Goal: Information Seeking & Learning: Check status

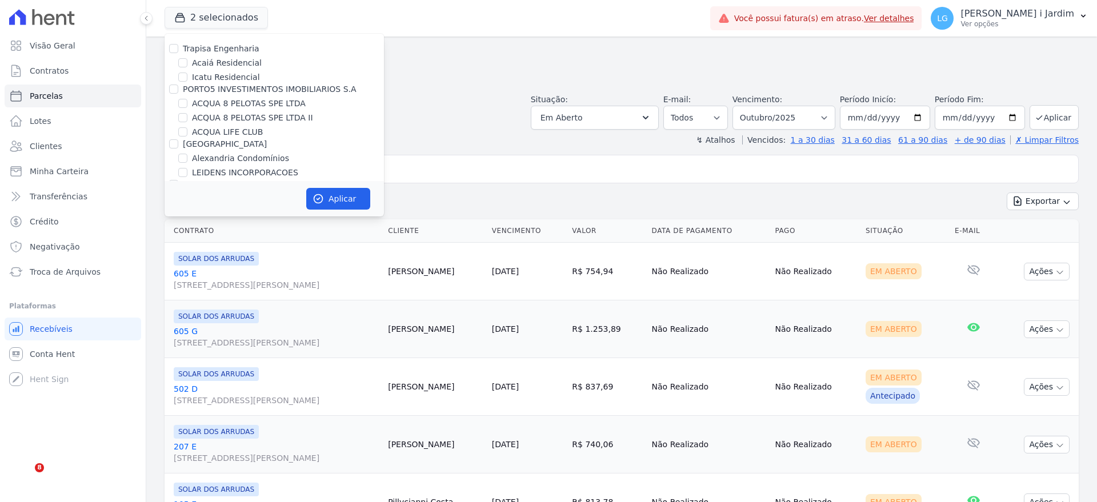
select select
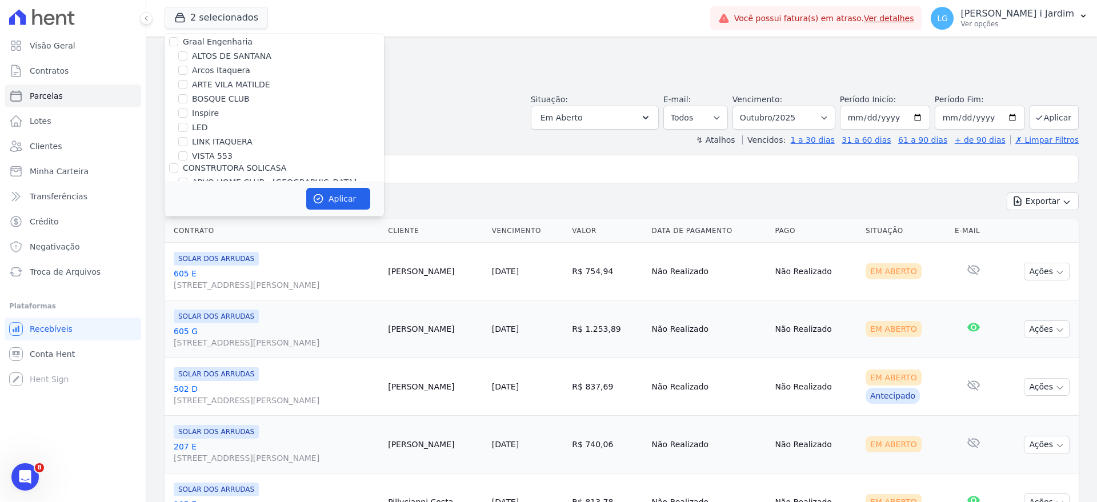
scroll to position [286, 0]
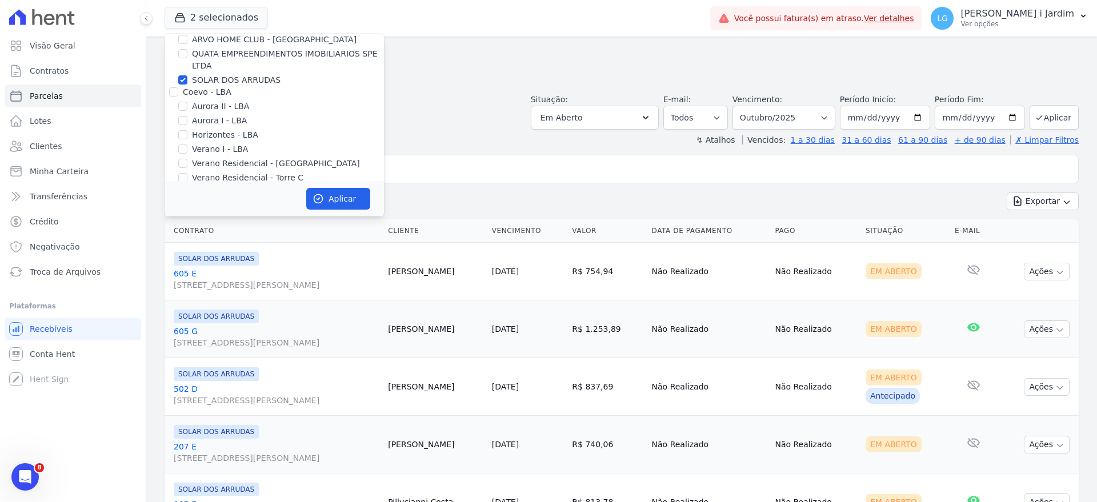
click at [193, 82] on label "SOLAR DOS ARRUDAS" at bounding box center [236, 80] width 89 height 12
click at [187, 82] on input "SOLAR DOS ARRUDAS" at bounding box center [182, 79] width 9 height 9
checkbox input "false"
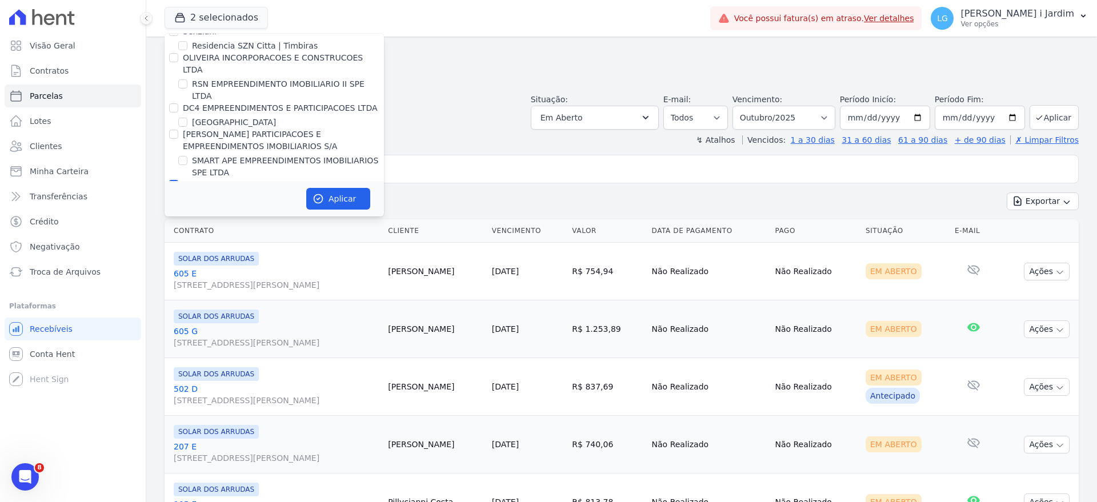
scroll to position [2963, 0]
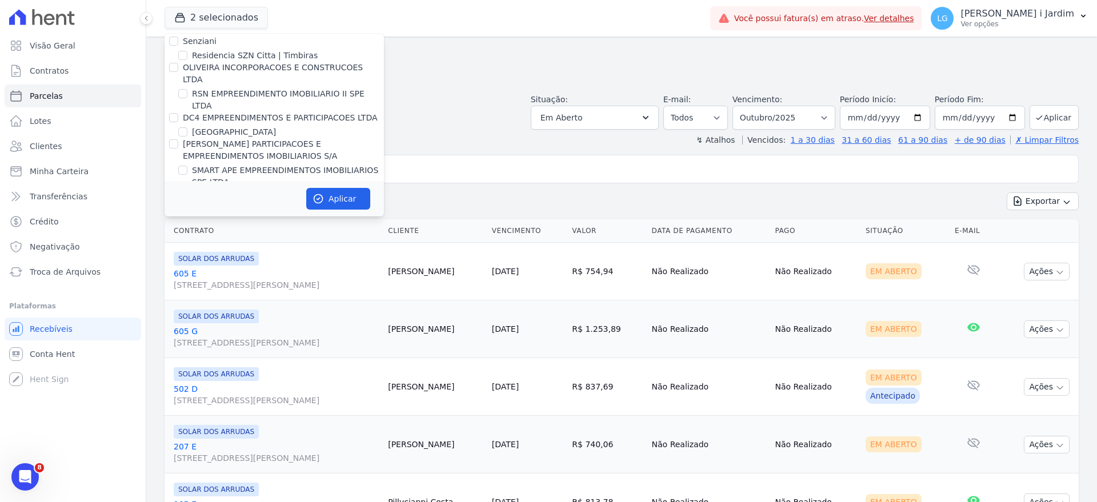
click at [207, 190] on label "CONSTRUTORA SOLICASA 2" at bounding box center [238, 194] width 111 height 9
click at [178, 190] on input "CONSTRUTORA SOLICASA 2" at bounding box center [173, 194] width 9 height 9
checkbox input "false"
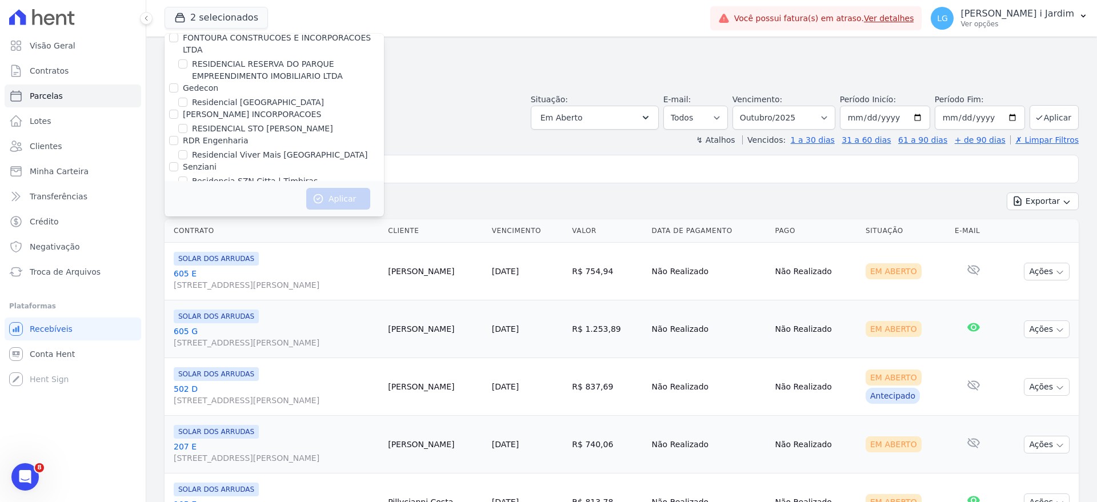
click at [218, 175] on label "Residencia SZN Citta | Timbiras" at bounding box center [255, 181] width 126 height 12
click at [187, 177] on input "Residencia SZN Citta | Timbiras" at bounding box center [182, 181] width 9 height 9
checkbox input "true"
click at [337, 198] on button "Aplicar" at bounding box center [338, 199] width 64 height 22
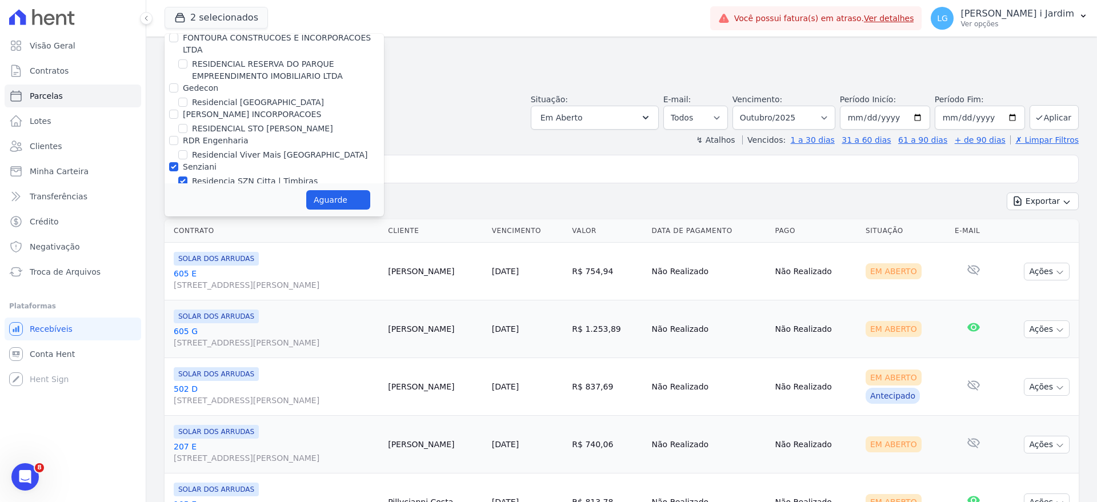
select select
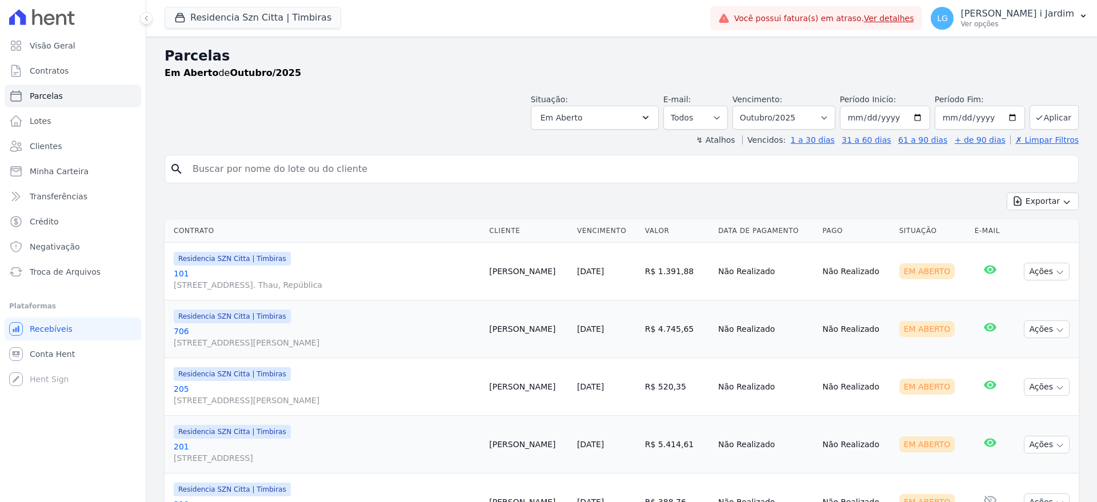
click at [394, 125] on div "Situação: Agendado Em Aberto Pago Processando Cancelado Vencido Transferindo De…" at bounding box center [622, 109] width 914 height 41
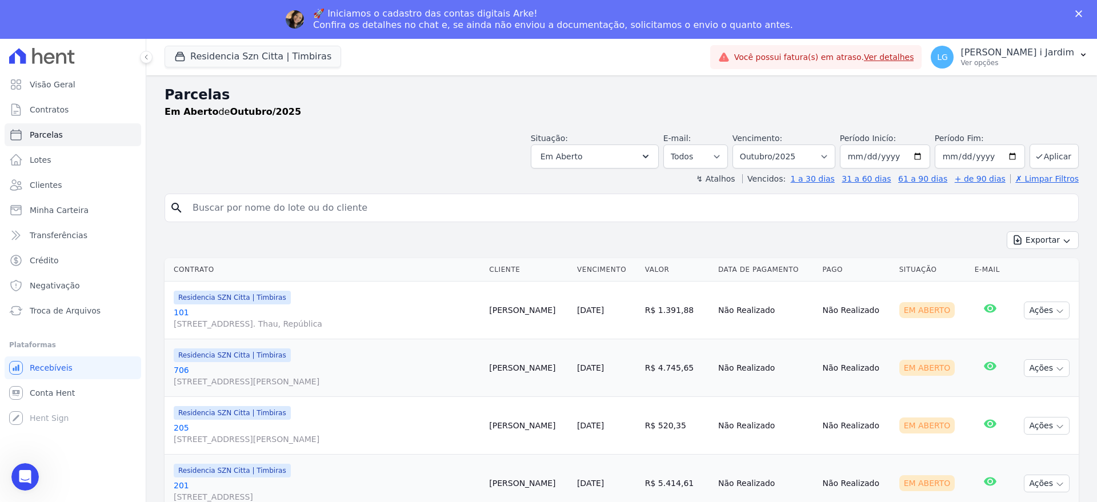
scroll to position [0, 0]
click at [94, 85] on link "Visão Geral" at bounding box center [73, 84] width 137 height 23
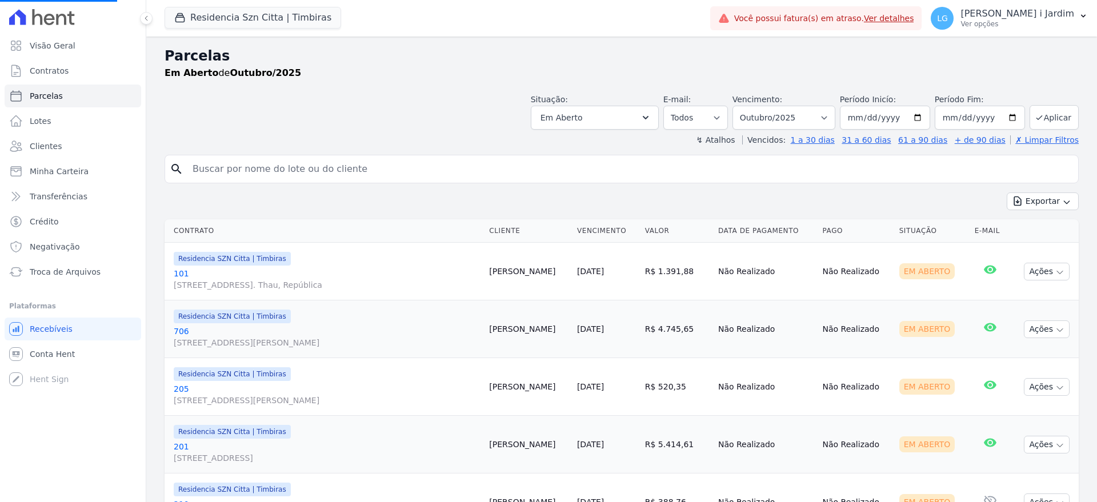
click at [94, 30] on div at bounding box center [73, 17] width 137 height 34
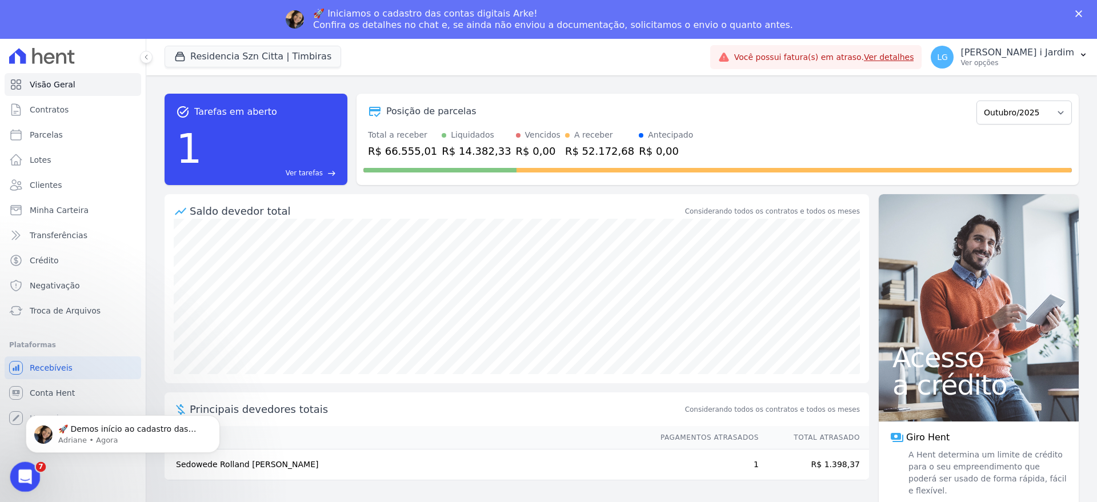
click at [34, 471] on div "Abertura do Messenger da Intercom" at bounding box center [24, 476] width 38 height 38
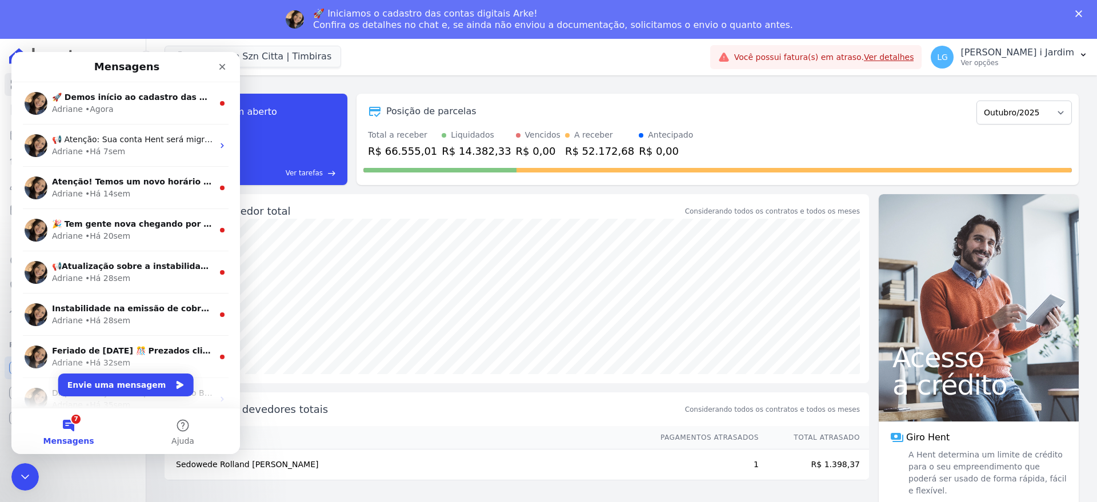
click at [529, 191] on div "task_alt Tarefas em aberto 1 Ver tarefas east Posição de parcelas Junho/2025 Ju…" at bounding box center [622, 140] width 914 height 110
click at [742, 151] on div "Total a receber R$ 66.555,01 Liquidados R$ 14.382,33 Vencidos R$ 0,00 A receber…" at bounding box center [717, 144] width 709 height 30
click at [1035, 125] on div "Posição de parcelas Junho/2025 Julho/2025 Agosto/2025 Setembro/2025 Outubro/202…" at bounding box center [718, 139] width 722 height 91
drag, startPoint x: 1031, startPoint y: 99, endPoint x: 1035, endPoint y: 109, distance: 10.0
click at [1032, 101] on form "Junho/2025 Julho/2025 Agosto/2025 Setembro/2025 Outubro/2025 Novembro/2025 Deze…" at bounding box center [1024, 111] width 95 height 26
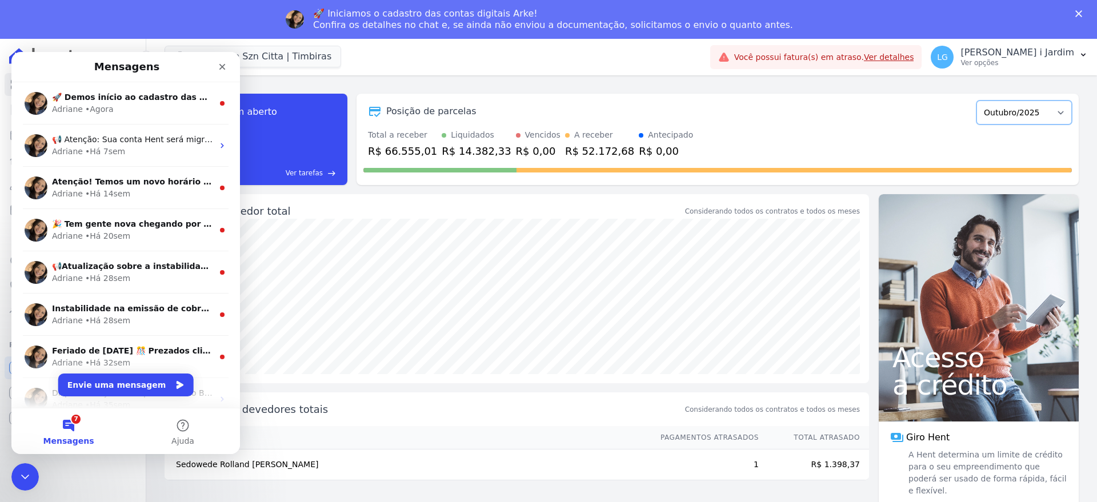
click at [1036, 109] on select "Junho/2025 Julho/2025 Agosto/2025 Setembro/2025 Outubro/2025 Novembro/2025 Deze…" at bounding box center [1024, 113] width 95 height 24
click at [219, 65] on icon "Fechar" at bounding box center [222, 66] width 9 height 9
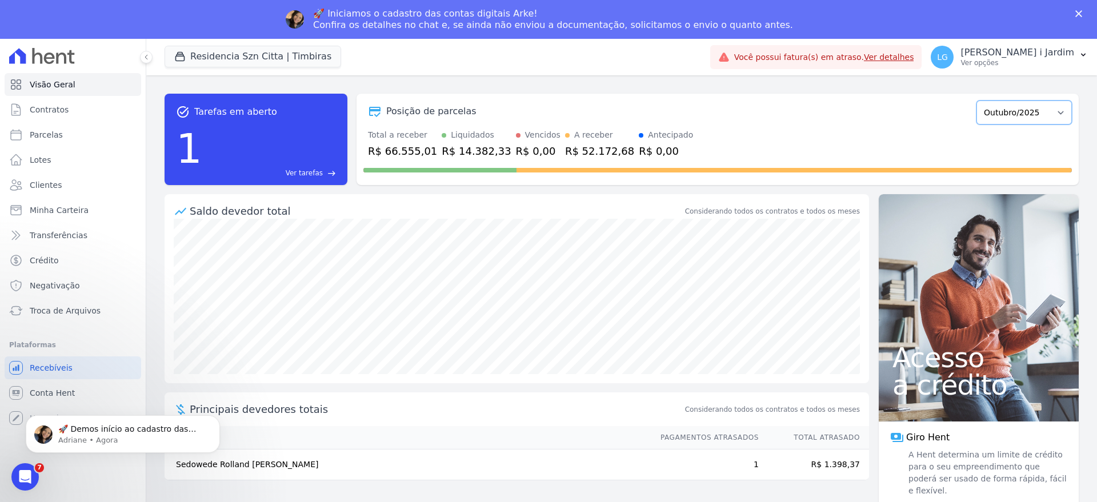
click at [1050, 115] on select "Junho/2025 Julho/2025 Agosto/2025 Setembro/2025 Outubro/2025 Novembro/2025 Deze…" at bounding box center [1024, 113] width 95 height 24
select select "09/2025"
click at [983, 101] on select "Junho/2025 Julho/2025 Agosto/2025 Setembro/2025 Outubro/2025 Novembro/2025 Deze…" at bounding box center [1024, 113] width 95 height 24
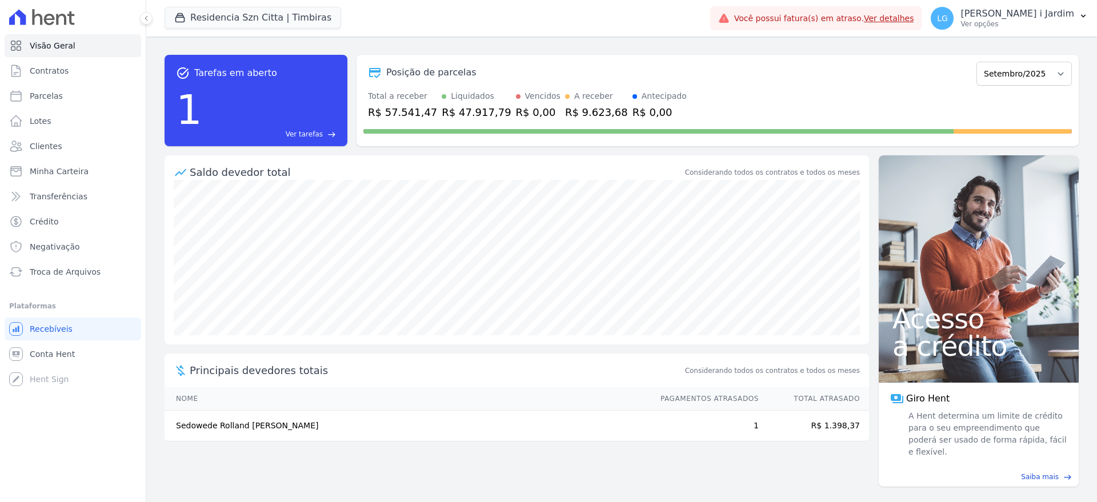
click at [395, 120] on div at bounding box center [717, 129] width 709 height 18
click at [397, 114] on div "R$ 57.541,47" at bounding box center [402, 112] width 69 height 15
click at [397, 114] on div "Posição de parcelas Junho/2025 Julho/2025 Agosto/2025 Setembro/2025 Outubro/202…" at bounding box center [718, 100] width 722 height 91
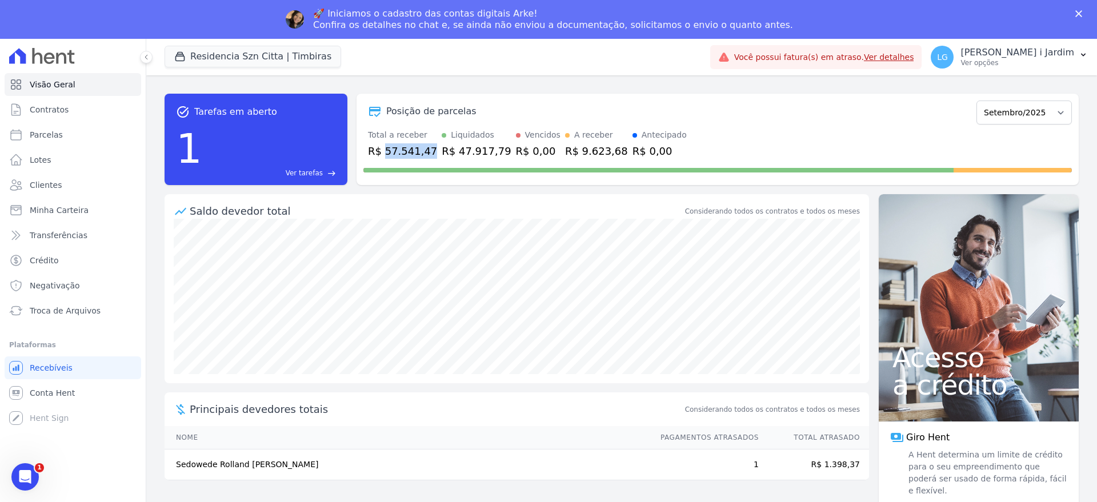
copy div "57.541,47"
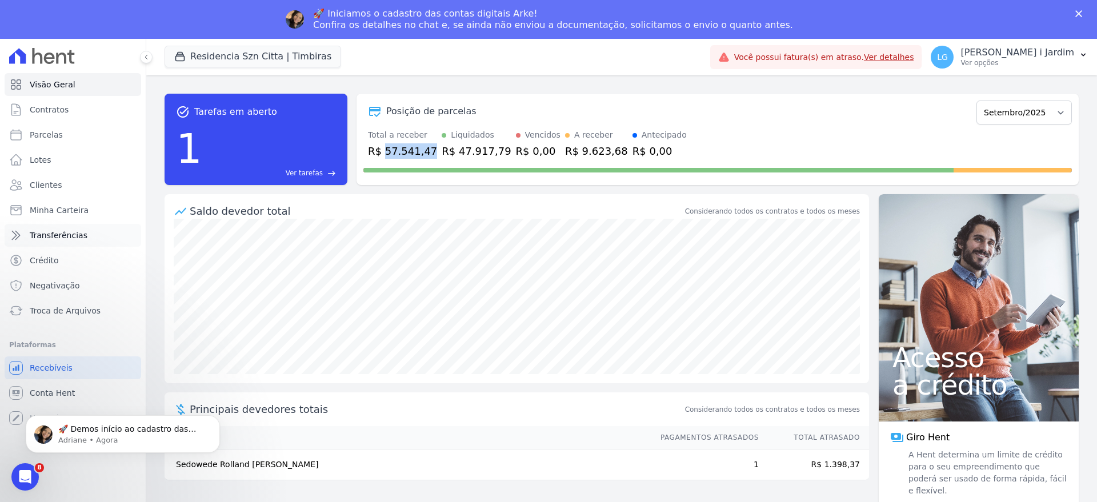
click at [62, 237] on span "Transferências" at bounding box center [59, 235] width 58 height 11
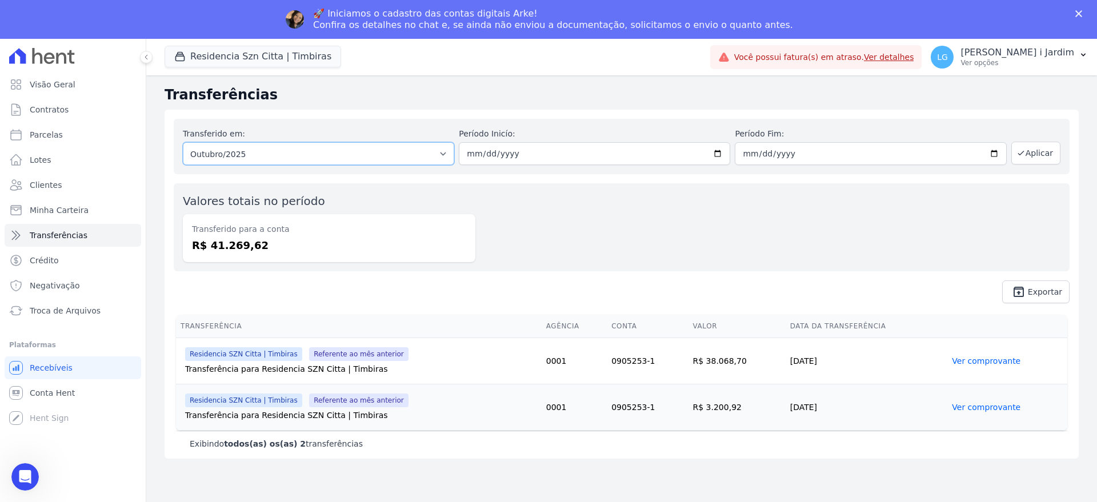
click at [244, 156] on select "Todos os meses Agosto/2025 Setembro/2025 Outubro/2025 Outubro/2025" at bounding box center [318, 153] width 271 height 23
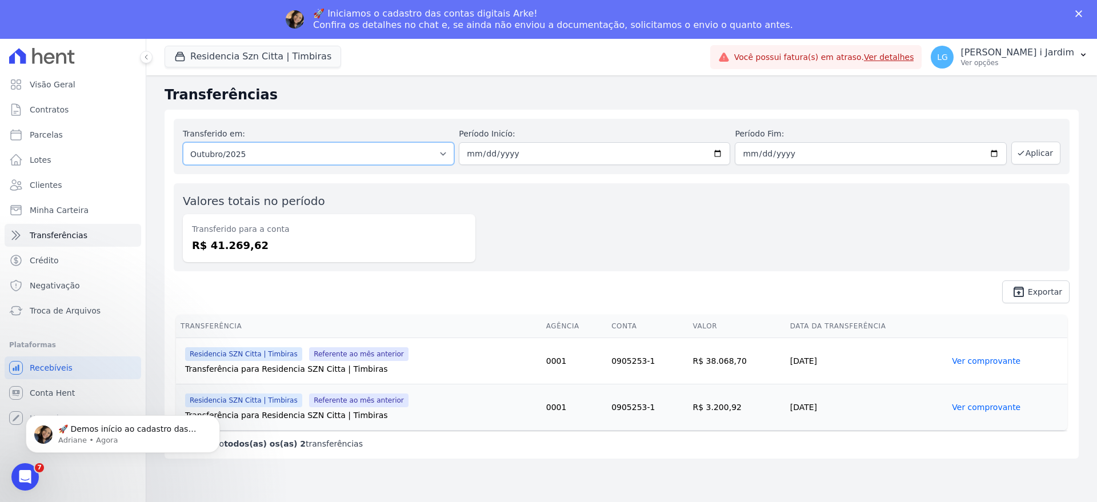
select select "09/2025"
click at [183, 142] on select "Todos os meses Agosto/2025 Setembro/2025 Outubro/2025 Outubro/2025" at bounding box center [318, 153] width 271 height 23
click at [1049, 159] on button "Aplicar" at bounding box center [1036, 153] width 49 height 23
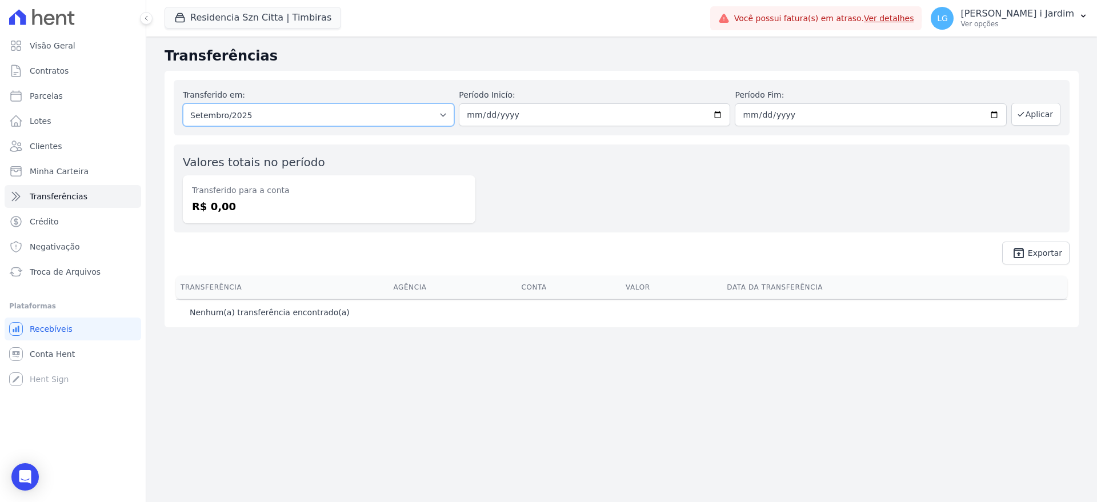
click at [321, 109] on select "Todos os meses Agosto/2025 Setembro/2025 Outubro/2025 Outubro/2025" at bounding box center [318, 114] width 271 height 23
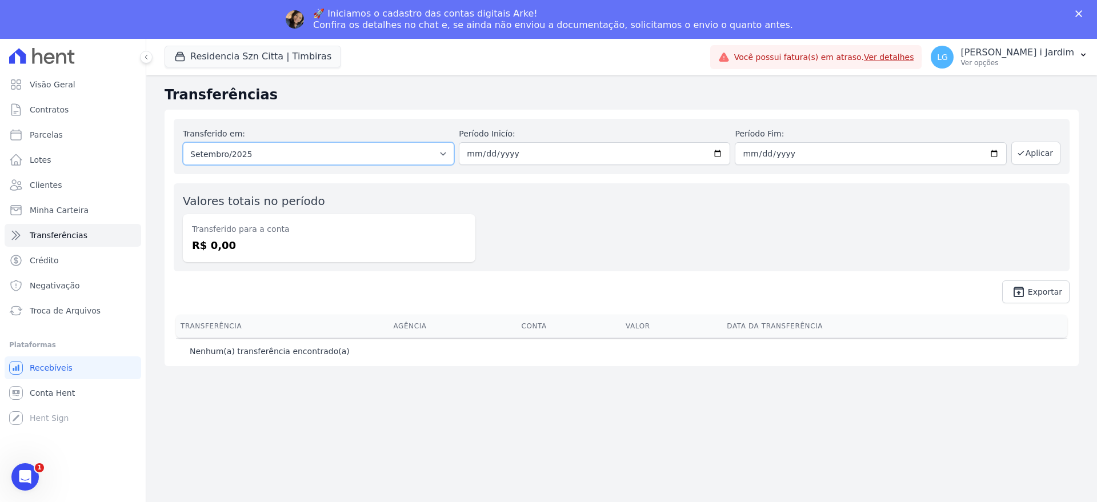
select select "10/2025"
click at [183, 142] on select "Todos os meses Agosto/2025 Setembro/2025 Outubro/2025 Outubro/2025" at bounding box center [318, 153] width 271 height 23
click at [1044, 147] on button "Aplicar" at bounding box center [1036, 153] width 49 height 23
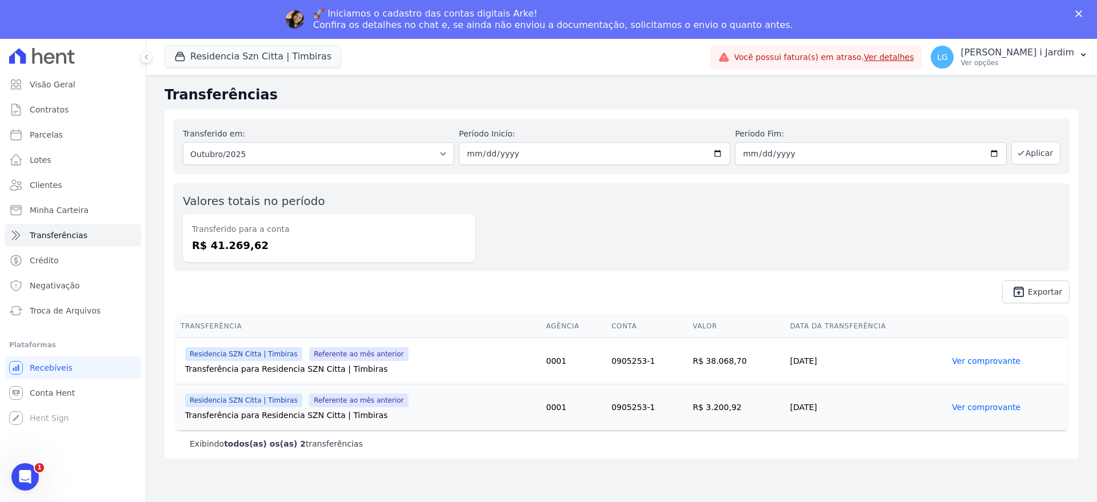
click at [723, 363] on td "R$ 38.068,70" at bounding box center [737, 361] width 97 height 46
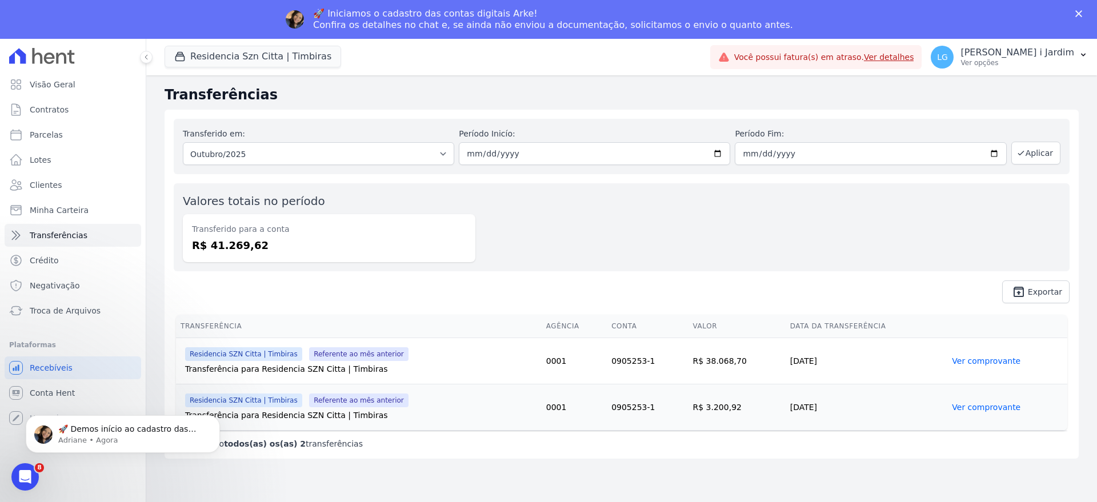
copy td "38.068,70"
click at [81, 85] on link "Visão Geral" at bounding box center [73, 84] width 137 height 23
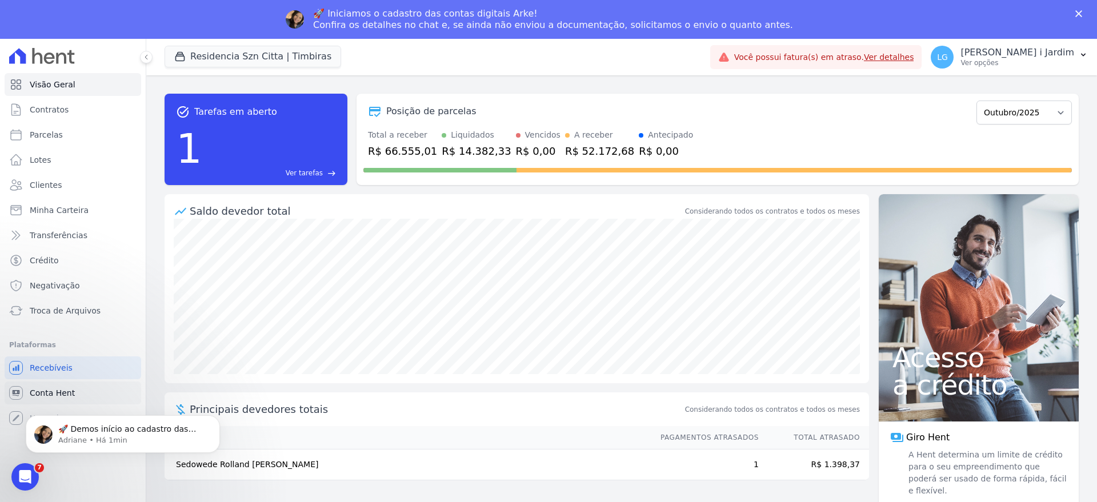
click at [46, 390] on span "Conta Hent" at bounding box center [52, 392] width 45 height 11
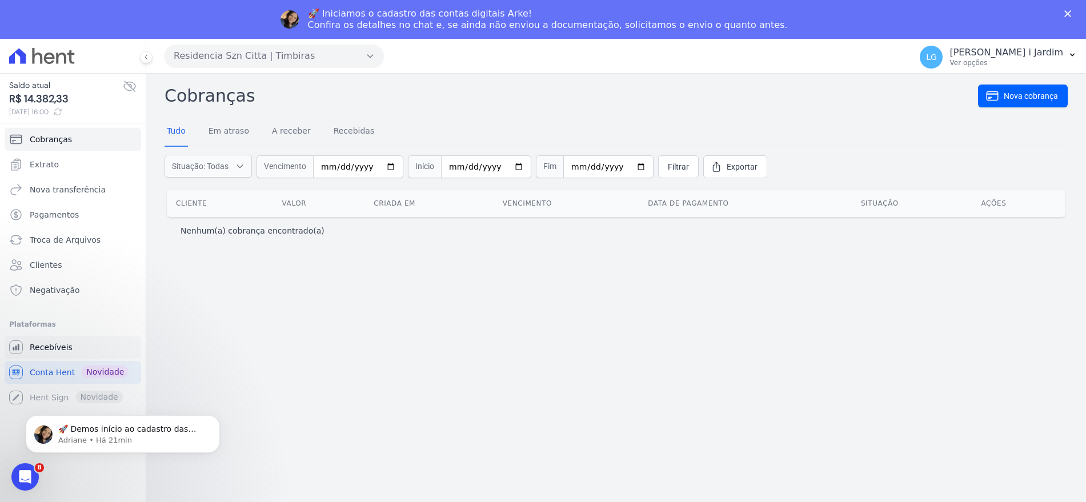
click at [48, 346] on span "Recebíveis" at bounding box center [51, 347] width 43 height 11
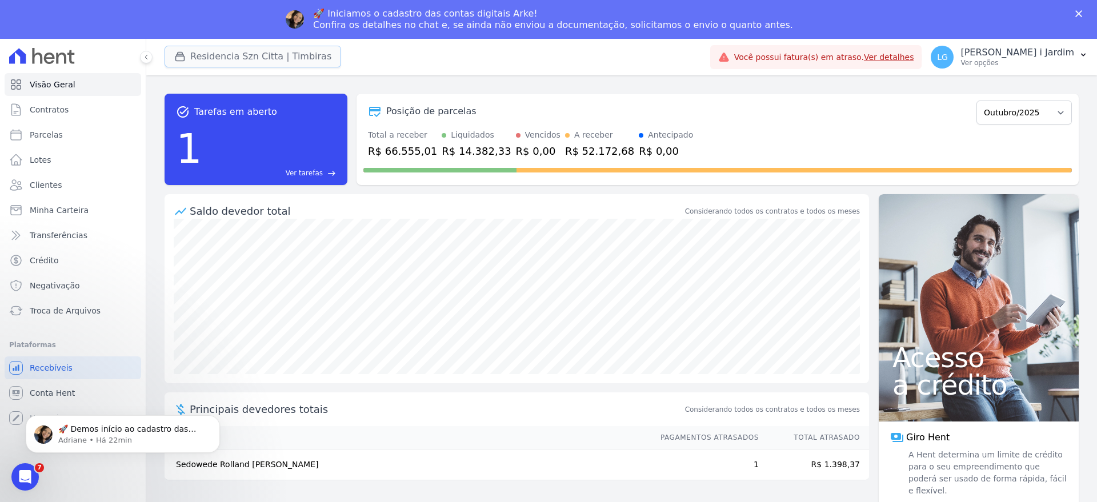
click at [301, 61] on button "Residencia Szn Citta | Timbiras" at bounding box center [253, 57] width 177 height 22
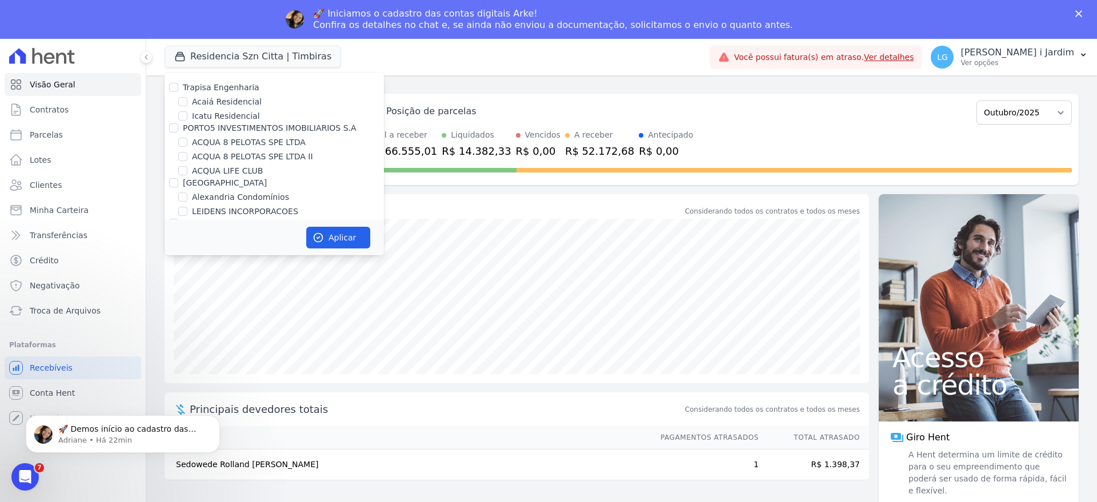
scroll to position [204, 0]
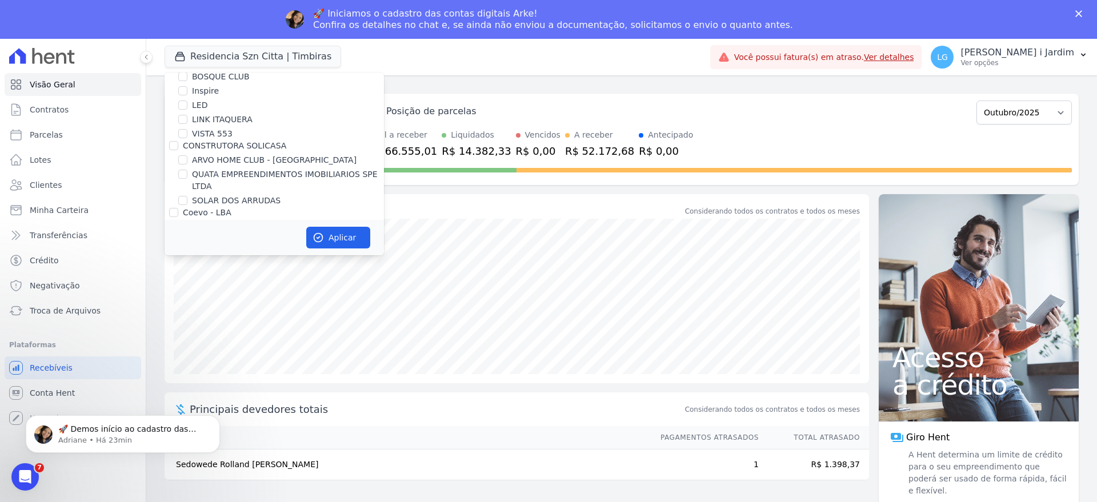
click at [268, 199] on label "SOLAR DOS ARRUDAS" at bounding box center [236, 201] width 89 height 12
click at [187, 199] on input "SOLAR DOS ARRUDAS" at bounding box center [182, 200] width 9 height 9
checkbox input "true"
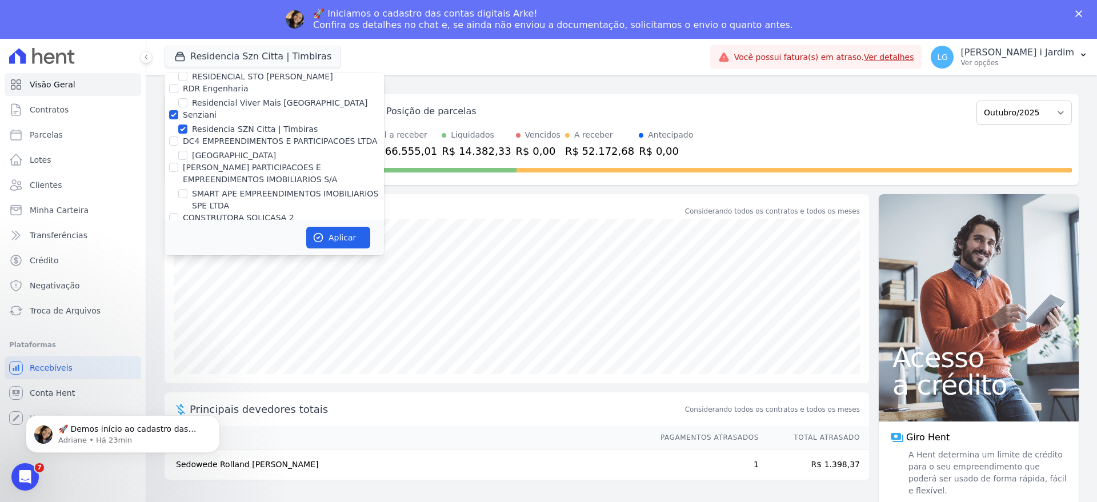
click at [225, 226] on label "SOLAR DOS ARRUDAS 2" at bounding box center [240, 232] width 97 height 12
click at [187, 227] on input "SOLAR DOS ARRUDAS 2" at bounding box center [182, 231] width 9 height 9
checkbox input "true"
click at [351, 238] on button "Aplicar" at bounding box center [338, 238] width 64 height 22
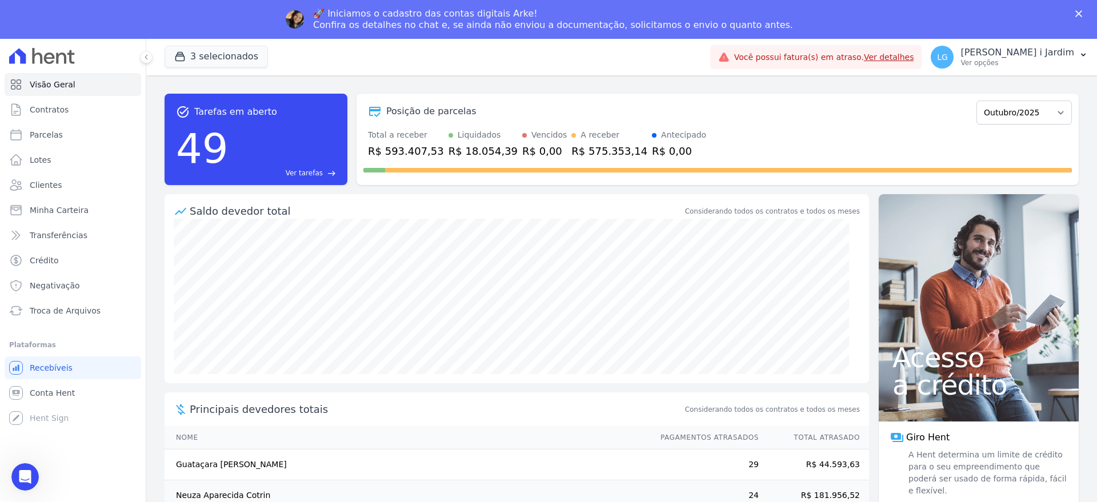
scroll to position [0, 0]
click at [1007, 111] on select "Abril/2022 Maio/2022 Junho/2022 Julho/2022 Agosto/2022 Setembro/2022 Outubro/20…" at bounding box center [1024, 113] width 95 height 24
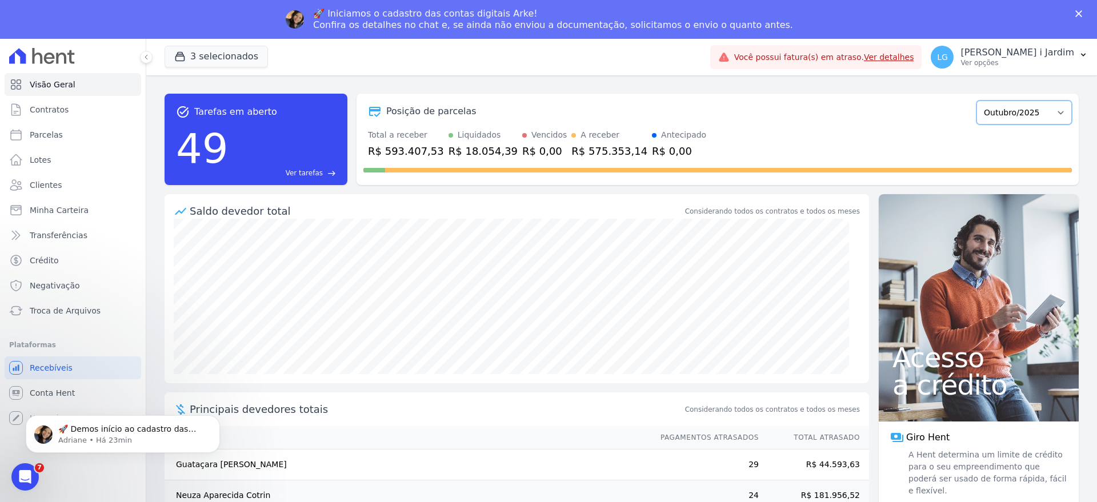
select select "09/2025"
click at [977, 101] on select "Abril/2022 Maio/2022 Junho/2022 Julho/2022 Agosto/2022 Setembro/2022 Outubro/20…" at bounding box center [1024, 113] width 95 height 24
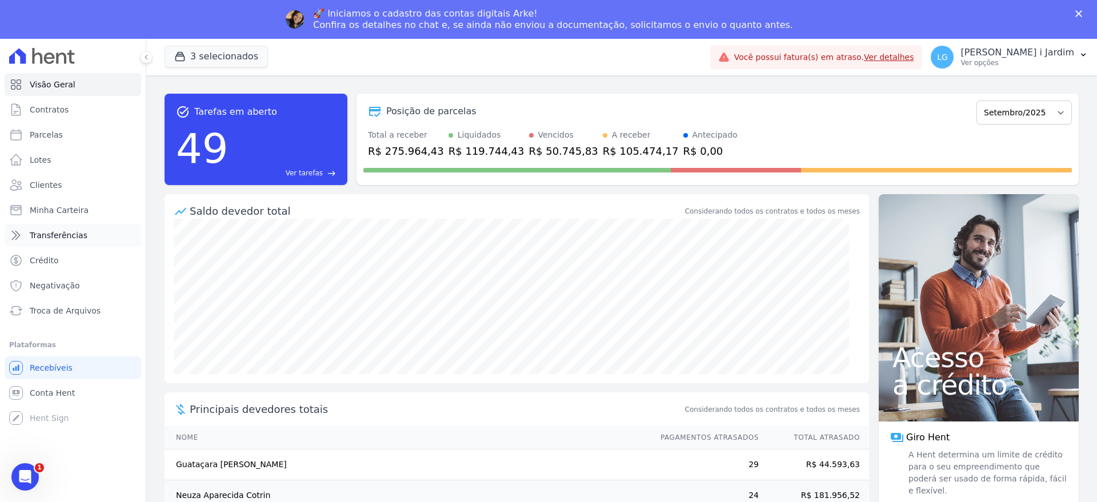
click at [59, 230] on span "Transferências" at bounding box center [59, 235] width 58 height 11
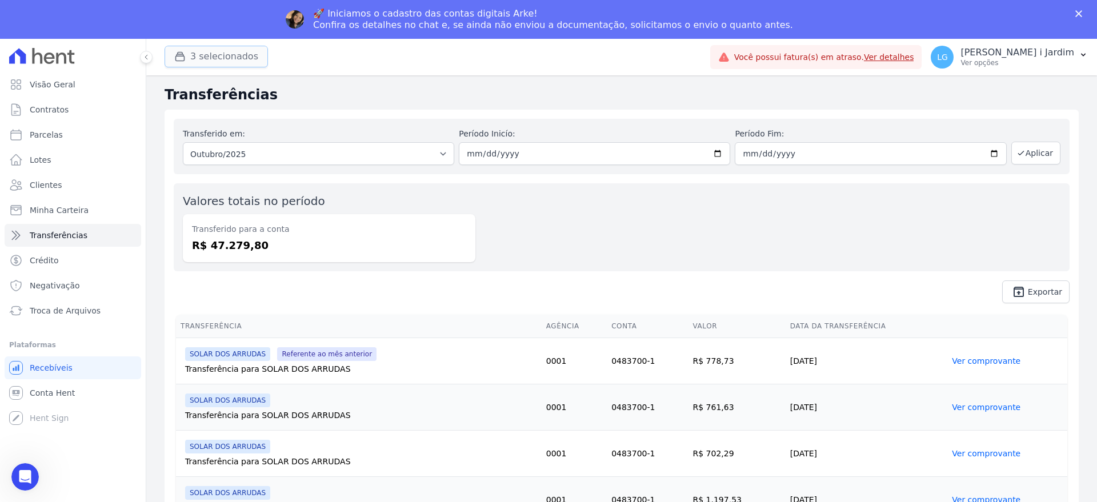
click at [238, 57] on button "3 selecionados" at bounding box center [216, 57] width 103 height 22
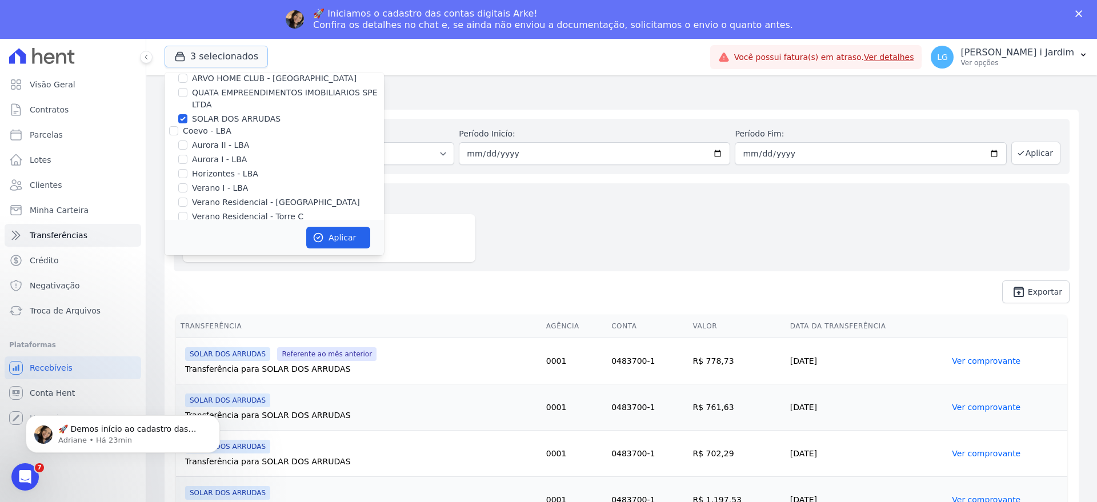
scroll to position [214, 0]
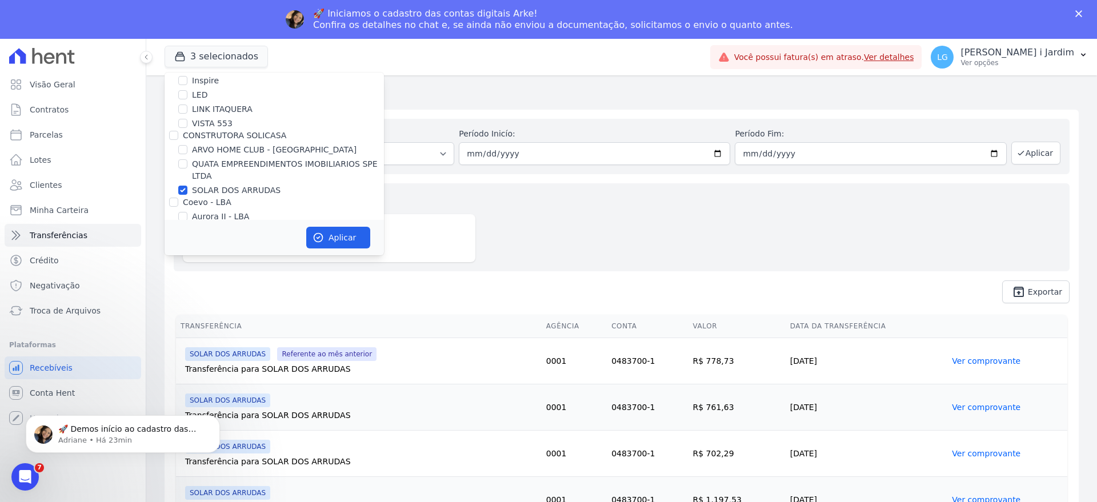
click at [208, 189] on label "SOLAR DOS ARRUDAS" at bounding box center [236, 191] width 89 height 12
click at [187, 189] on input "SOLAR DOS ARRUDAS" at bounding box center [182, 190] width 9 height 9
click at [208, 189] on label "SOLAR DOS ARRUDAS" at bounding box center [236, 191] width 89 height 12
click at [187, 189] on input "SOLAR DOS ARRUDAS" at bounding box center [182, 190] width 9 height 9
checkbox input "true"
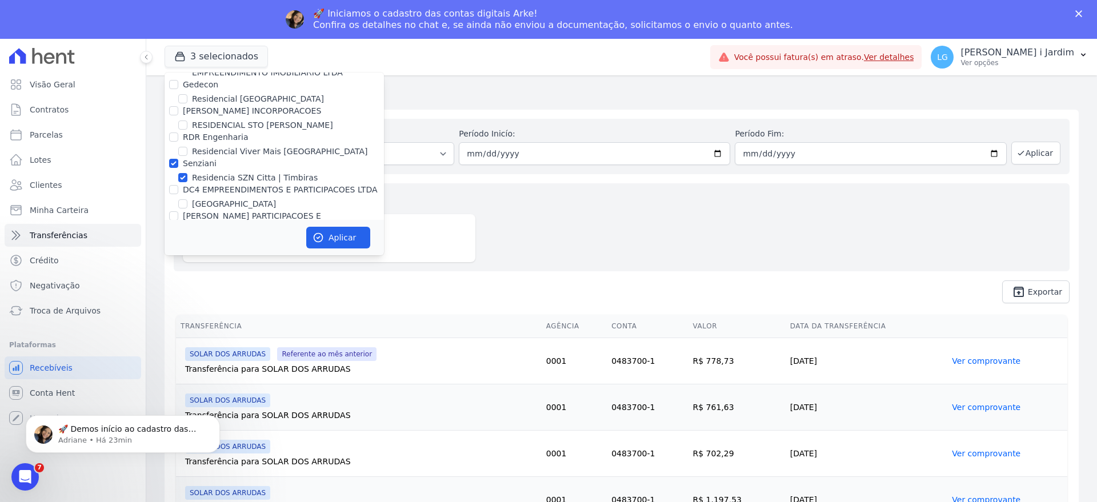
scroll to position [2929, 0]
click at [227, 173] on label "Residencia SZN Citta | Timbiras" at bounding box center [255, 179] width 126 height 12
click at [187, 174] on input "Residencia SZN Citta | Timbiras" at bounding box center [182, 178] width 9 height 9
checkbox input "false"
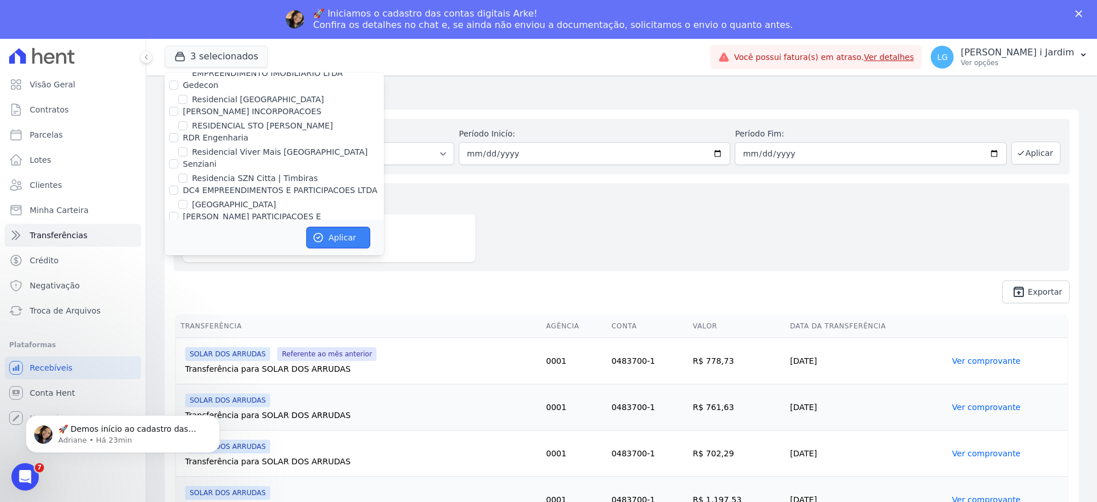
click at [341, 242] on button "Aplicar" at bounding box center [338, 238] width 64 height 22
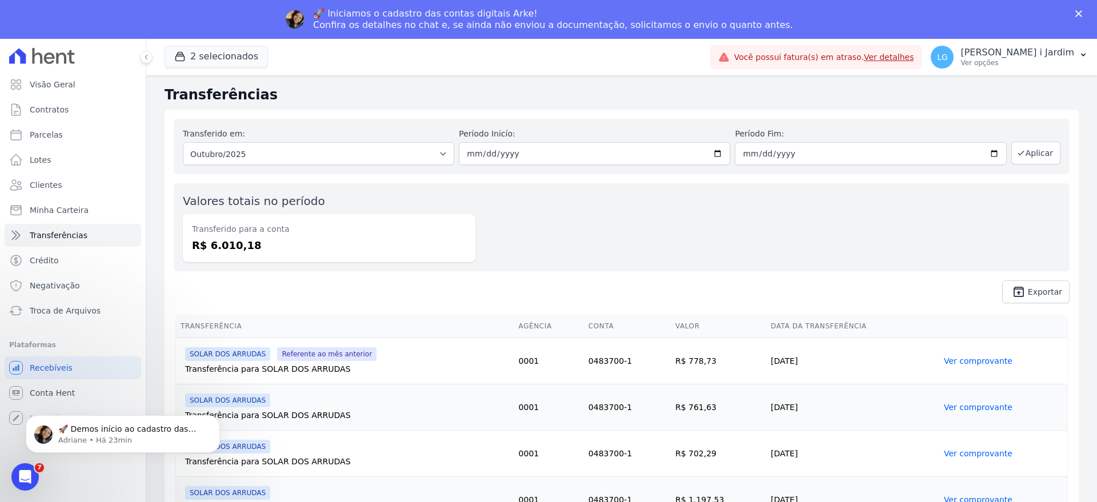
scroll to position [0, 0]
click at [305, 151] on select "Todos os meses Julho/2024 Agosto/2024 Setembro/2024 Outubro/2024 Novembro/2024 …" at bounding box center [318, 153] width 271 height 23
select select "09/2025"
click at [183, 142] on select "Todos os meses Julho/2024 Agosto/2024 Setembro/2024 Outubro/2024 Novembro/2024 …" at bounding box center [318, 153] width 271 height 23
click at [1021, 148] on button "Aplicar" at bounding box center [1036, 153] width 49 height 23
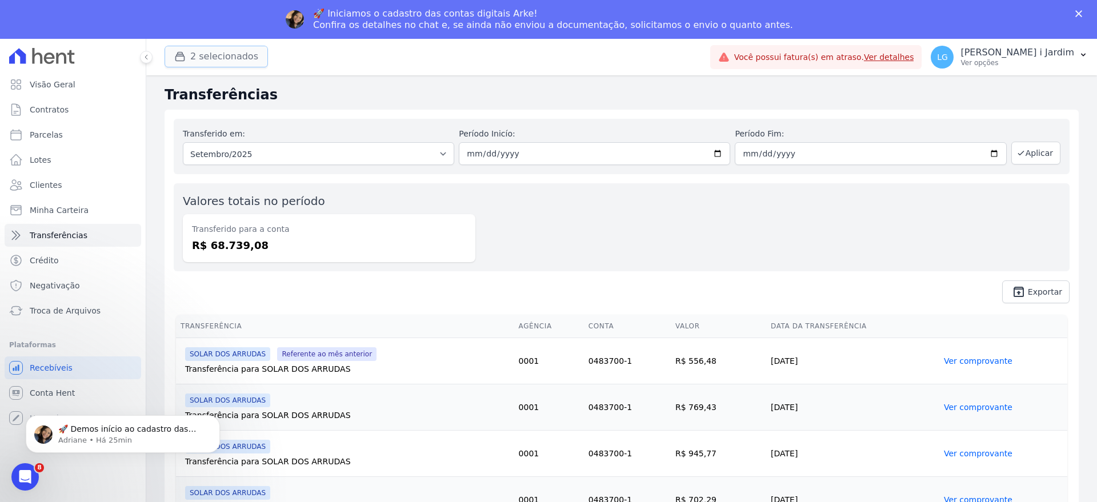
click at [211, 53] on button "2 selecionados" at bounding box center [216, 57] width 103 height 22
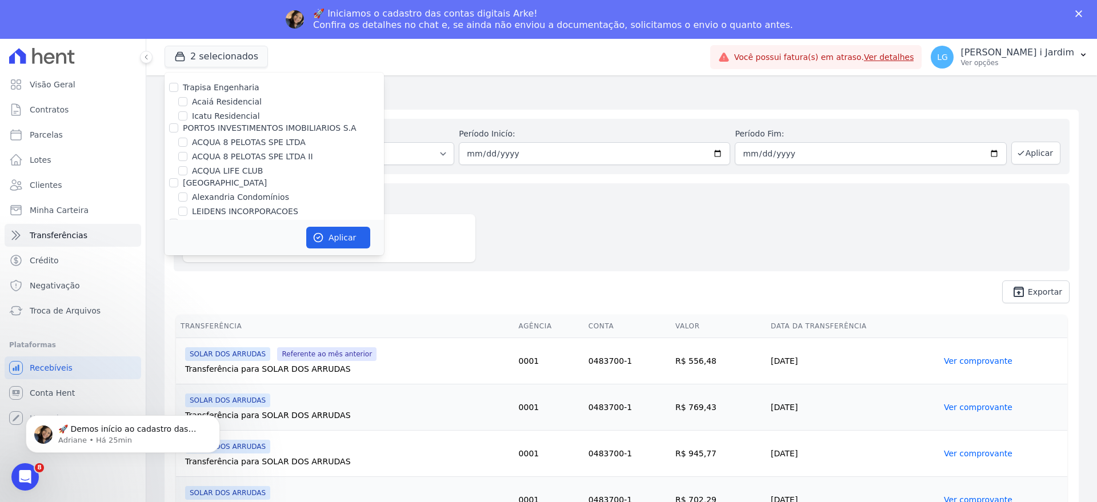
click at [219, 89] on label "Trapisa Engenharia" at bounding box center [221, 87] width 77 height 9
click at [178, 89] on input "Trapisa Engenharia" at bounding box center [173, 87] width 9 height 9
checkbox input "true"
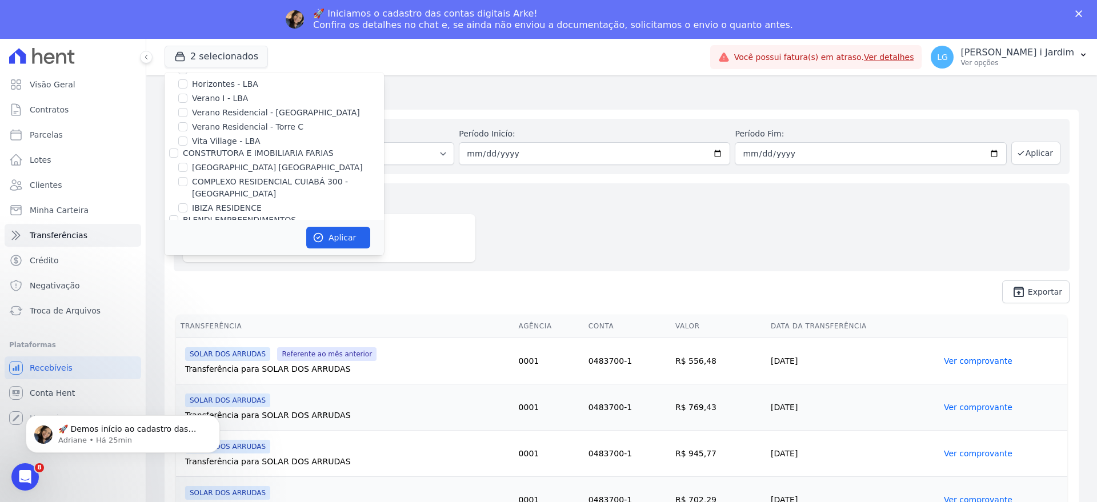
scroll to position [286, 0]
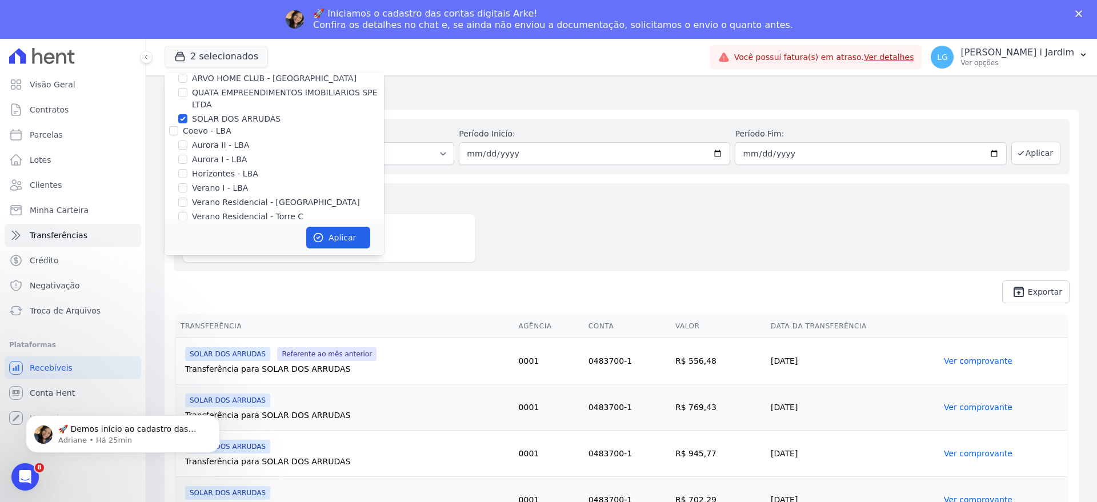
click at [225, 110] on label "QUATA EMPREENDIMENTOS IMOBILIARIOS SPE LTDA" at bounding box center [288, 99] width 192 height 24
click at [187, 97] on input "QUATA EMPREENDIMENTOS IMOBILIARIOS SPE LTDA" at bounding box center [182, 92] width 9 height 9
checkbox input "true"
click at [233, 118] on label "SOLAR DOS ARRUDAS" at bounding box center [236, 119] width 89 height 12
click at [187, 118] on input "SOLAR DOS ARRUDAS" at bounding box center [182, 118] width 9 height 9
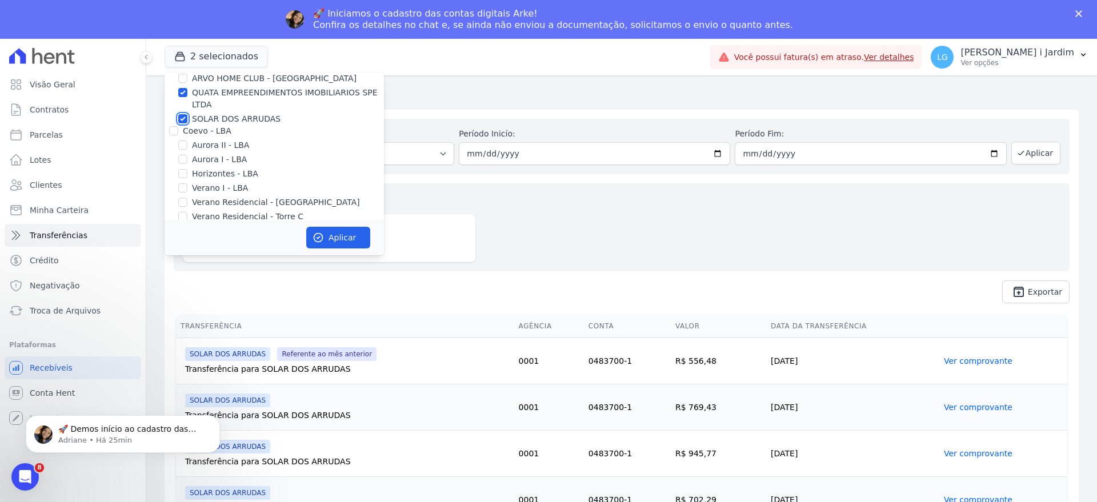
checkbox input "false"
drag, startPoint x: 211, startPoint y: 94, endPoint x: 229, endPoint y: 114, distance: 26.7
click at [211, 93] on label "QUATA EMPREENDIMENTOS IMOBILIARIOS SPE LTDA" at bounding box center [288, 99] width 192 height 24
click at [187, 93] on input "QUATA EMPREENDIMENTOS IMOBILIARIOS SPE LTDA" at bounding box center [182, 92] width 9 height 9
checkbox input "false"
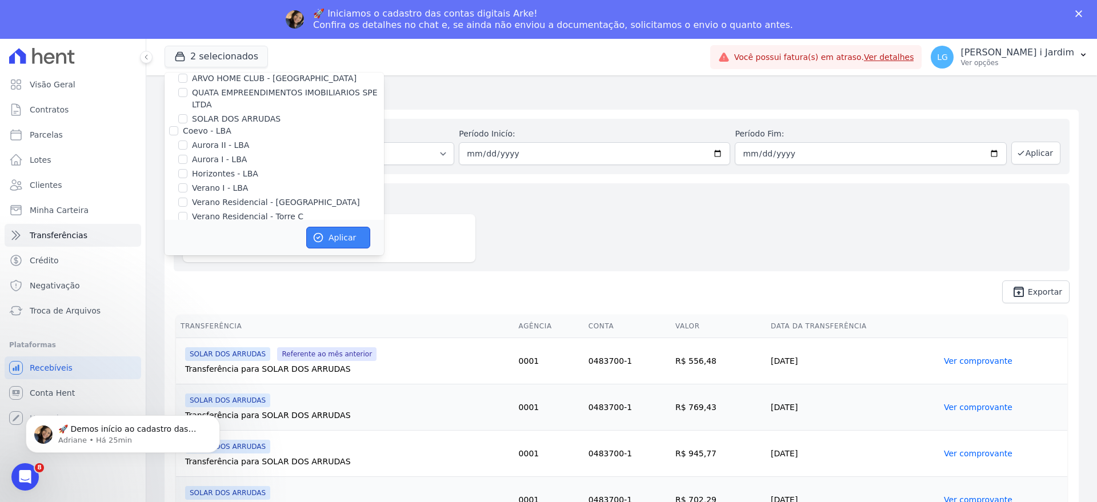
click at [339, 237] on button "Aplicar" at bounding box center [338, 238] width 64 height 22
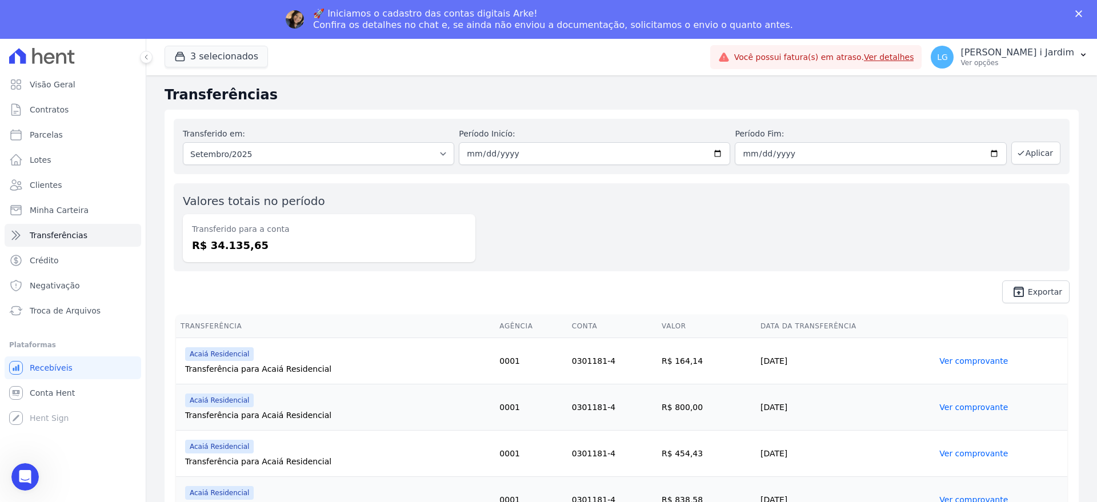
scroll to position [0, 0]
click at [209, 57] on button "3 selecionados" at bounding box center [216, 57] width 103 height 22
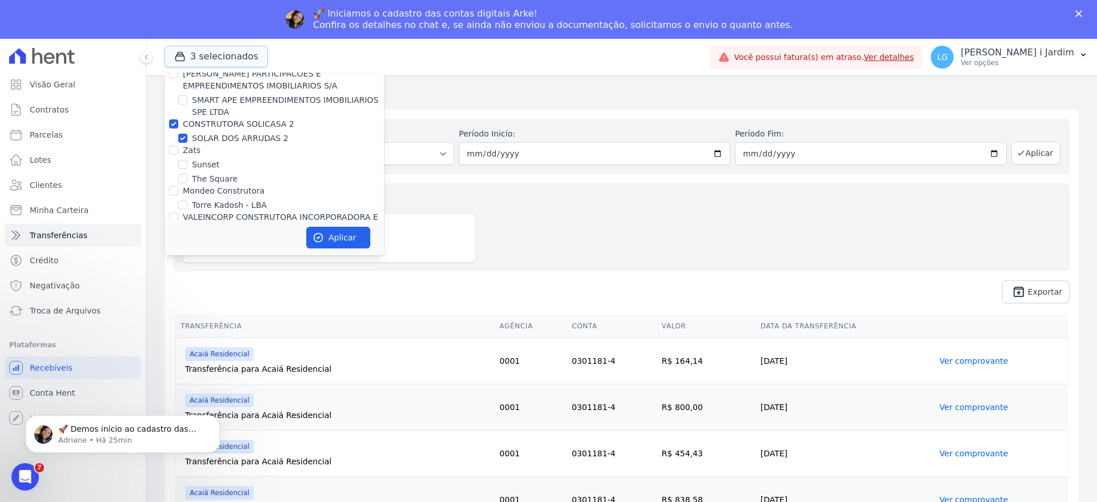
scroll to position [3000, 0]
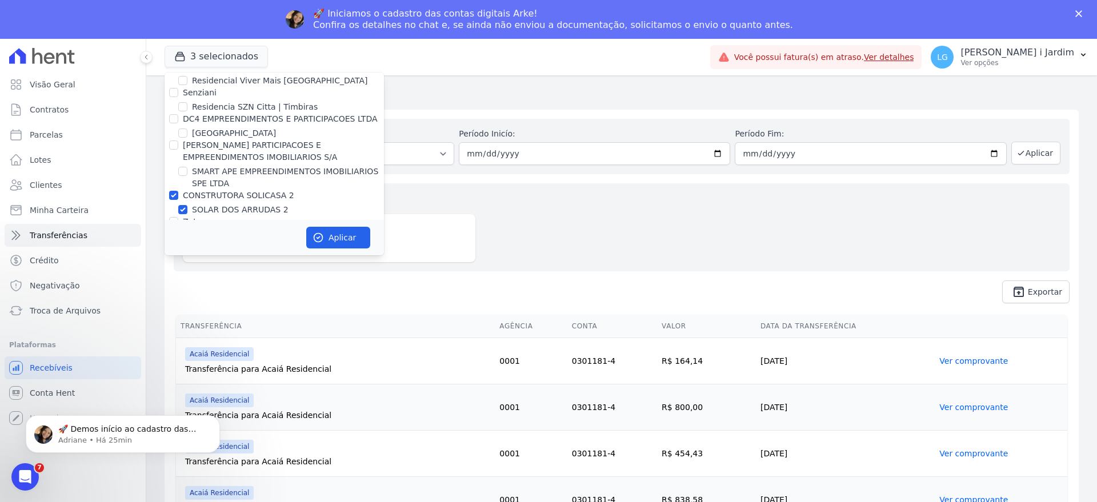
click at [239, 204] on label "SOLAR DOS ARRUDAS 2" at bounding box center [240, 210] width 97 height 12
click at [187, 205] on input "SOLAR DOS ARRUDAS 2" at bounding box center [182, 209] width 9 height 9
checkbox input "false"
click at [322, 235] on icon "button" at bounding box center [318, 238] width 9 height 9
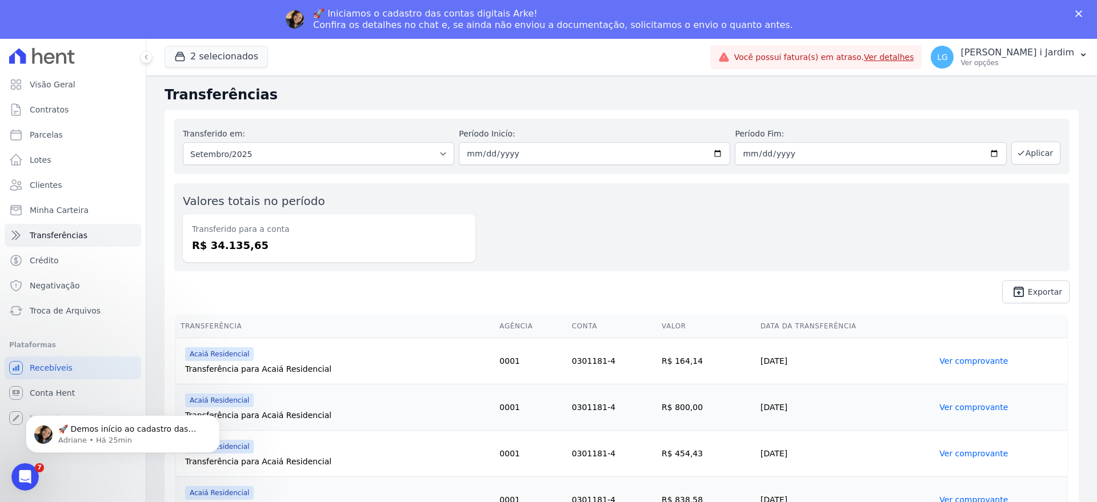
scroll to position [0, 0]
click at [272, 143] on select "Todos os meses Fevereiro/2024 Março/2024 Abril/2024 Maio/2024 Junho/2024 Julho/…" at bounding box center [318, 153] width 271 height 23
click at [183, 142] on select "Todos os meses Fevereiro/2024 Março/2024 Abril/2024 Maio/2024 Junho/2024 Julho/…" at bounding box center [318, 153] width 271 height 23
click at [323, 481] on td "Acaiá Residencial Transferência para Acaiá Residencial" at bounding box center [335, 500] width 319 height 46
click at [294, 152] on select "Todos os meses Fevereiro/2024 Março/2024 Abril/2024 Maio/2024 Junho/2024 Julho/…" at bounding box center [318, 153] width 271 height 23
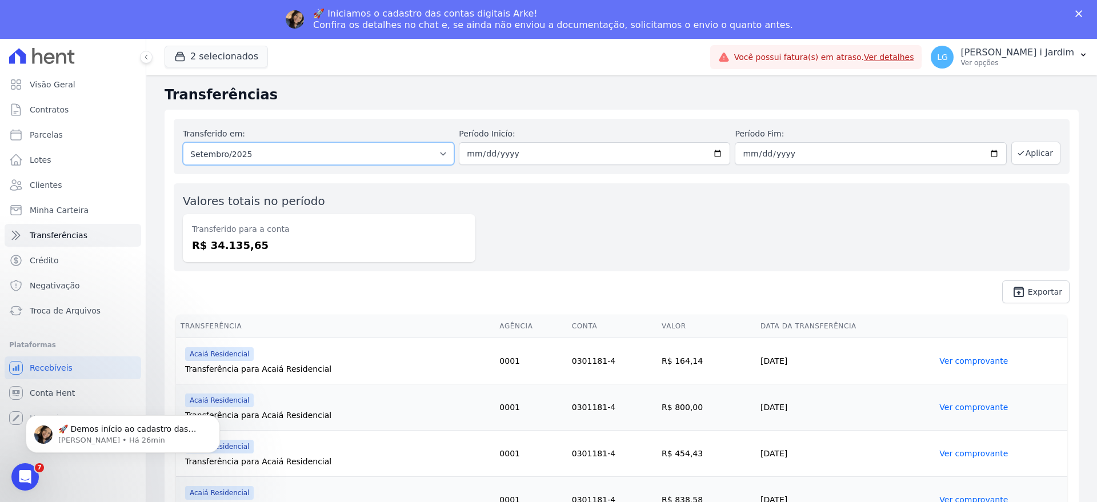
select select "10/2025"
click at [183, 142] on select "Todos os meses Fevereiro/2024 Março/2024 Abril/2024 Maio/2024 Junho/2024 Julho/…" at bounding box center [318, 153] width 271 height 23
click at [1026, 156] on button "Aplicar" at bounding box center [1036, 153] width 49 height 23
click at [96, 138] on link "Parcelas" at bounding box center [73, 134] width 137 height 23
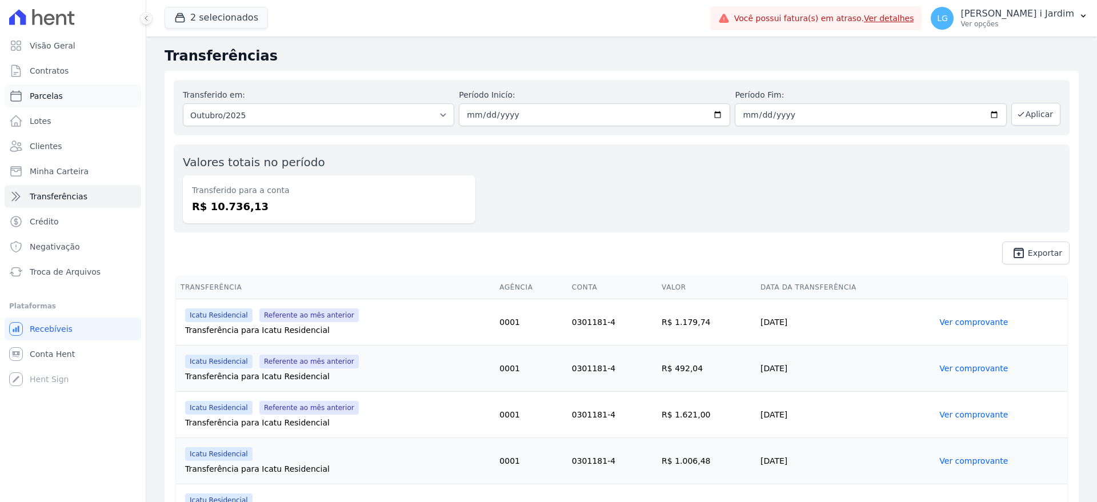
select select
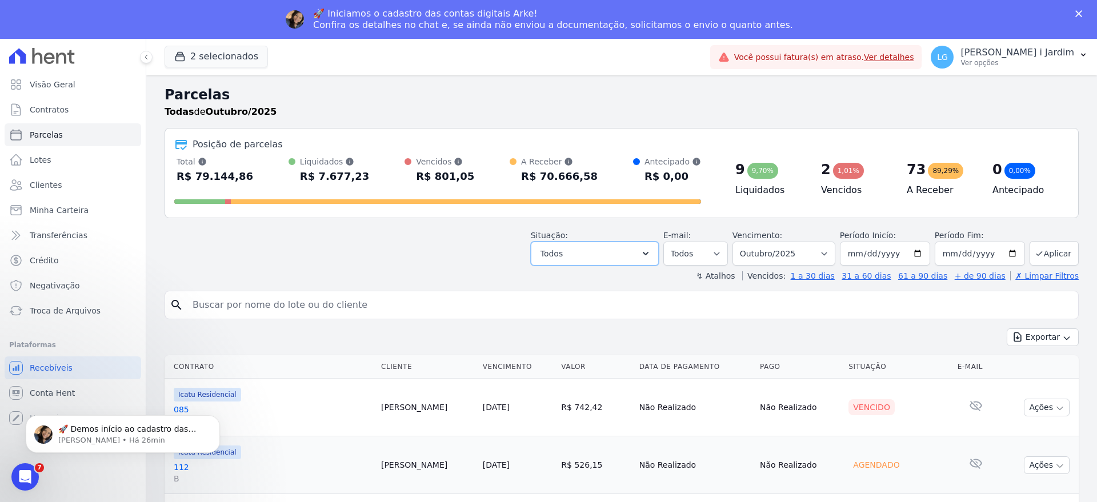
drag, startPoint x: 623, startPoint y: 259, endPoint x: 607, endPoint y: 273, distance: 21.5
click at [623, 258] on button "Todos" at bounding box center [595, 254] width 128 height 24
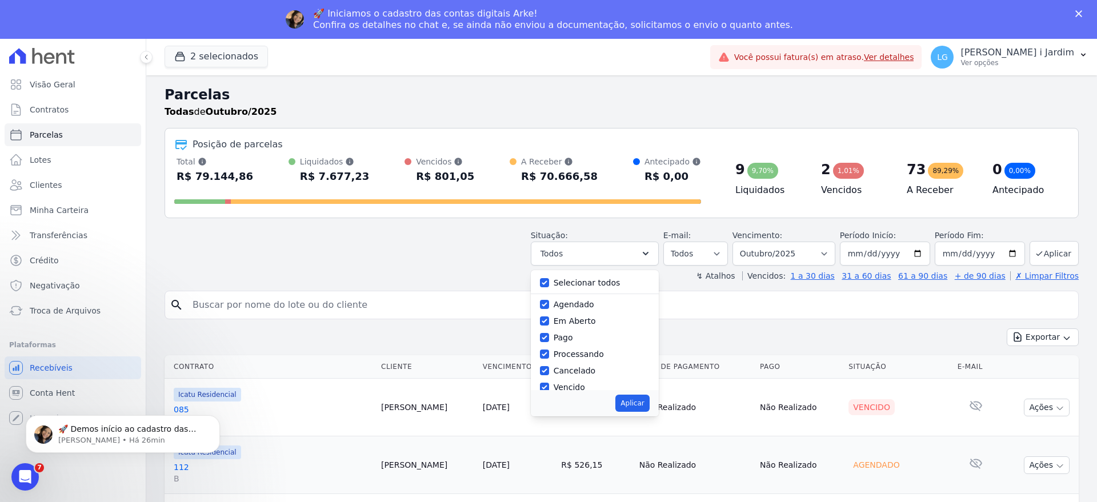
click at [579, 285] on label "Selecionar todos" at bounding box center [587, 282] width 67 height 9
click at [549, 285] on input "Selecionar todos" at bounding box center [544, 282] width 9 height 9
checkbox input "false"
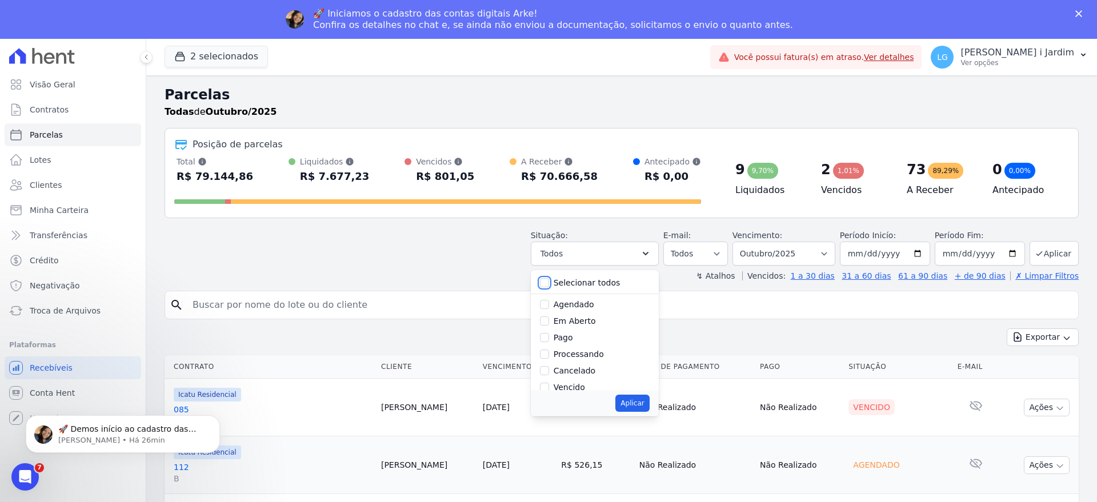
checkbox input "false"
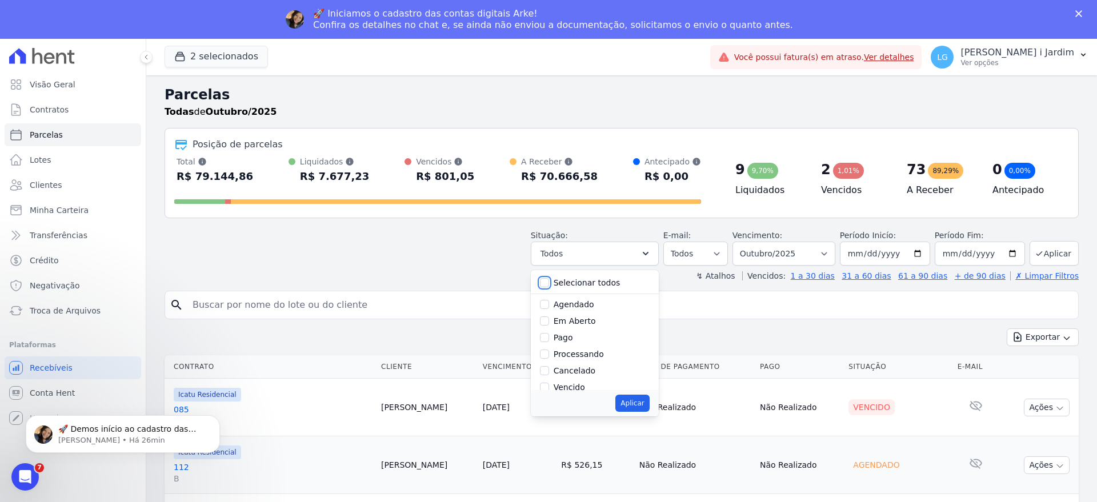
checkbox input "false"
click at [588, 317] on label "Em Aberto" at bounding box center [575, 321] width 42 height 9
click at [549, 317] on input "Em Aberto" at bounding box center [544, 321] width 9 height 9
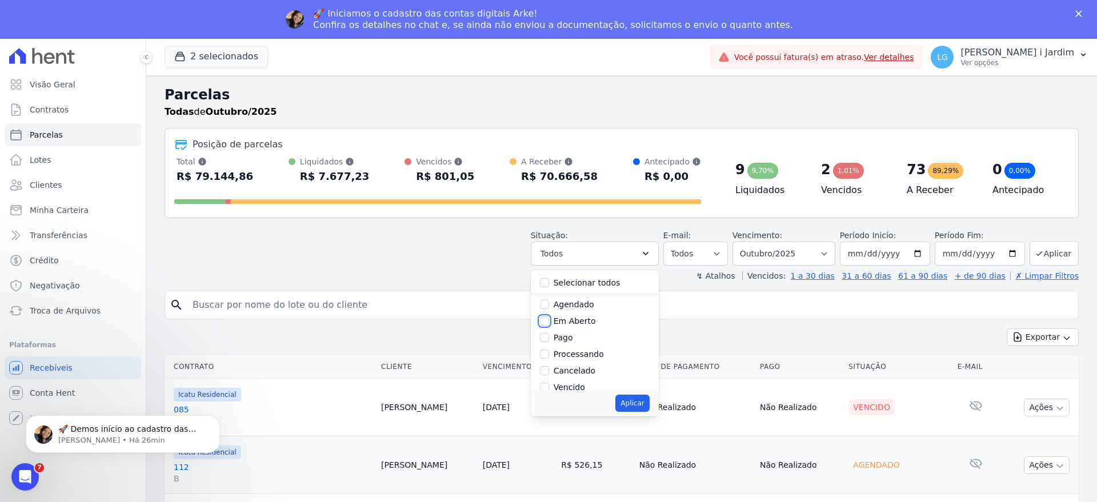
checkbox input "true"
click at [649, 409] on button "Aplicar" at bounding box center [633, 403] width 34 height 17
select select "pending"
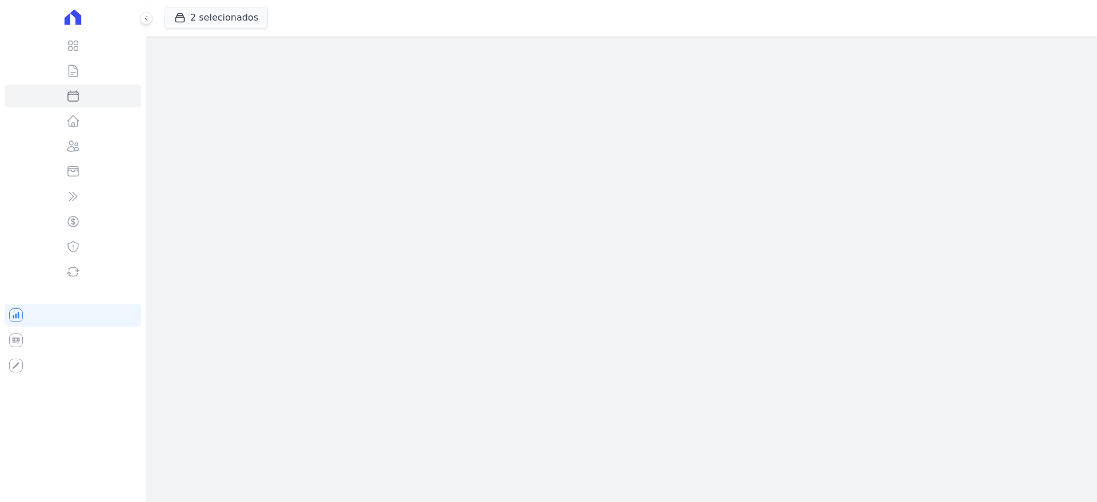
select select
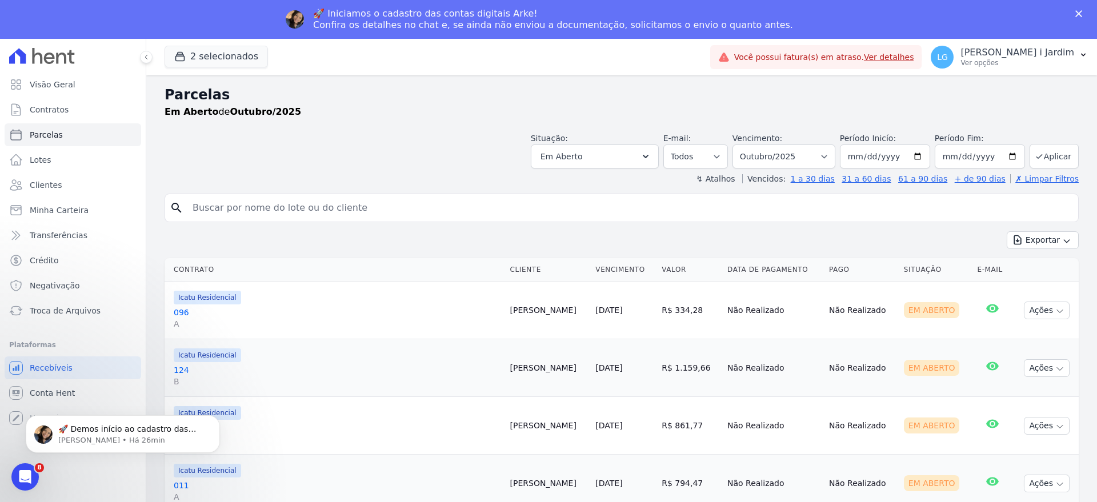
drag, startPoint x: 1046, startPoint y: 240, endPoint x: 1035, endPoint y: 258, distance: 21.3
click at [1045, 240] on button "Exportar" at bounding box center [1043, 240] width 72 height 18
click at [1023, 281] on span "Exportar CSV" at bounding box center [1042, 286] width 61 height 11
click at [779, 271] on th "Data de Pagamento" at bounding box center [774, 269] width 102 height 23
click at [659, 151] on button "Em Aberto" at bounding box center [595, 157] width 128 height 24
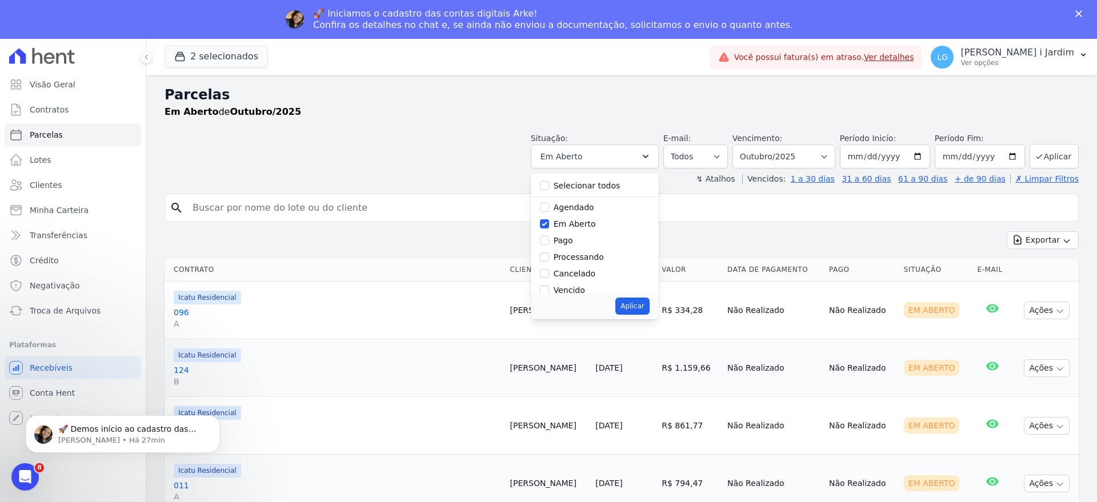
click at [593, 181] on label "Selecionar todos" at bounding box center [587, 185] width 67 height 9
click at [549, 181] on input "Selecionar todos" at bounding box center [544, 185] width 9 height 9
checkbox input "true"
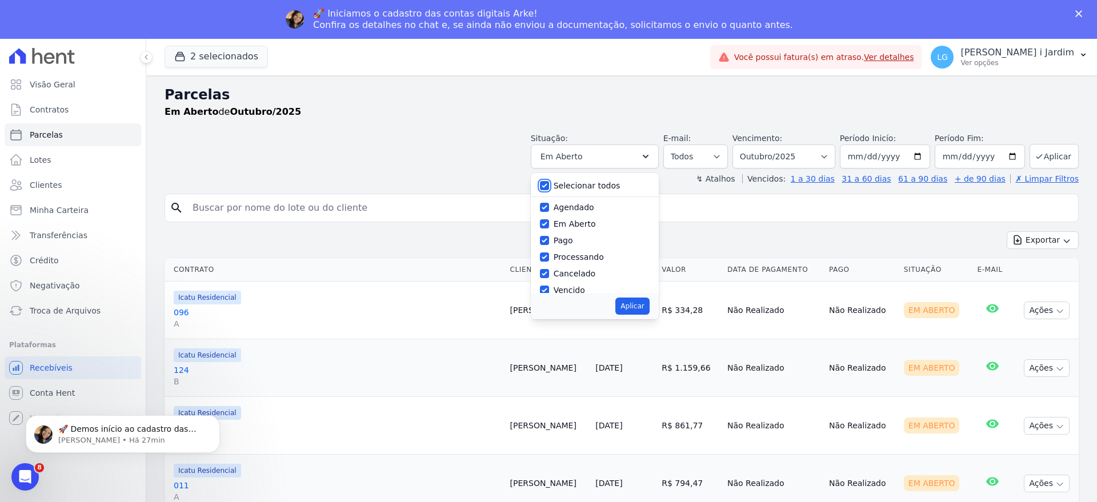
checkbox input "true"
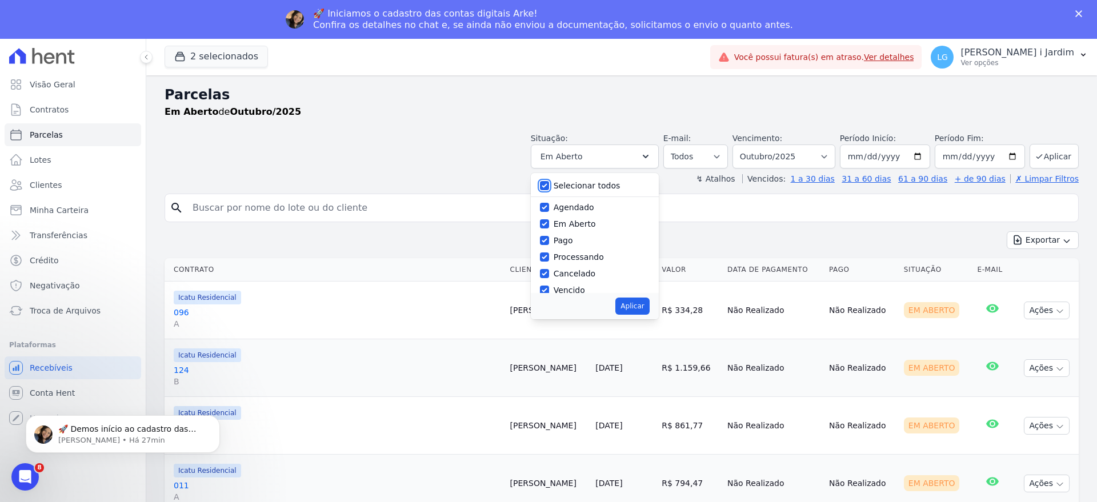
checkbox input "true"
click at [645, 311] on button "Aplicar" at bounding box center [633, 306] width 34 height 17
select select "scheduled"
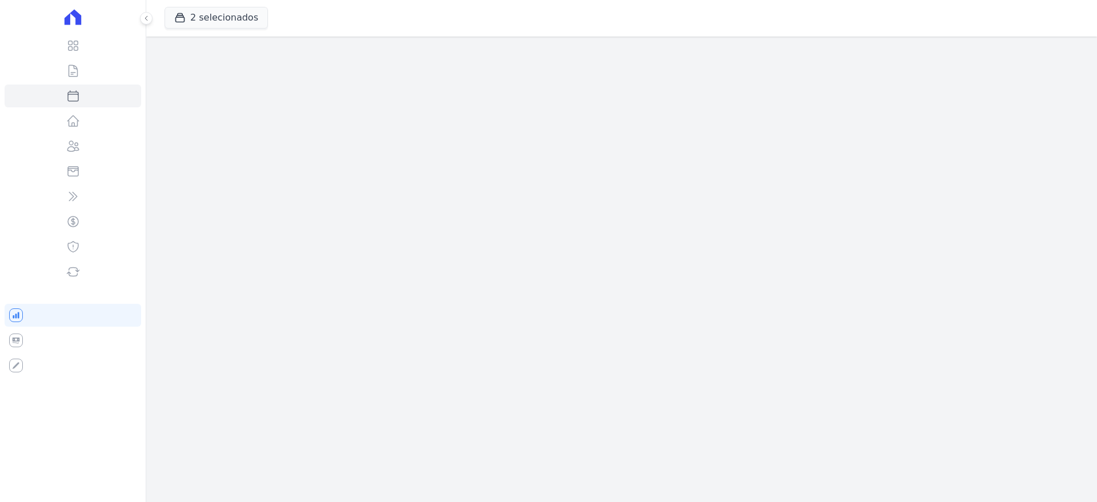
select select
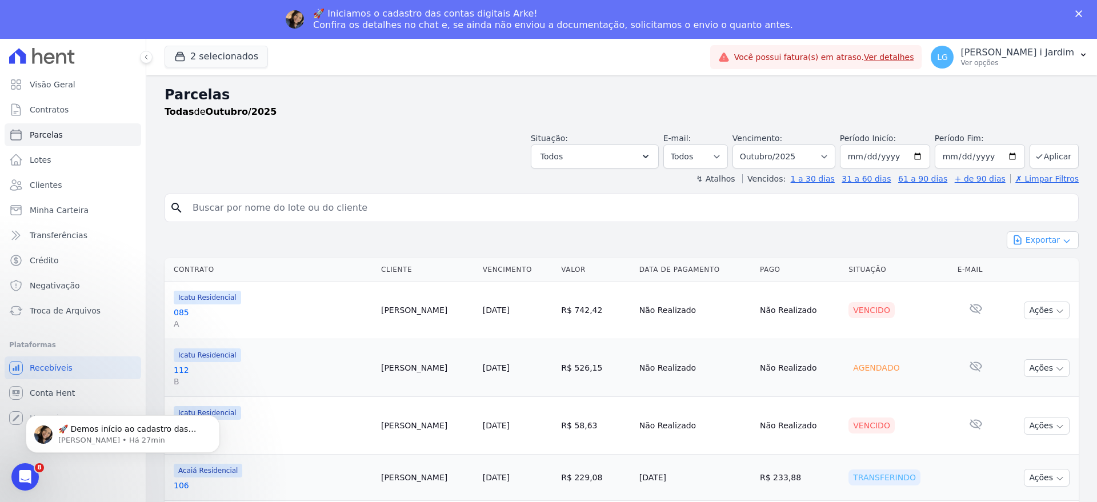
click at [1014, 239] on icon "button" at bounding box center [1017, 240] width 7 height 9
click at [1046, 289] on span "Exportar CSV" at bounding box center [1042, 286] width 61 height 11
click at [211, 138] on div "Situação: Agendado Em Aberto Pago Processando Cancelado Vencido Transferindo De…" at bounding box center [622, 148] width 914 height 41
drag, startPoint x: 415, startPoint y: 167, endPoint x: 394, endPoint y: 162, distance: 21.8
click at [414, 167] on div "Situação: Agendado Em Aberto Pago Processando Cancelado Vencido Transferindo De…" at bounding box center [622, 148] width 914 height 41
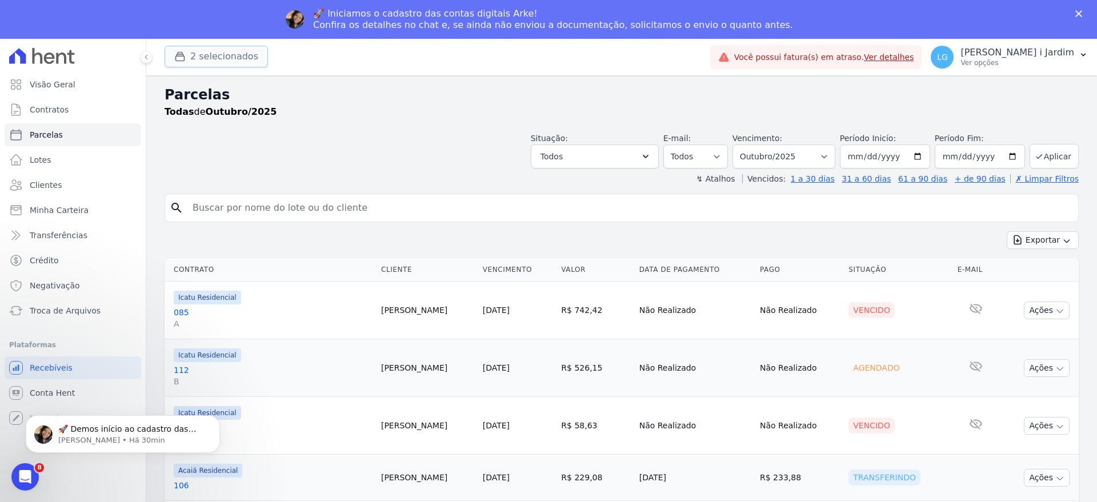
click at [245, 46] on button "2 selecionados" at bounding box center [216, 57] width 103 height 22
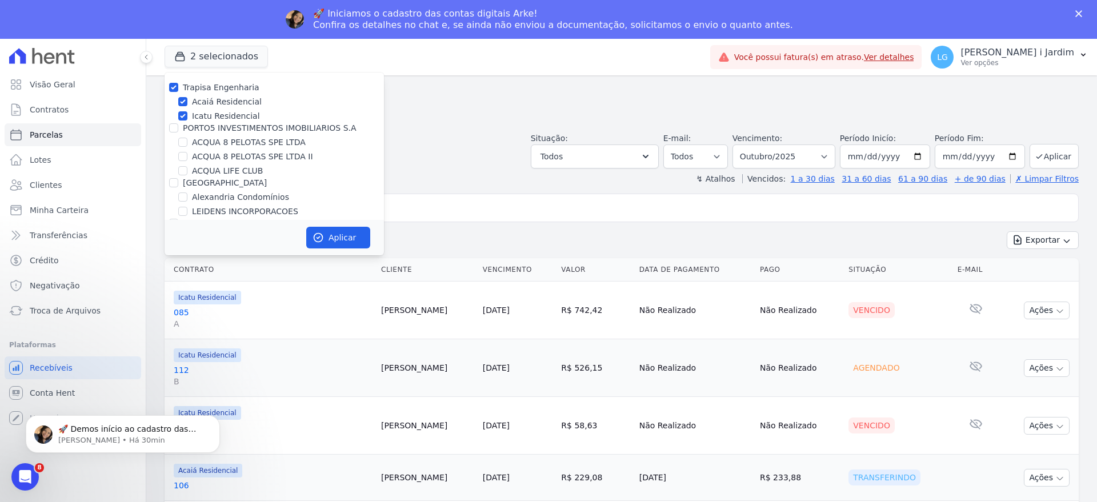
click at [215, 88] on label "Trapisa Engenharia" at bounding box center [221, 87] width 77 height 9
click at [178, 88] on input "Trapisa Engenharia" at bounding box center [173, 87] width 9 height 9
checkbox input "false"
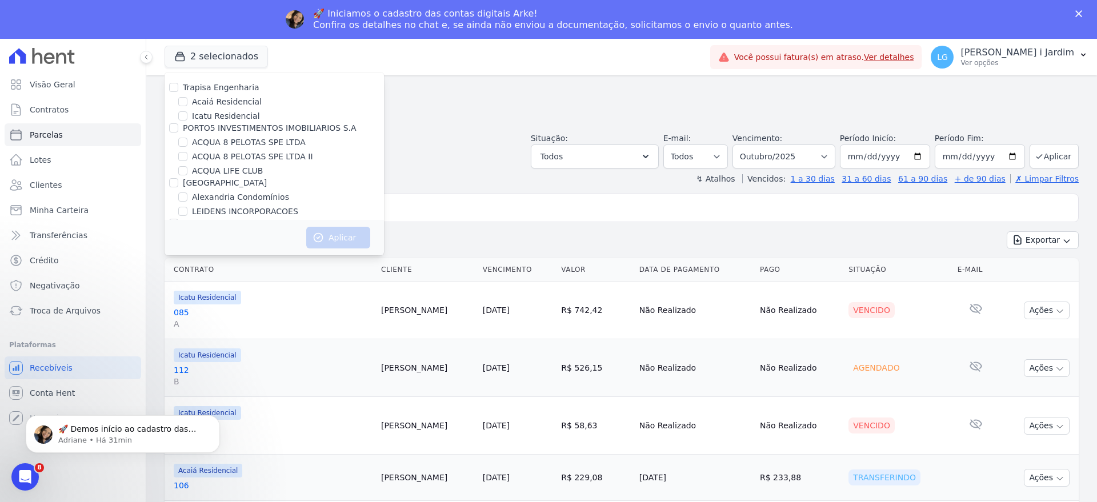
scroll to position [732, 0]
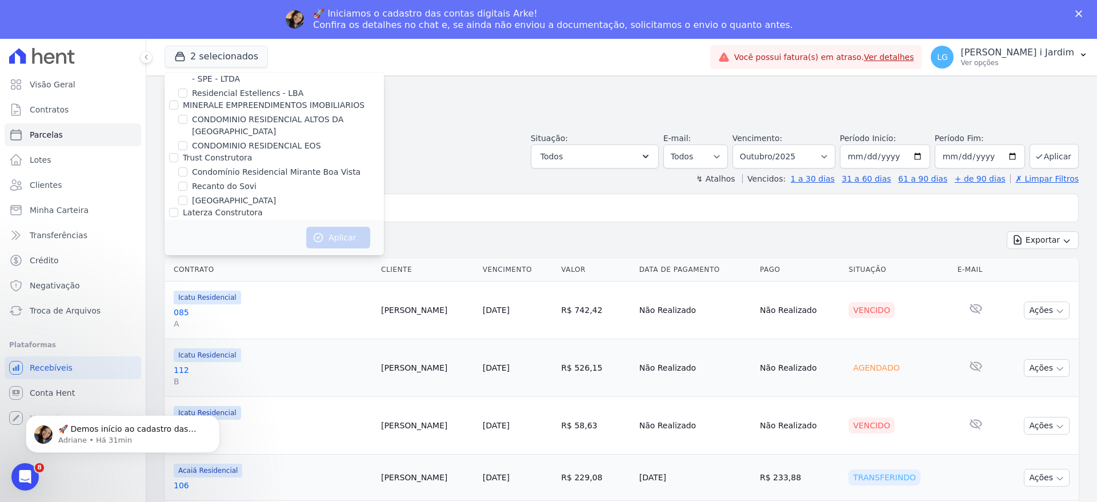
click at [310, 166] on label "Condomínio Residencial Mirante Boa Vista" at bounding box center [276, 172] width 169 height 12
click at [187, 167] on input "Condomínio Residencial Mirante Boa Vista" at bounding box center [182, 171] width 9 height 9
checkbox input "true"
click at [339, 238] on button "Aplicar" at bounding box center [338, 238] width 64 height 22
select select
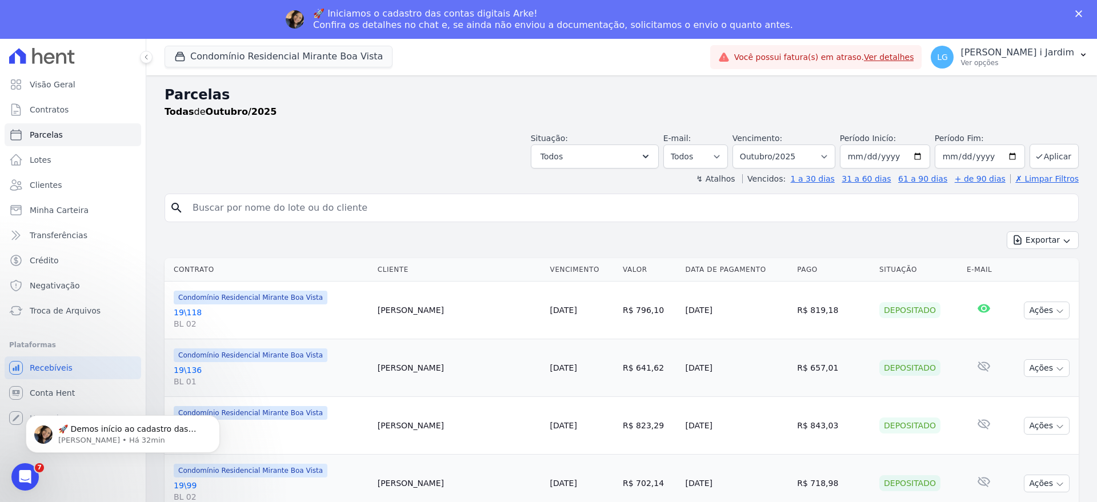
scroll to position [0, 0]
click at [43, 231] on span "Transferências" at bounding box center [59, 235] width 58 height 11
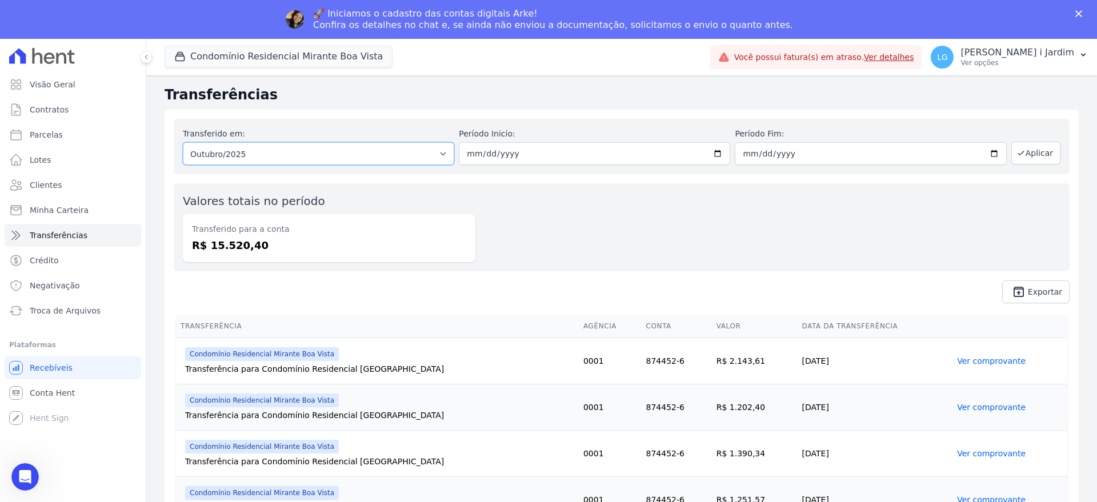
click at [231, 161] on select "Todos os meses Dezembro/2024 Janeiro/2025 Fevereiro/2025 Março/2025 Abril/2025 …" at bounding box center [318, 153] width 271 height 23
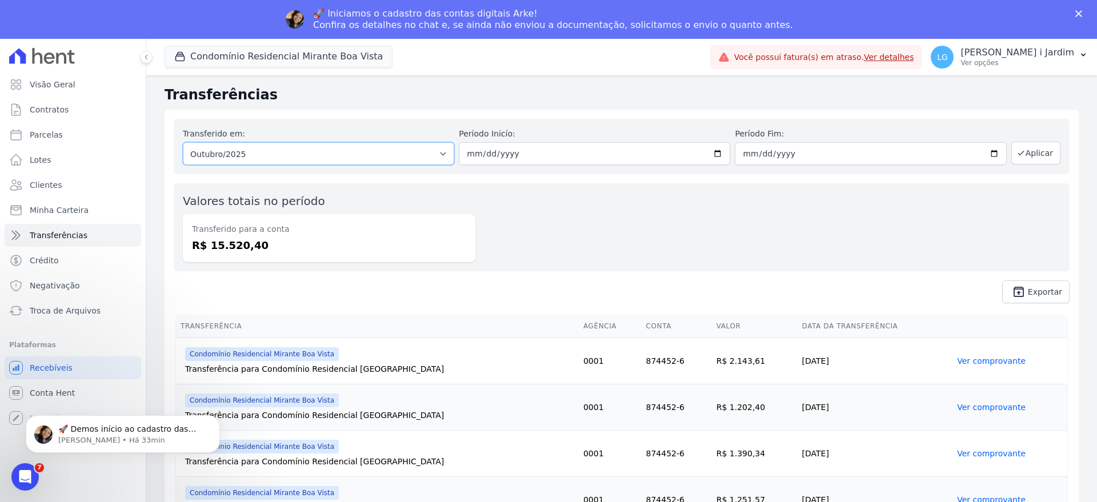
select select "09/2025"
click at [183, 142] on select "Todos os meses Dezembro/2024 Janeiro/2025 Fevereiro/2025 Março/2025 Abril/2025 …" at bounding box center [318, 153] width 271 height 23
click at [1012, 146] on button "Aplicar" at bounding box center [1036, 153] width 49 height 23
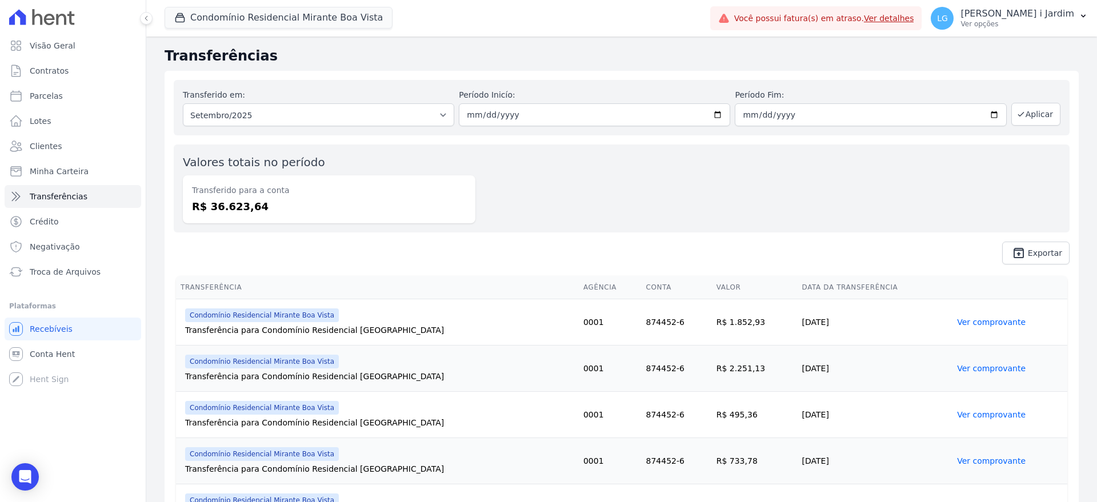
click at [249, 207] on dd "R$ 36.623,64" at bounding box center [329, 206] width 274 height 15
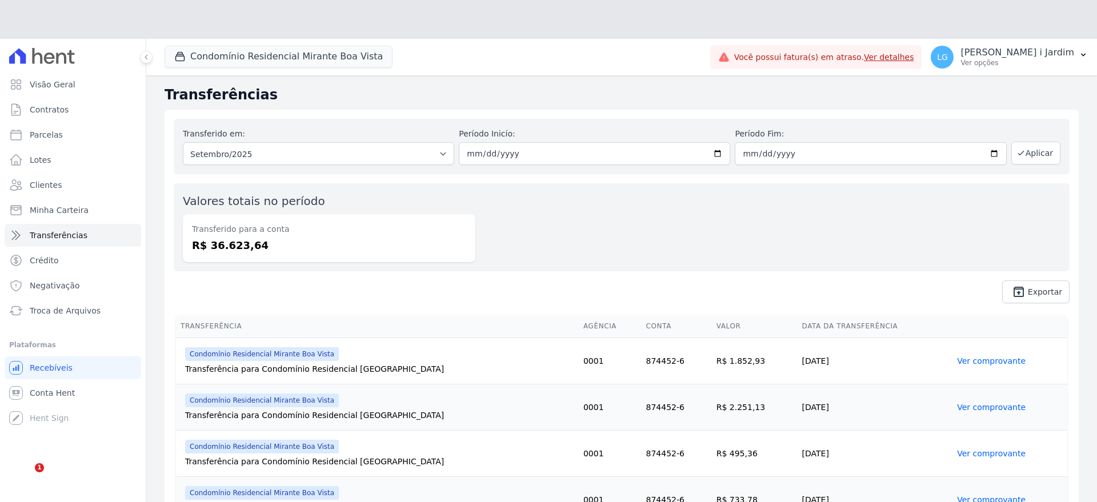
copy dd "36.623,64"
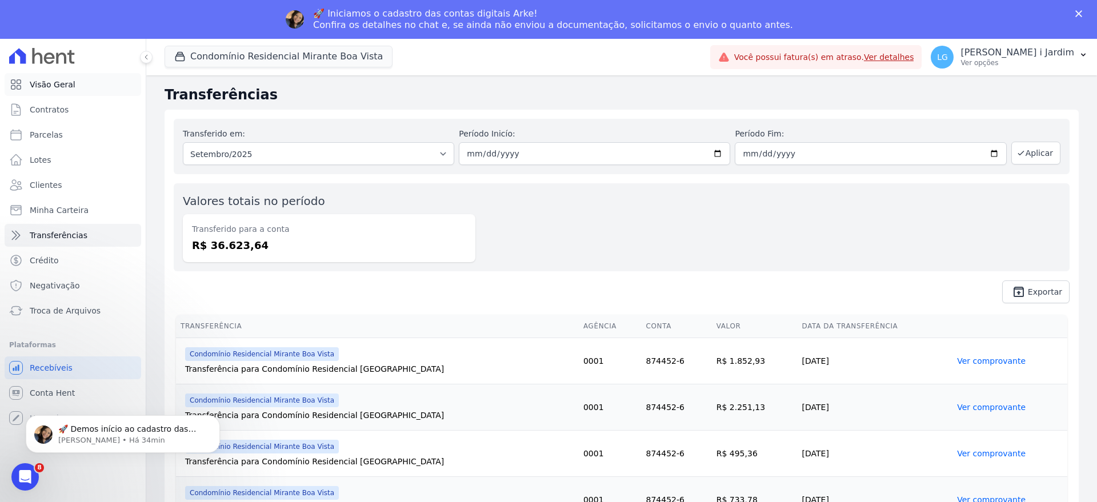
click at [77, 79] on link "Visão Geral" at bounding box center [73, 84] width 137 height 23
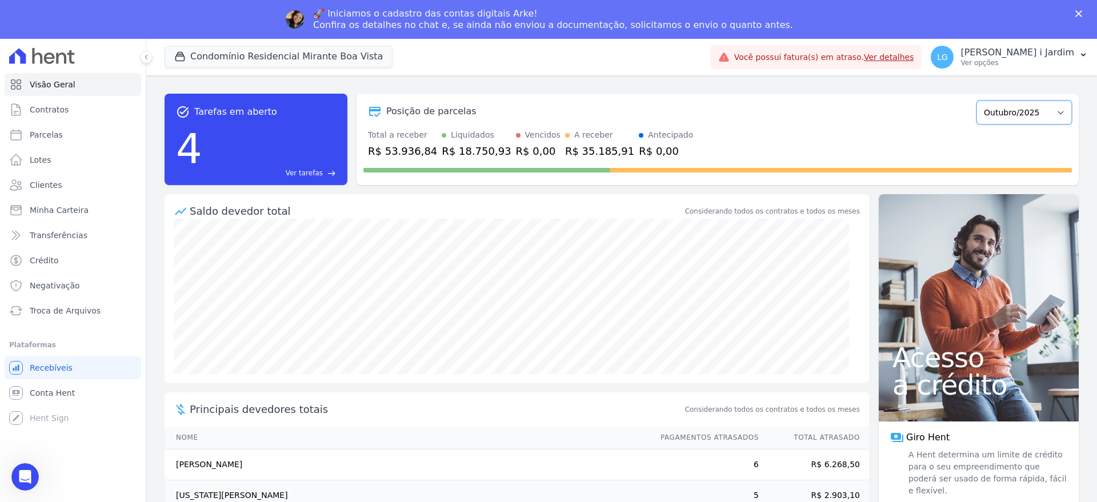
click at [1022, 112] on select "Maio/2024 Junho/2024 Julho/2024 Agosto/2024 Setembro/2024 Outubro/2024 Novembro…" at bounding box center [1024, 113] width 95 height 24
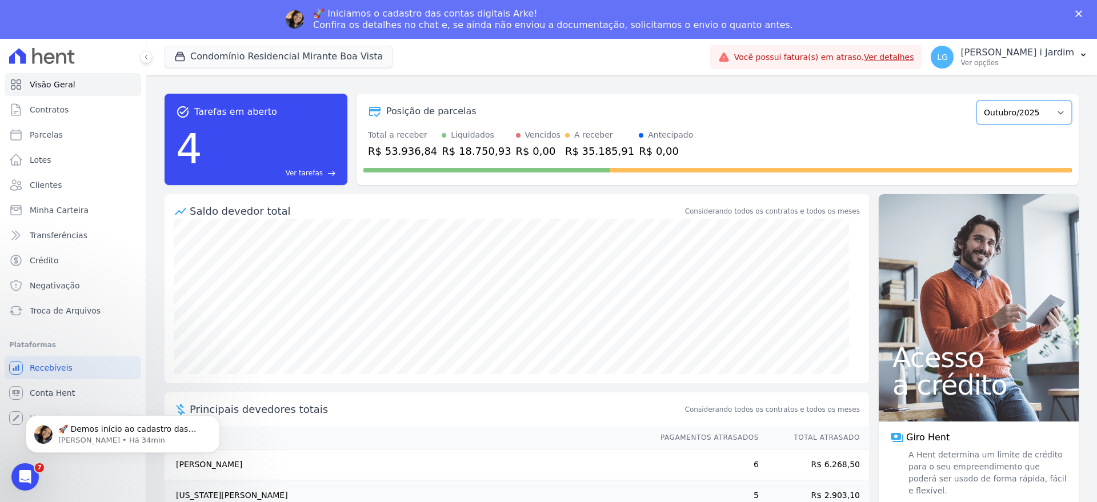
select select "09/2025"
click at [977, 101] on select "Maio/2024 Junho/2024 Julho/2024 Agosto/2024 Setembro/2024 Outubro/2024 Novembro…" at bounding box center [1024, 113] width 95 height 24
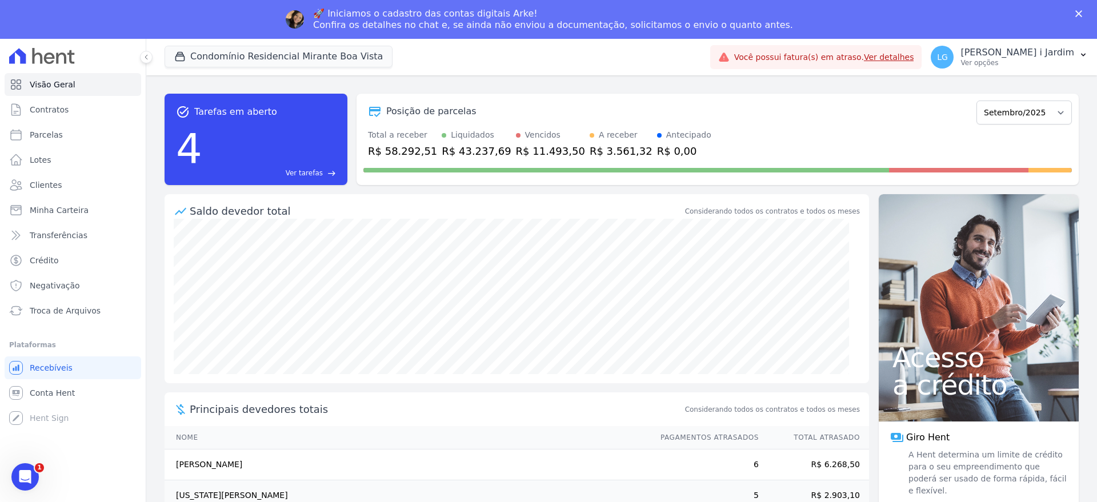
click at [407, 110] on div "Posição de parcelas Maio/2024 Junho/2024 Julho/2024 Agosto/2024 Setembro/2024 O…" at bounding box center [717, 111] width 709 height 26
click at [407, 110] on div "Posição de parcelas" at bounding box center [431, 112] width 90 height 14
click at [409, 143] on div "R$ 58.292,51" at bounding box center [402, 150] width 69 height 15
click at [409, 145] on div "R$ 58.292,51" at bounding box center [402, 150] width 69 height 15
click at [409, 146] on div "R$ 58.292,51" at bounding box center [402, 150] width 69 height 15
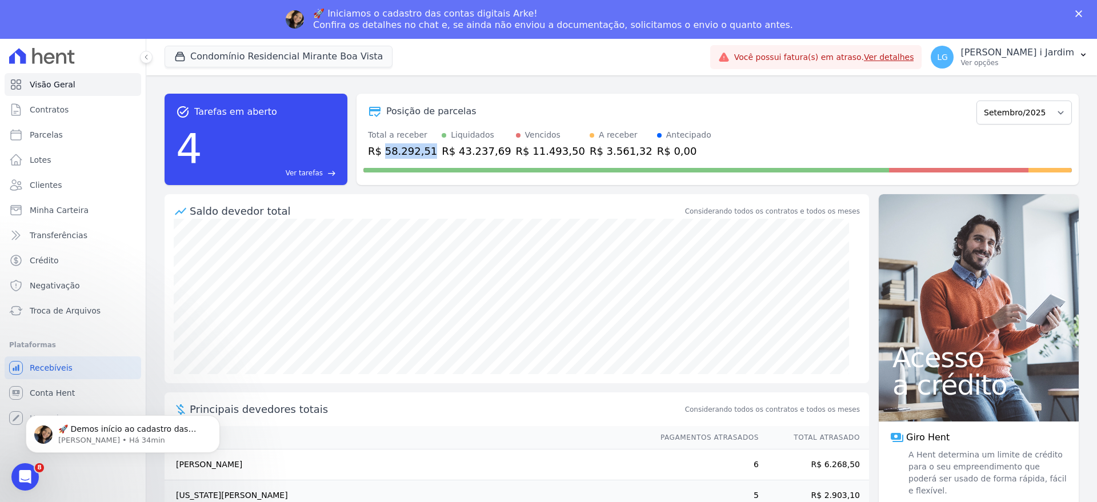
copy div "58.292,51"
click at [238, 50] on button "Condomínio Residencial Mirante Boa Vista" at bounding box center [279, 57] width 228 height 22
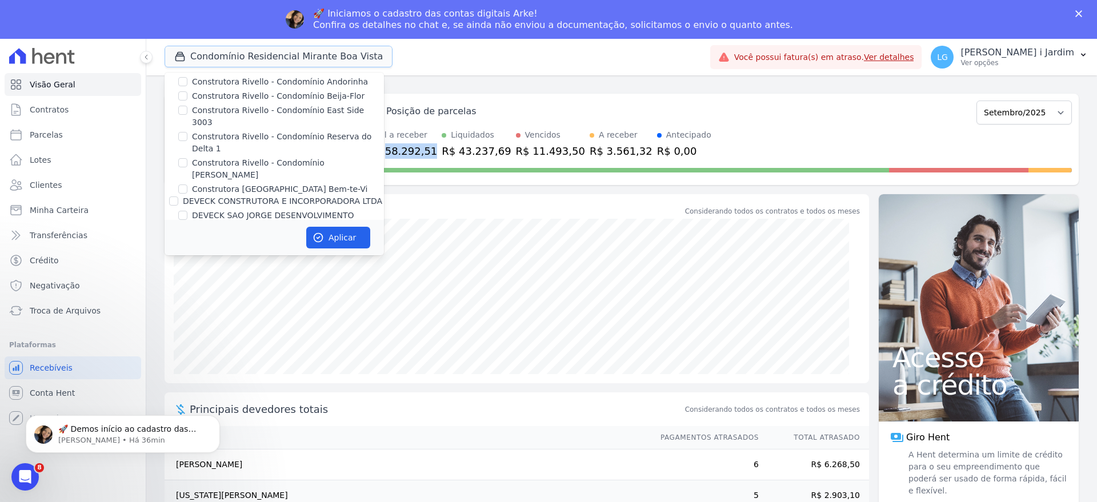
scroll to position [786, 0]
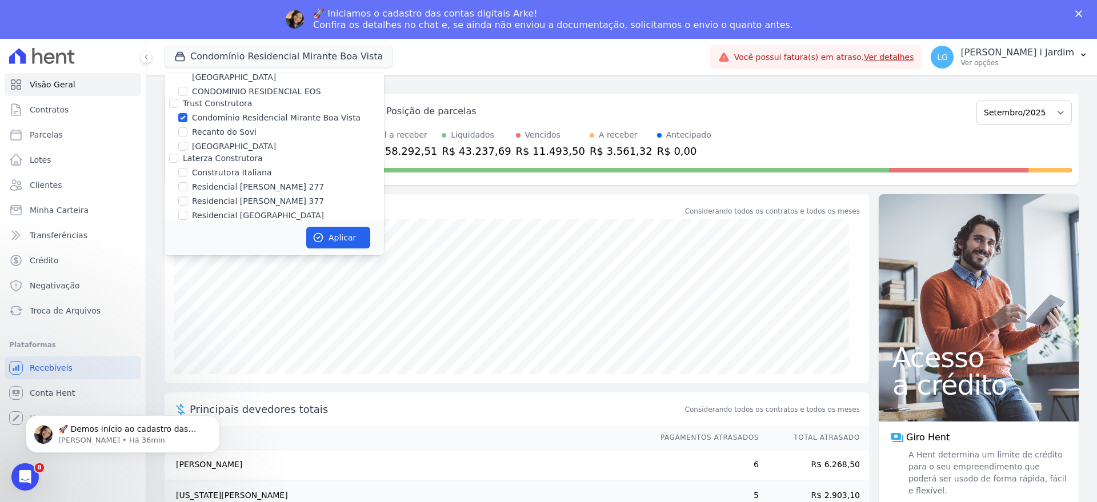
click at [261, 112] on label "Condomínio Residencial Mirante Boa Vista" at bounding box center [276, 118] width 169 height 12
click at [187, 113] on input "Condomínio Residencial Mirante Boa Vista" at bounding box center [182, 117] width 9 height 9
checkbox input "false"
click at [232, 126] on label "Recanto do Sovi" at bounding box center [224, 132] width 65 height 12
click at [187, 127] on input "Recanto do Sovi" at bounding box center [182, 131] width 9 height 9
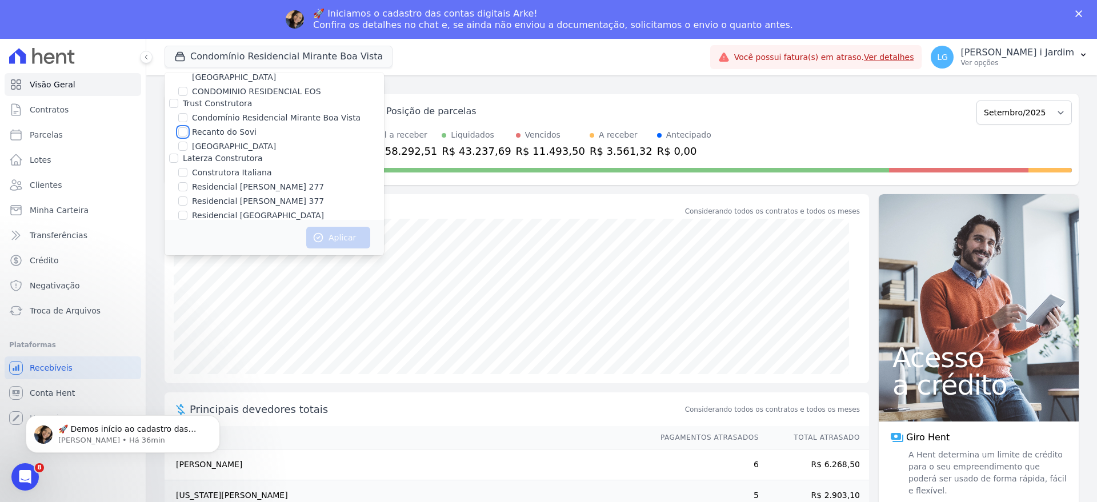
checkbox input "true"
click at [230, 141] on label "[GEOGRAPHIC_DATA]" at bounding box center [234, 147] width 84 height 12
click at [187, 142] on input "[GEOGRAPHIC_DATA]" at bounding box center [182, 146] width 9 height 9
checkbox input "true"
click at [342, 238] on button "Aplicar" at bounding box center [338, 238] width 64 height 22
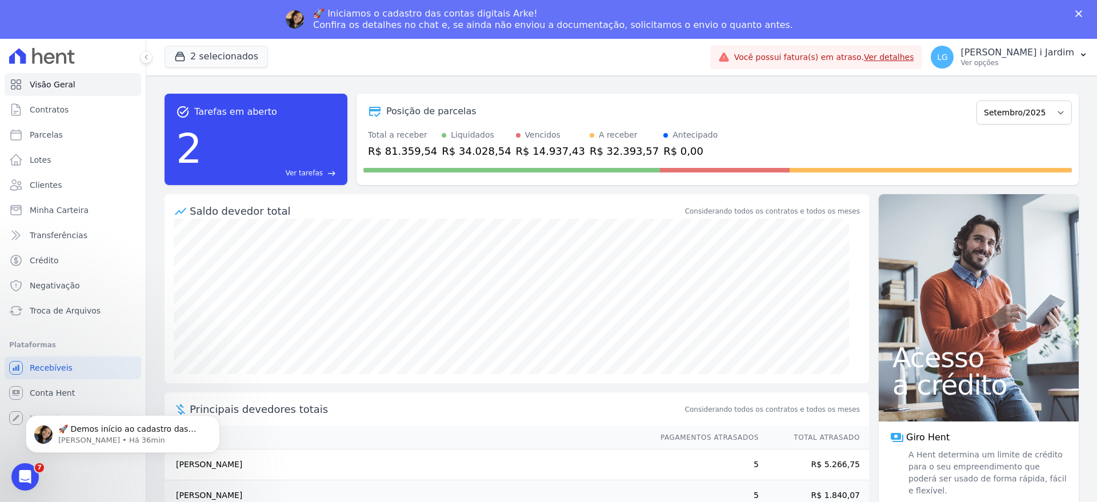
scroll to position [0, 0]
click at [56, 241] on link "Transferências" at bounding box center [73, 235] width 137 height 23
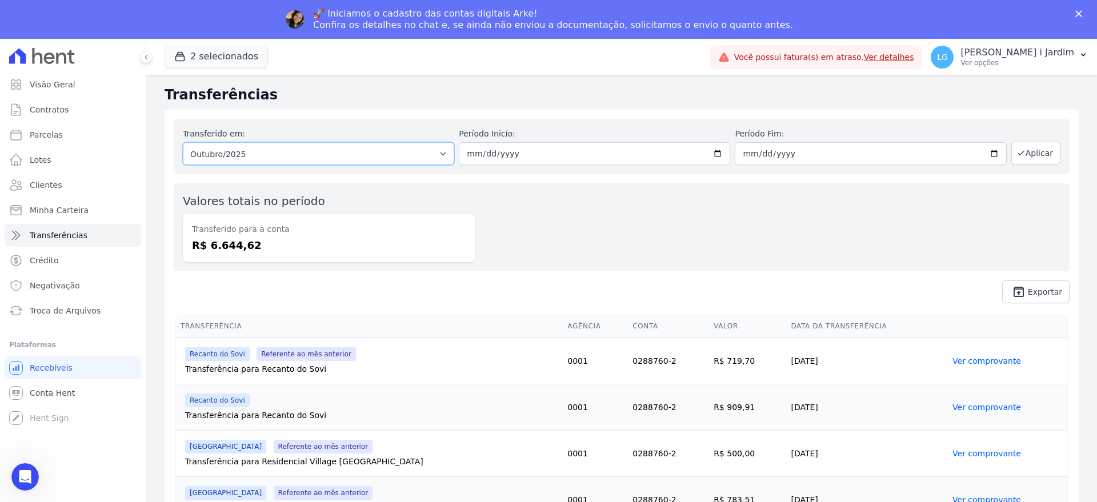
click at [297, 158] on select "Todos os meses Novembro/2023 Dezembro/[GEOGRAPHIC_DATA]/2024 Fevereiro/2024 Mar…" at bounding box center [318, 153] width 271 height 23
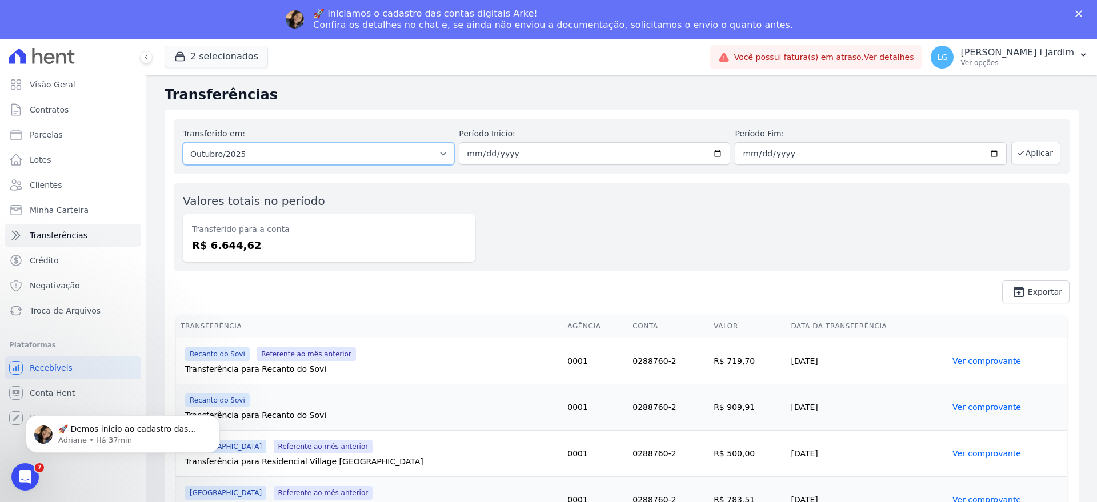
select select "09/2025"
click at [183, 142] on select "Todos os meses Novembro/2023 Dezembro/[GEOGRAPHIC_DATA]/2024 Fevereiro/2024 Mar…" at bounding box center [318, 153] width 271 height 23
click at [1017, 154] on button "Aplicar" at bounding box center [1036, 153] width 49 height 23
click at [216, 251] on dd "R$ 29.847,15" at bounding box center [329, 245] width 274 height 15
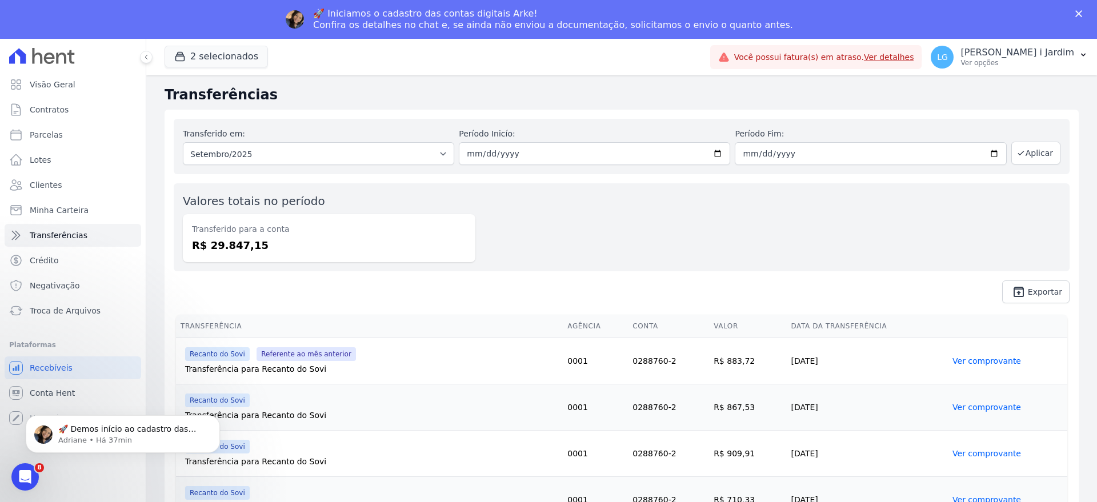
copy dd "29.847,15"
click at [73, 84] on link "Visão Geral" at bounding box center [73, 84] width 137 height 23
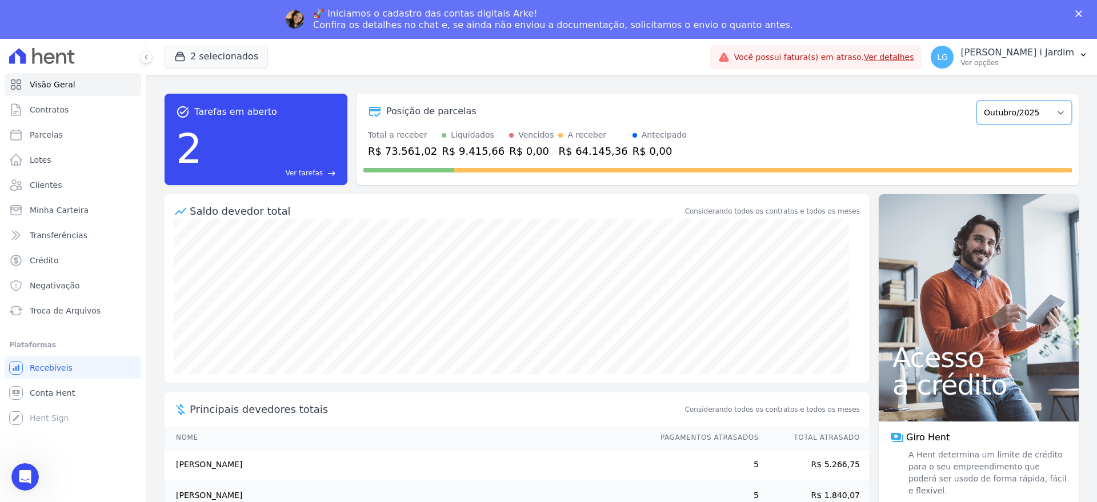
click at [1019, 115] on select "Novembro/2022 Dezembro/2022 Janeiro/2023 Fevereiro/2023 Março/2023 Abril/2023 M…" at bounding box center [1024, 113] width 95 height 24
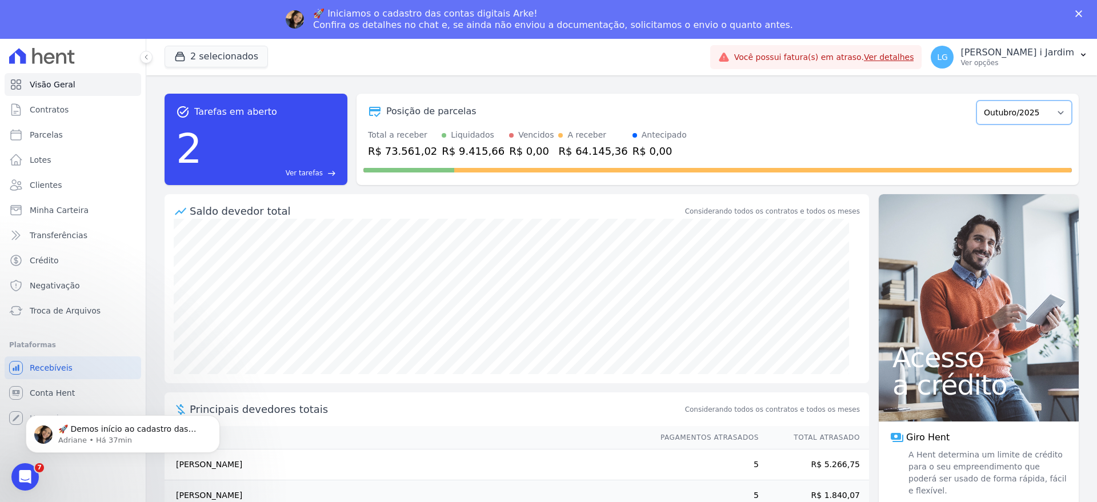
select select "09/2025"
click at [977, 101] on select "Novembro/2022 Dezembro/2022 Janeiro/2023 Fevereiro/2023 Março/2023 Abril/2023 M…" at bounding box center [1024, 113] width 95 height 24
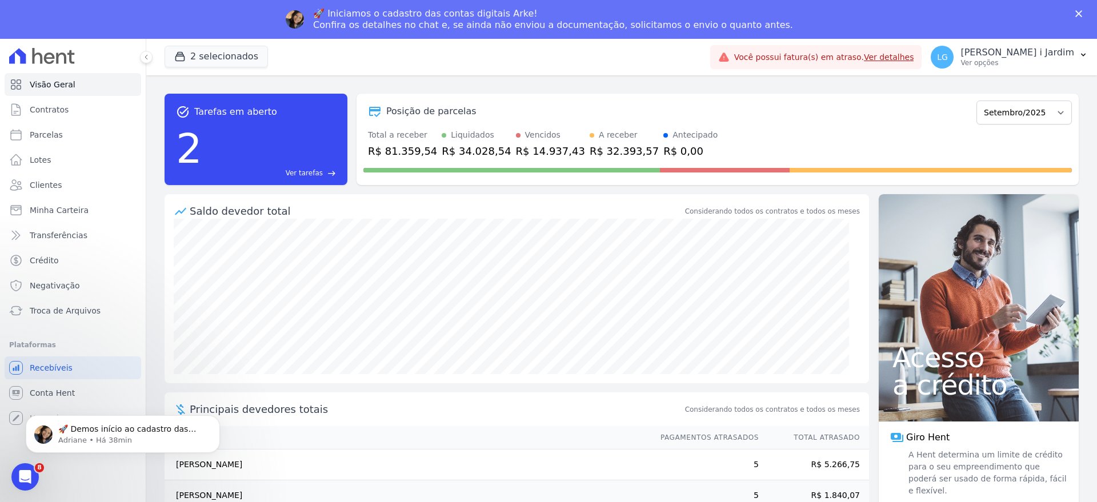
click at [417, 150] on div "R$ 81.359,54" at bounding box center [402, 150] width 69 height 15
copy div "81.359,54"
click at [590, 147] on div "R$ 32.393,57" at bounding box center [624, 150] width 69 height 15
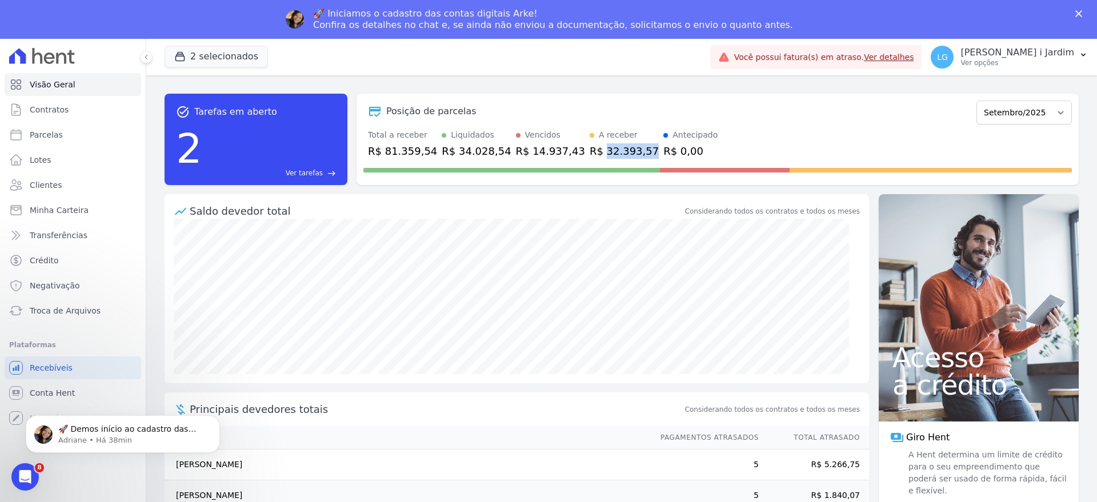
copy div "32.393,57"
click at [214, 57] on button "2 selecionados" at bounding box center [216, 57] width 103 height 22
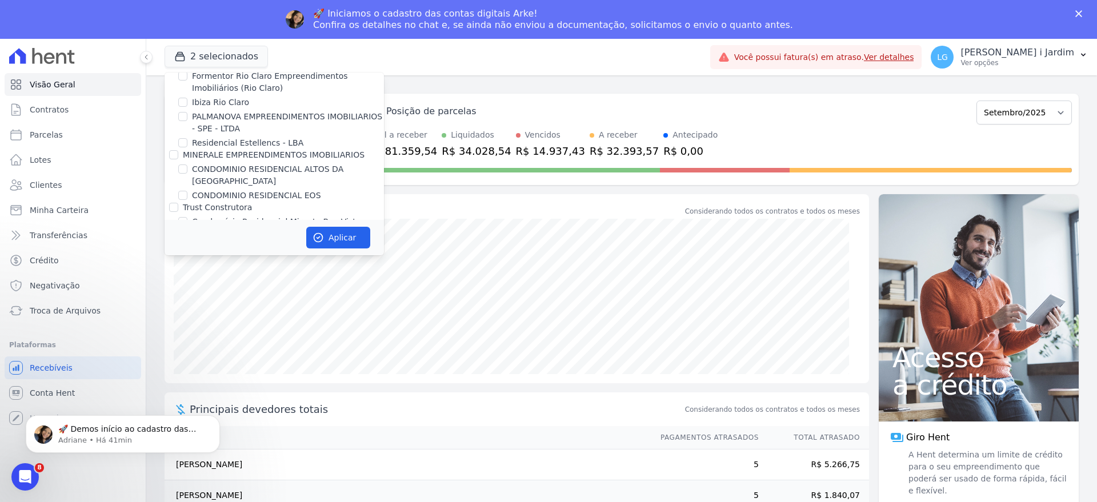
scroll to position [714, 0]
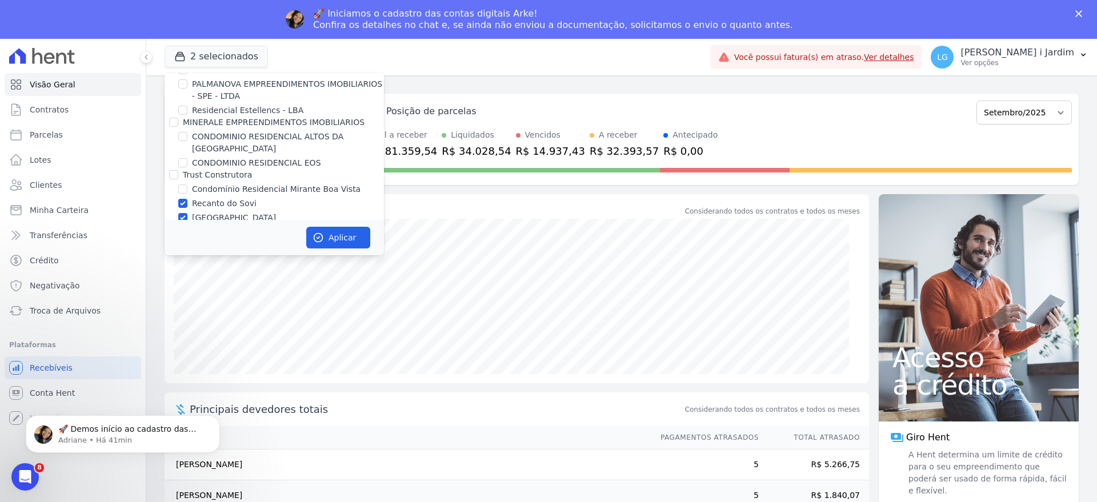
click at [217, 198] on label "Recanto do Sovi" at bounding box center [224, 204] width 65 height 12
click at [187, 199] on input "Recanto do Sovi" at bounding box center [182, 203] width 9 height 9
checkbox input "false"
click at [226, 212] on label "[GEOGRAPHIC_DATA]" at bounding box center [234, 218] width 84 height 12
click at [187, 213] on input "[GEOGRAPHIC_DATA]" at bounding box center [182, 217] width 9 height 9
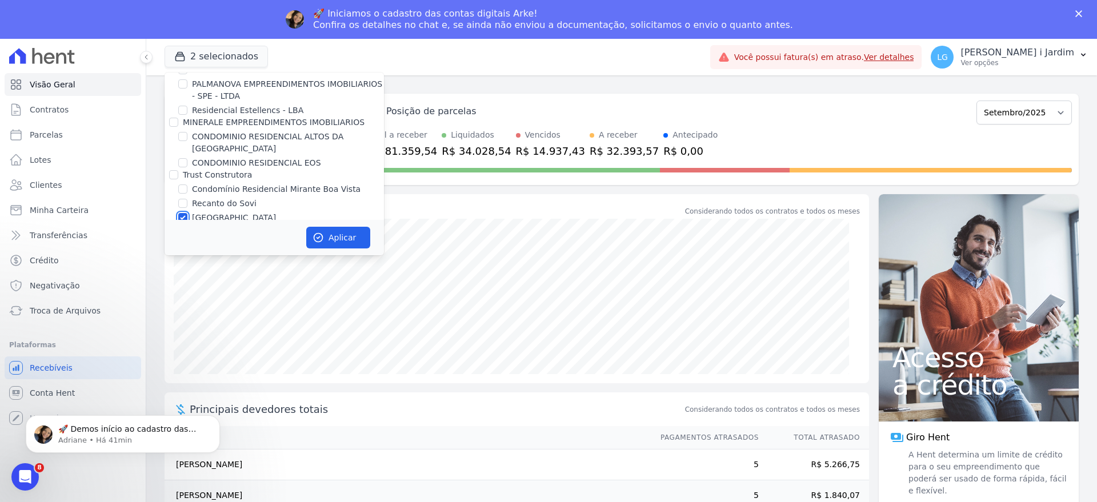
checkbox input "false"
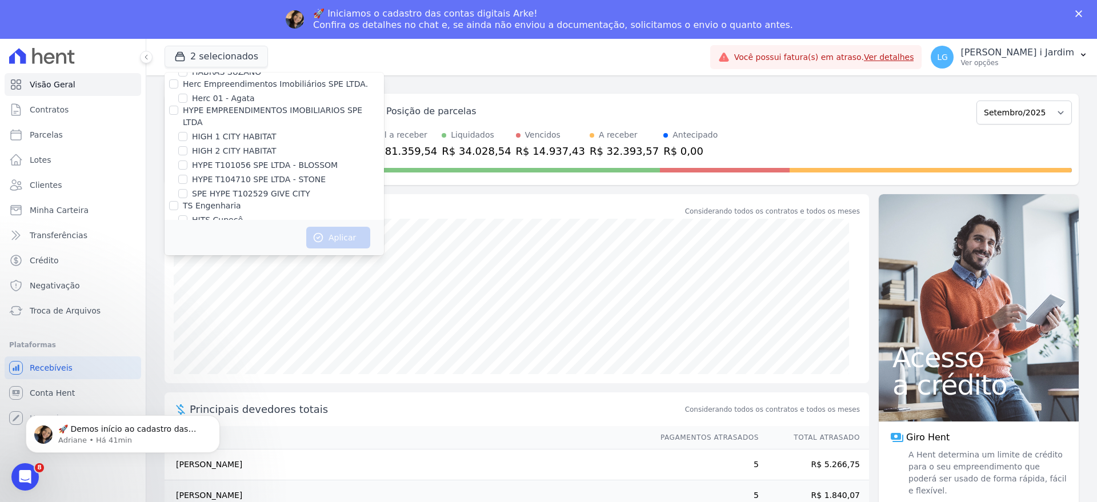
scroll to position [1550, 0]
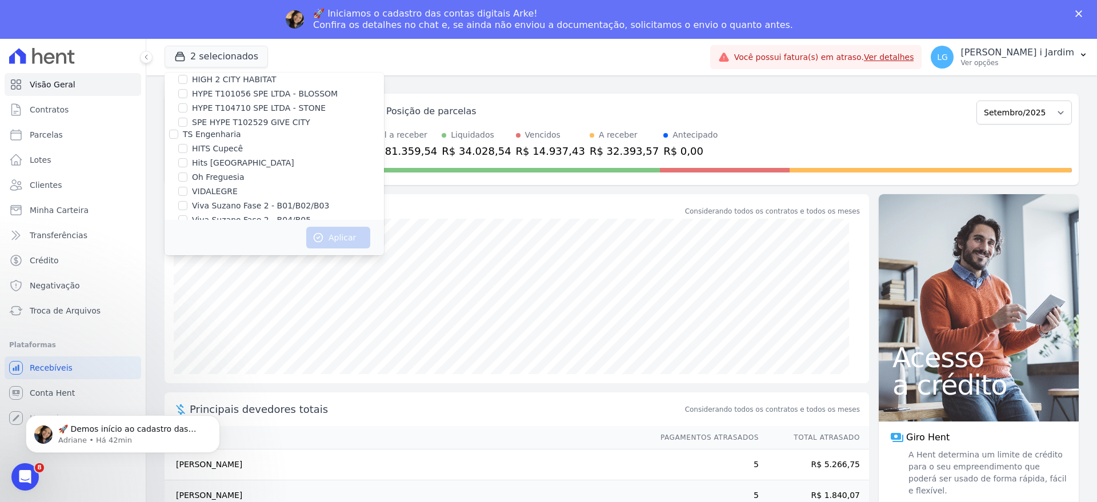
click at [255, 200] on label "Viva Suzano Fase 2 - B01/B02/B03" at bounding box center [260, 206] width 137 height 12
click at [187, 201] on input "Viva Suzano Fase 2 - B01/B02/B03" at bounding box center [182, 205] width 9 height 9
click at [256, 200] on label "Viva Suzano Fase 2 - B01/B02/B03" at bounding box center [260, 206] width 137 height 12
click at [187, 201] on input "Viva Suzano Fase 2 - B01/B02/B03" at bounding box center [182, 205] width 9 height 9
checkbox input "false"
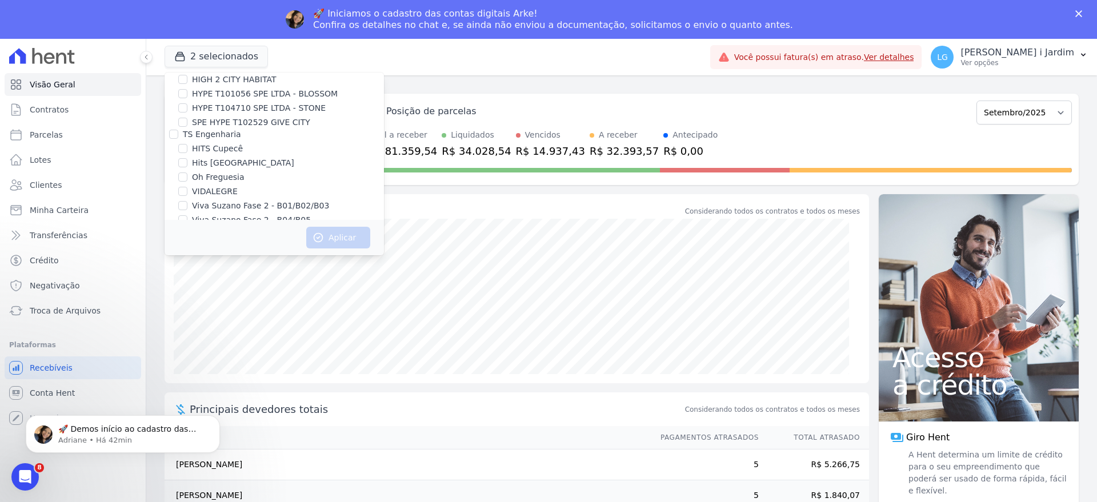
click at [257, 214] on label "Viva Suzano Fase 2 - B04/B05" at bounding box center [251, 220] width 119 height 12
click at [187, 215] on input "Viva Suzano Fase 2 - B04/B05" at bounding box center [182, 219] width 9 height 9
checkbox input "true"
click at [329, 227] on button "Aplicar" at bounding box center [338, 238] width 64 height 22
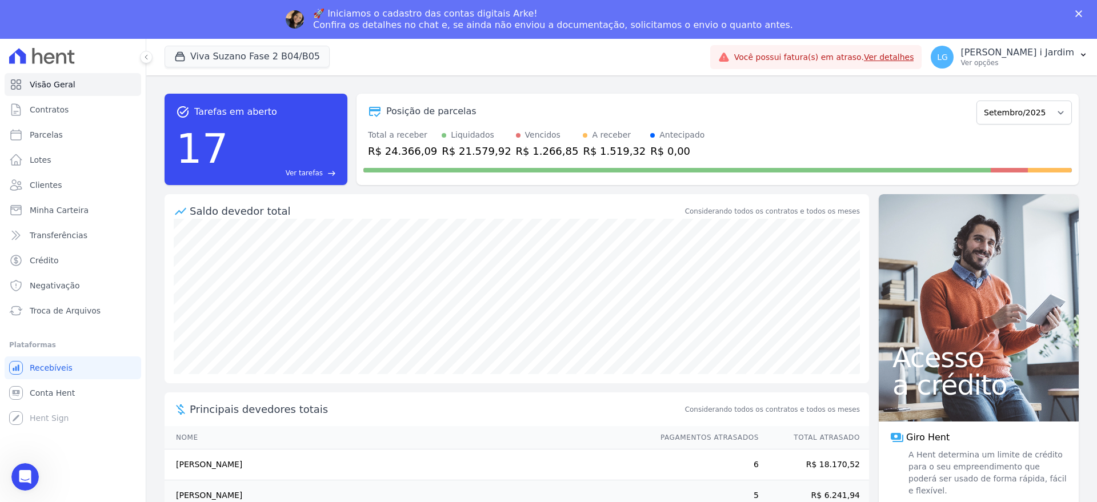
scroll to position [0, 0]
click at [405, 154] on div "R$ 24.366,09" at bounding box center [402, 150] width 69 height 15
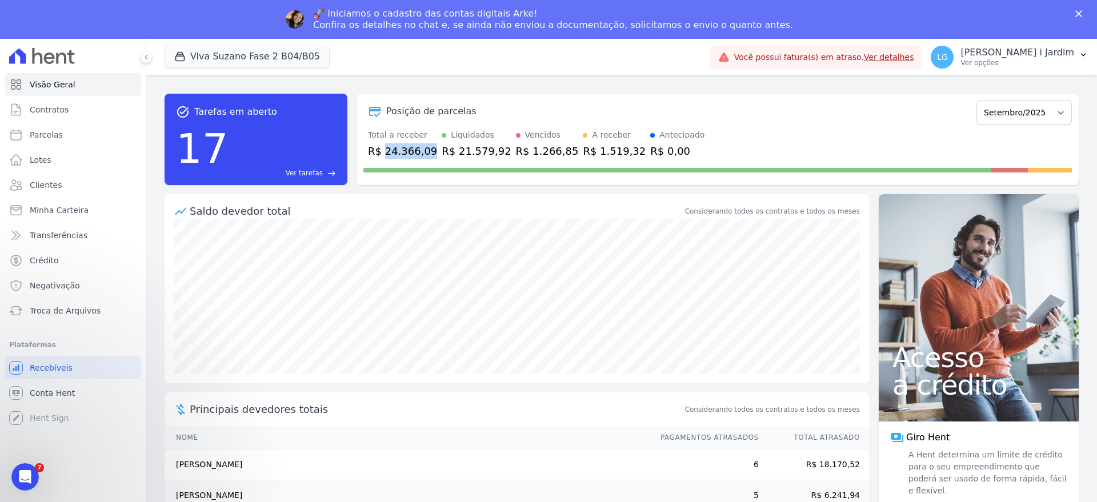
copy div "24.366,09"
click at [71, 238] on span "Transferências" at bounding box center [59, 235] width 58 height 11
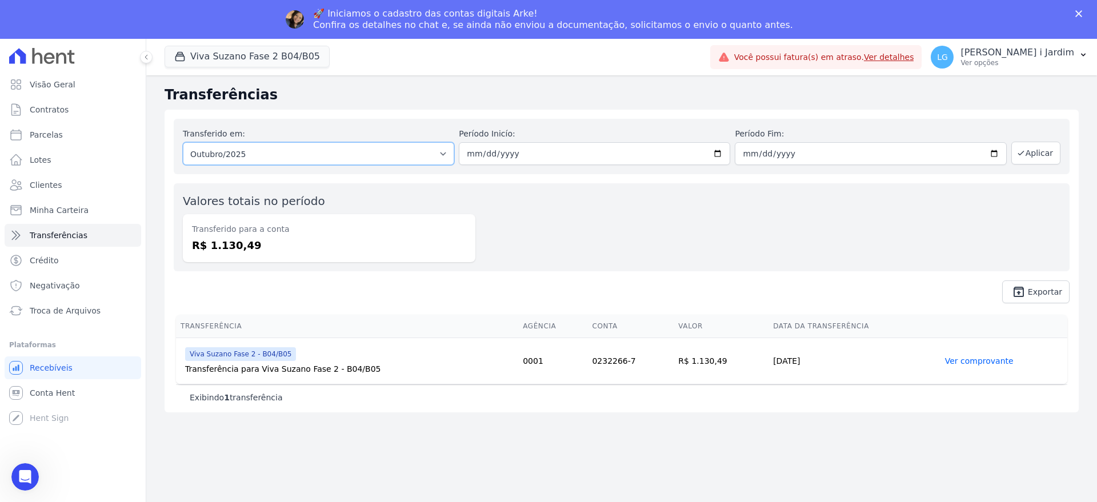
click at [245, 152] on select "Todos os meses Julho/2023 Agosto/2023 Setembro/2023 Outubro/2023 Novembro/2023 …" at bounding box center [318, 153] width 271 height 23
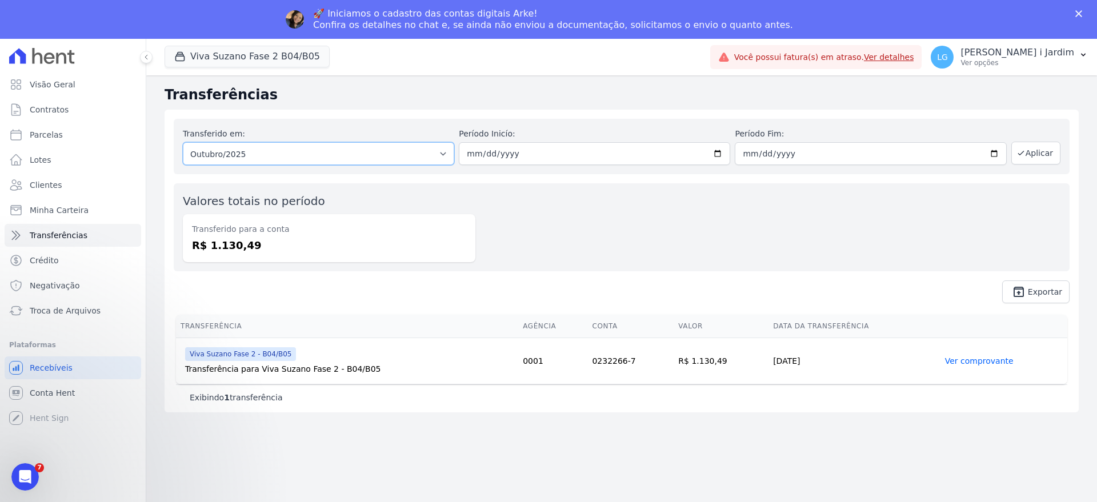
select select "09/2025"
click at [183, 142] on select "Todos os meses Julho/2023 Agosto/2023 Setembro/2023 Outubro/2023 Novembro/2023 …" at bounding box center [318, 153] width 271 height 23
click at [1041, 147] on button "Aplicar" at bounding box center [1036, 153] width 49 height 23
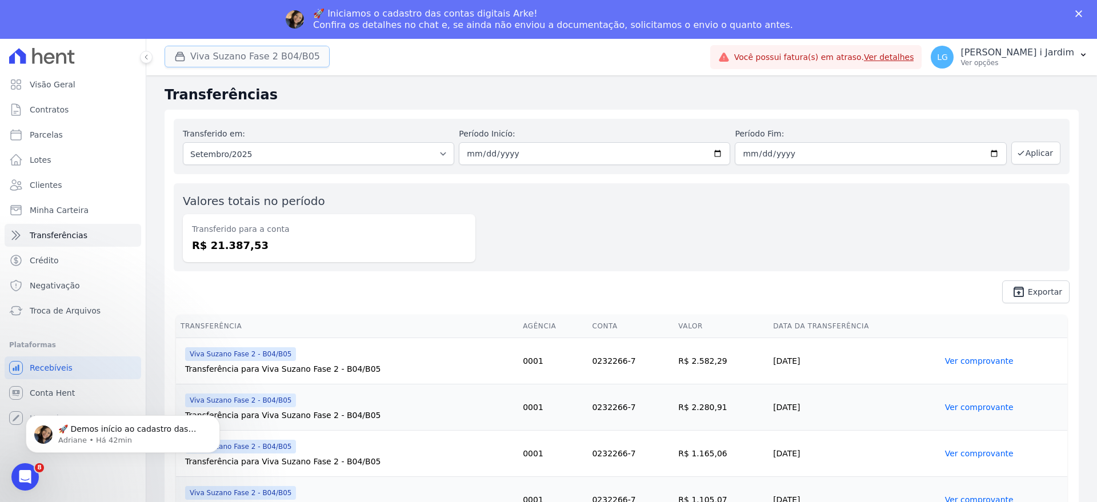
click at [282, 61] on button "Viva Suzano Fase 2 B04/B05" at bounding box center [247, 57] width 165 height 22
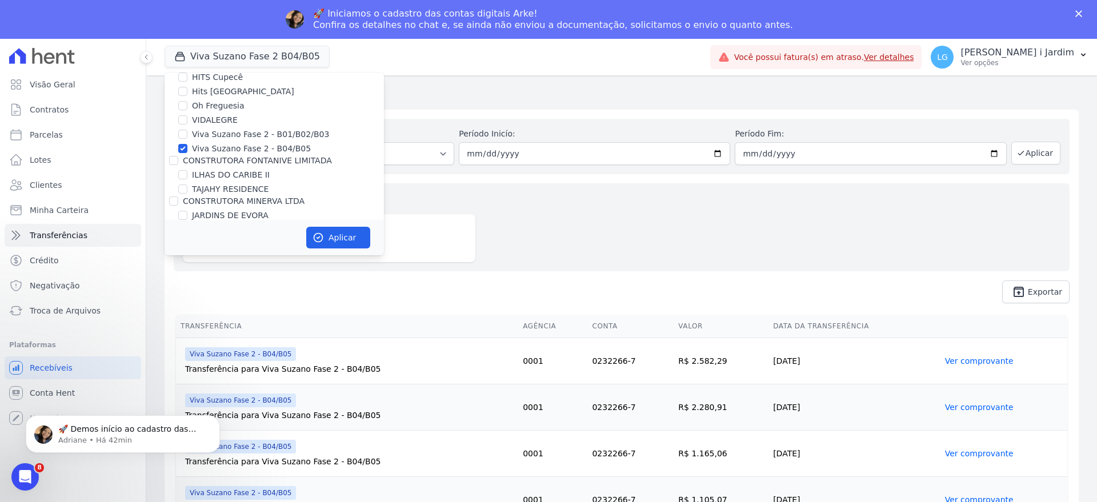
scroll to position [1550, 0]
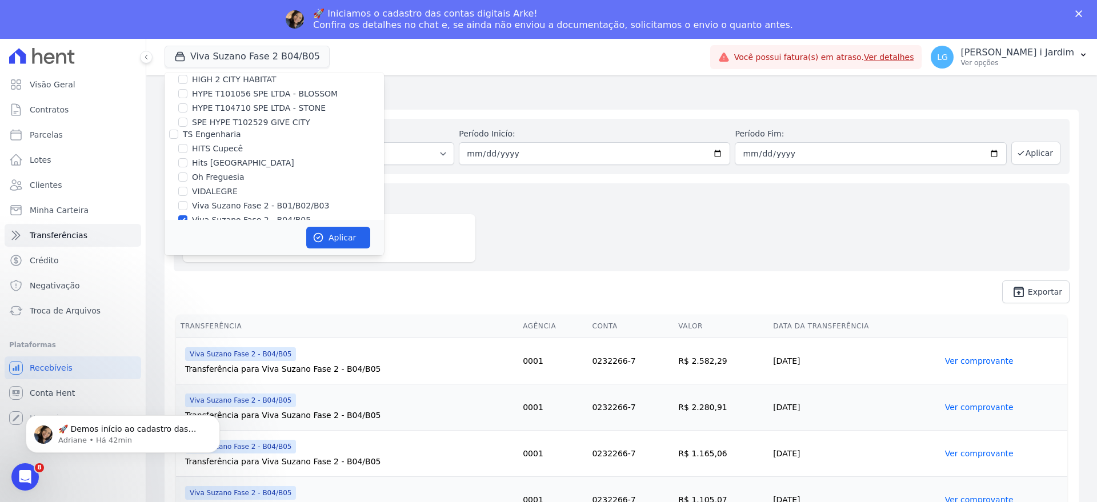
click at [209, 214] on label "Viva Suzano Fase 2 - B04/B05" at bounding box center [251, 220] width 119 height 12
click at [187, 215] on input "Viva Suzano Fase 2 - B04/B05" at bounding box center [182, 219] width 9 height 9
checkbox input "false"
click at [219, 200] on label "Viva Suzano Fase 2 - B01/B02/B03" at bounding box center [260, 206] width 137 height 12
click at [187, 201] on input "Viva Suzano Fase 2 - B01/B02/B03" at bounding box center [182, 205] width 9 height 9
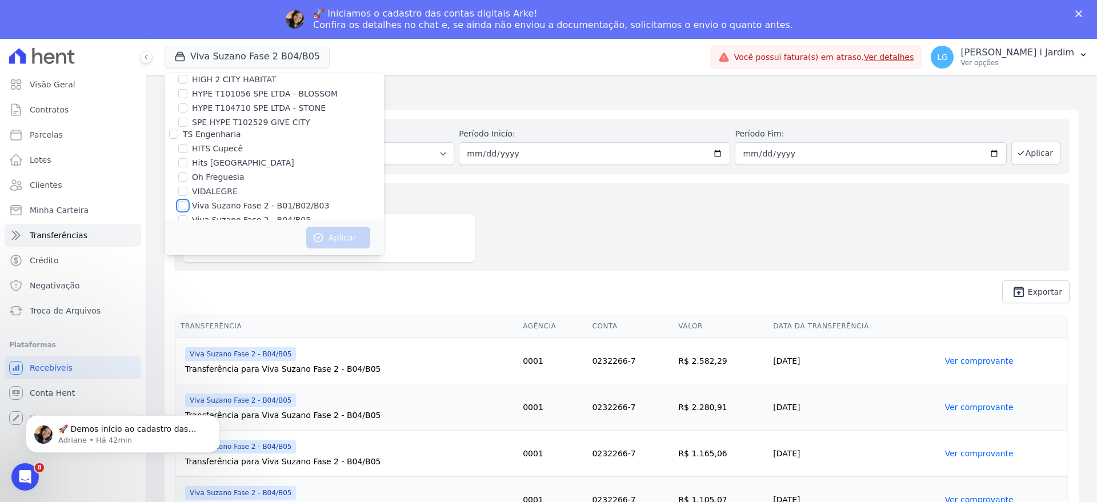
checkbox input "true"
click at [332, 229] on button "Aplicar" at bounding box center [338, 238] width 64 height 22
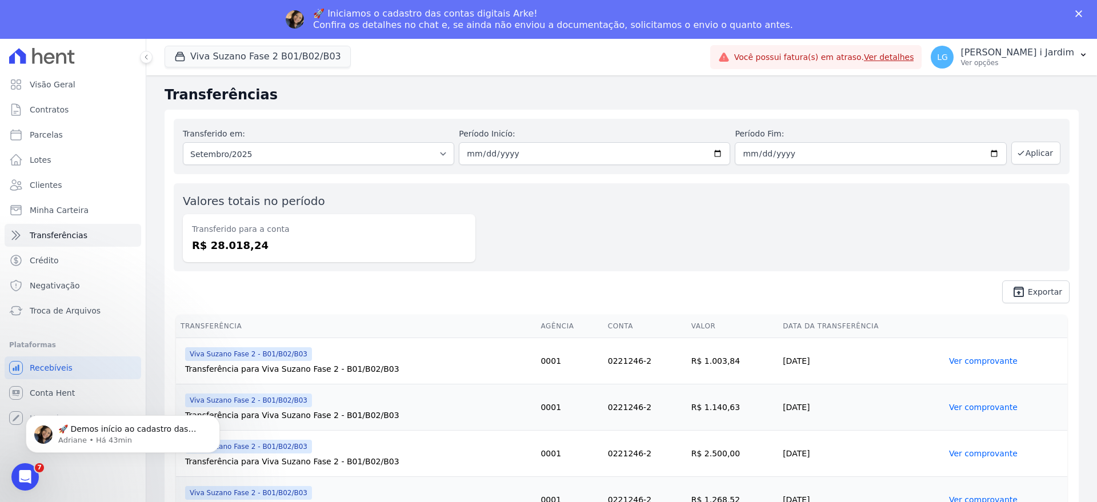
scroll to position [0, 0]
click at [233, 51] on button "Viva Suzano Fase 2 B01/B02/B03" at bounding box center [258, 57] width 186 height 22
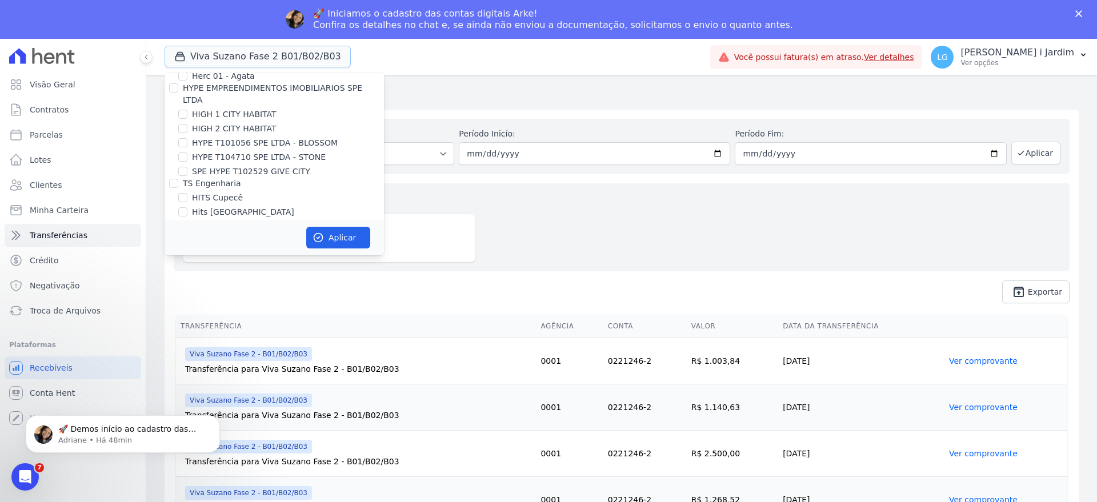
scroll to position [1500, 0]
click at [213, 250] on label "Viva Suzano Fase 2 - B01/B02/B03" at bounding box center [260, 256] width 137 height 12
click at [187, 251] on input "Viva Suzano Fase 2 - B01/B02/B03" at bounding box center [182, 255] width 9 height 9
checkbox input "false"
click at [230, 221] on label "Oh Freguesia" at bounding box center [218, 227] width 53 height 12
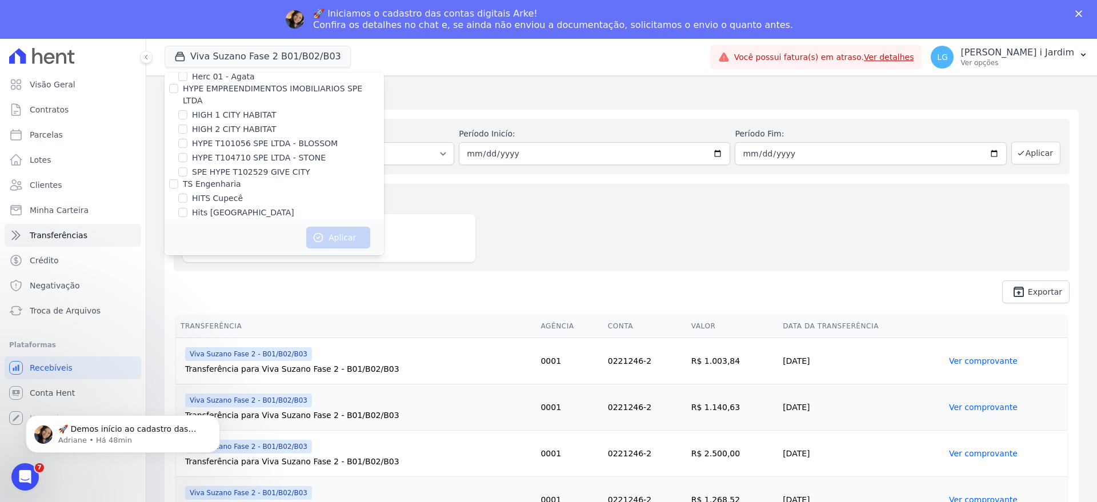
click at [187, 222] on input "Oh Freguesia" at bounding box center [182, 226] width 9 height 9
checkbox input "true"
click at [325, 239] on button "Aplicar" at bounding box center [338, 238] width 64 height 22
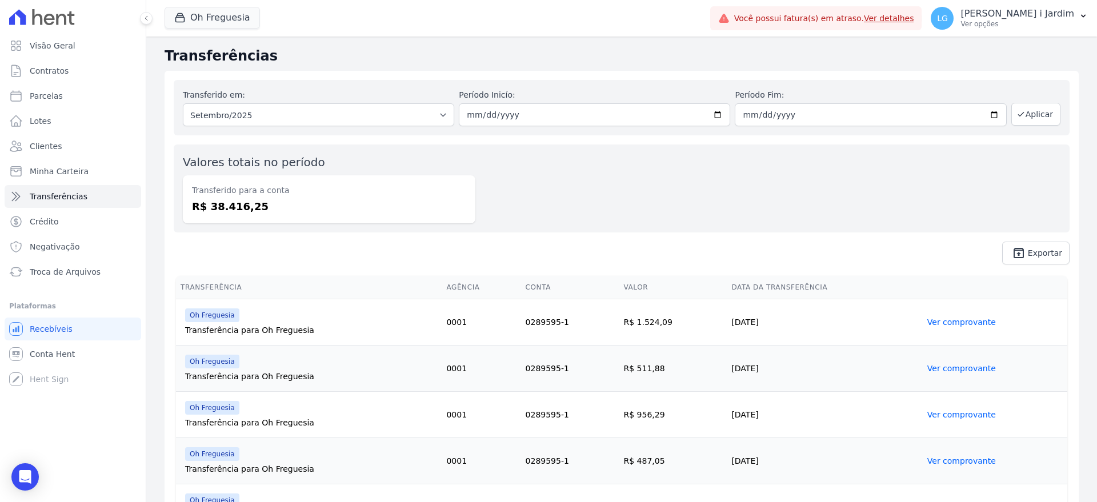
click at [235, 209] on dd "R$ 38.416,25" at bounding box center [329, 206] width 274 height 15
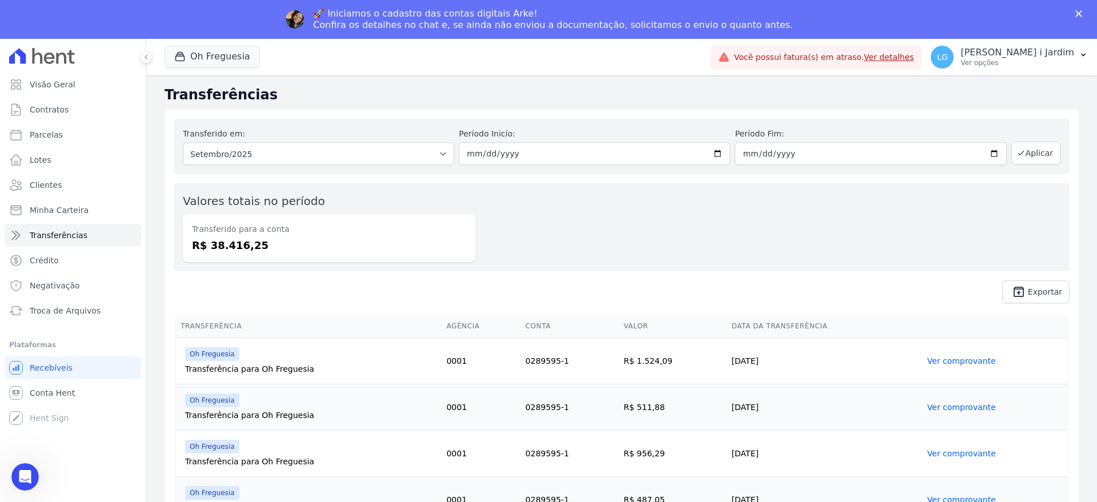
scroll to position [0, 0]
click at [235, 209] on div "Valores totais no período Transferido para a conta R$ 38.416,25" at bounding box center [329, 228] width 293 height 70
click at [222, 242] on dd "R$ 38.416,25" at bounding box center [329, 245] width 274 height 15
copy dd "38.416,25"
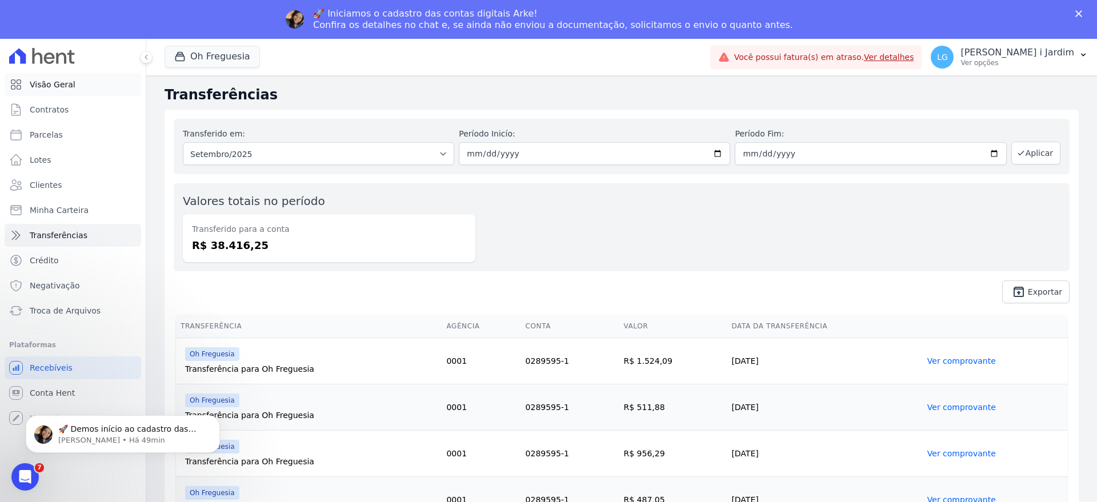
click at [60, 91] on link "Visão Geral" at bounding box center [73, 84] width 137 height 23
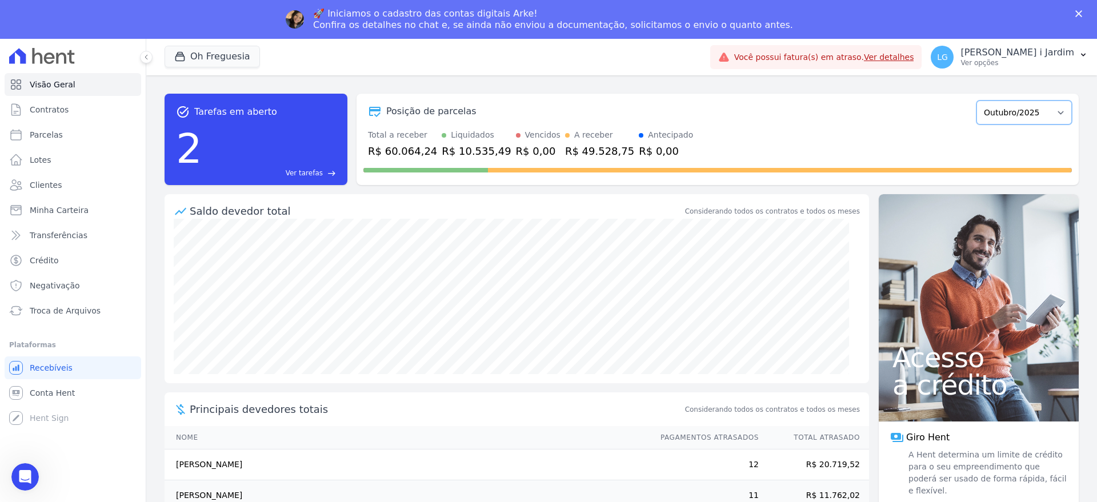
click at [1038, 105] on select "Novembro/2023 Dezembro/2023 Janeiro/2024 Fevereiro/2024 Março/2024 Abril/2024 M…" at bounding box center [1024, 113] width 95 height 24
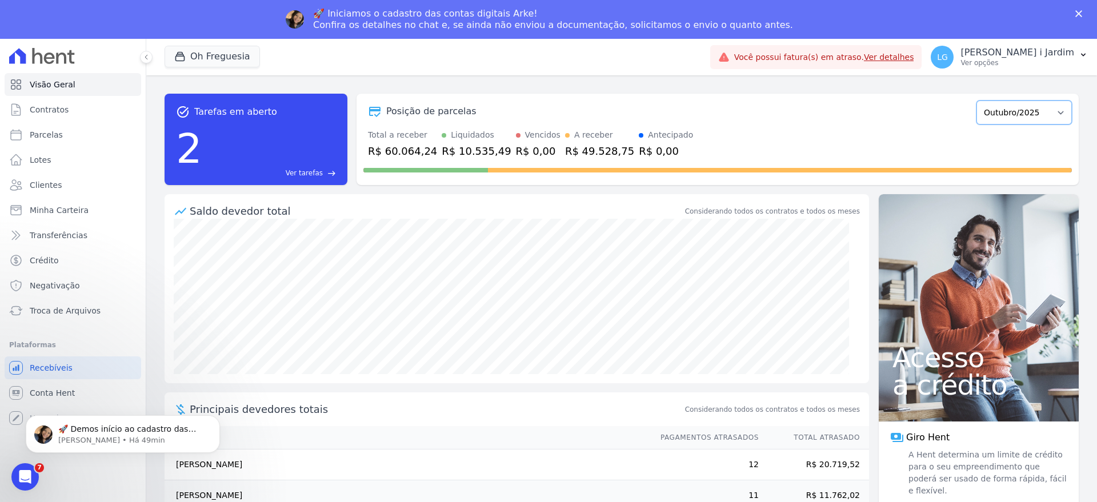
select select "09/2025"
click at [977, 101] on select "Novembro/2023 Dezembro/2023 Janeiro/2024 Fevereiro/2024 Março/2024 Abril/2024 M…" at bounding box center [1024, 113] width 95 height 24
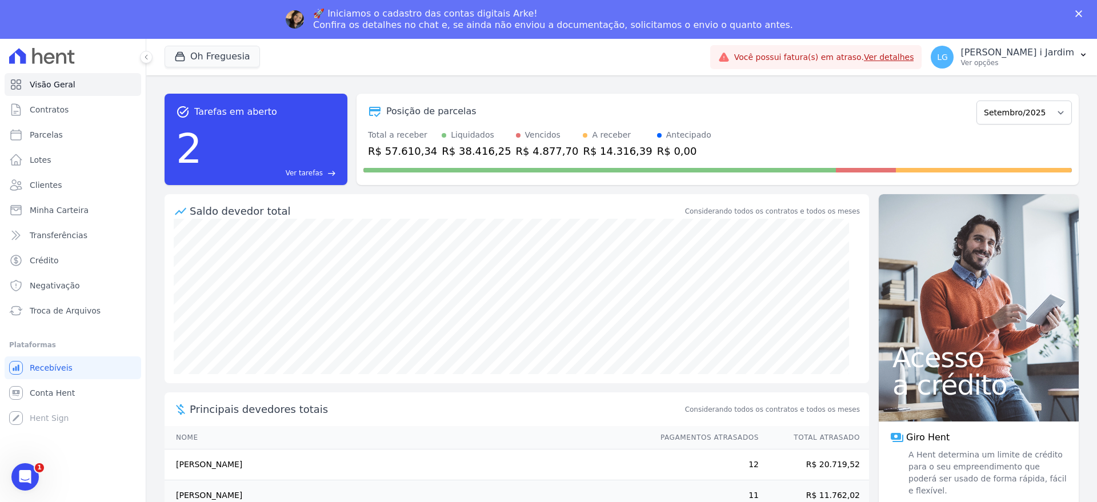
click at [408, 150] on div "R$ 57.610,34" at bounding box center [402, 150] width 69 height 15
copy div "57.610,34"
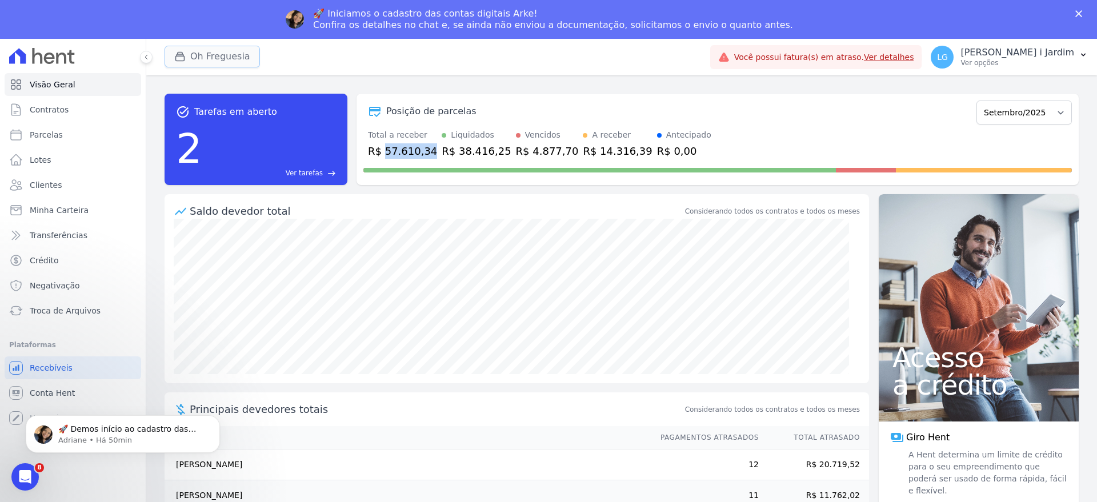
click at [218, 56] on button "Oh Freguesia" at bounding box center [212, 57] width 95 height 22
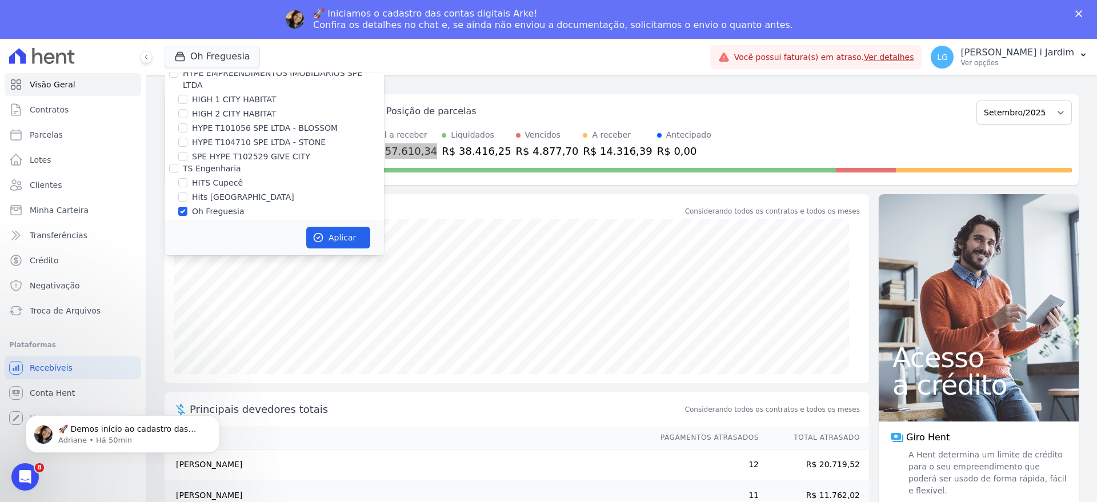
scroll to position [1500, 0]
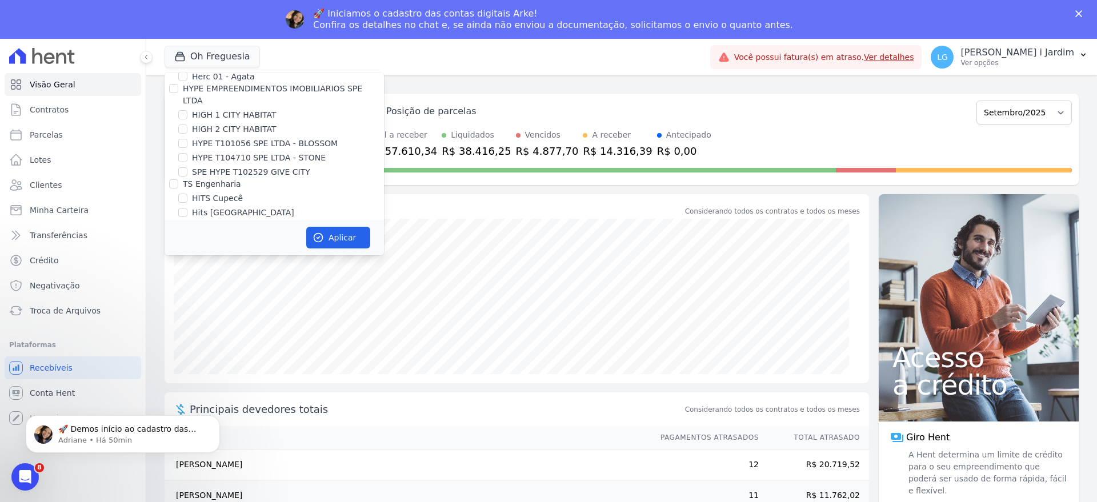
click at [217, 221] on label "Oh Freguesia" at bounding box center [218, 227] width 53 height 12
click at [187, 222] on input "Oh Freguesia" at bounding box center [182, 226] width 9 height 9
checkbox input "false"
click at [227, 207] on label "Hits [GEOGRAPHIC_DATA]" at bounding box center [243, 213] width 102 height 12
click at [187, 208] on input "Hits [GEOGRAPHIC_DATA]" at bounding box center [182, 212] width 9 height 9
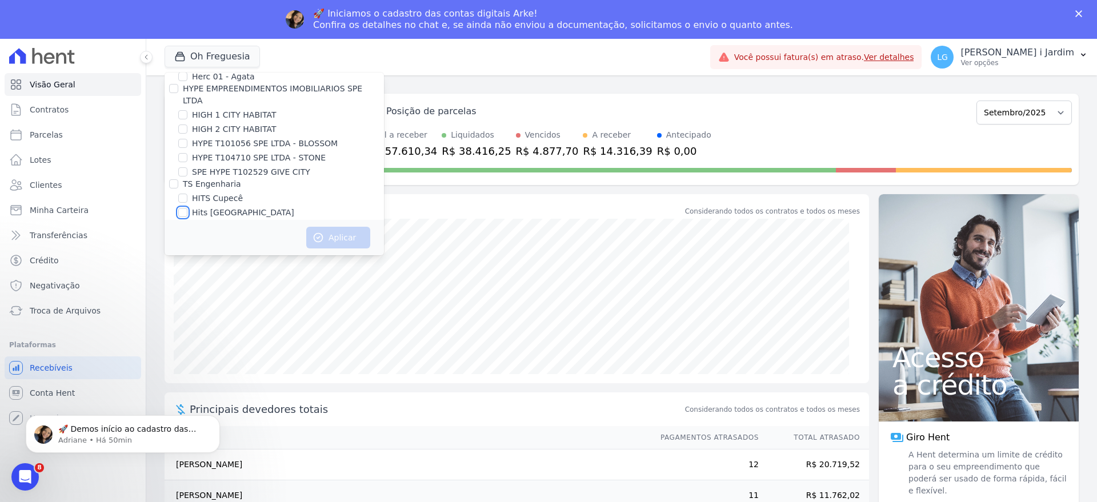
checkbox input "true"
click at [327, 230] on button "Aplicar" at bounding box center [338, 238] width 64 height 22
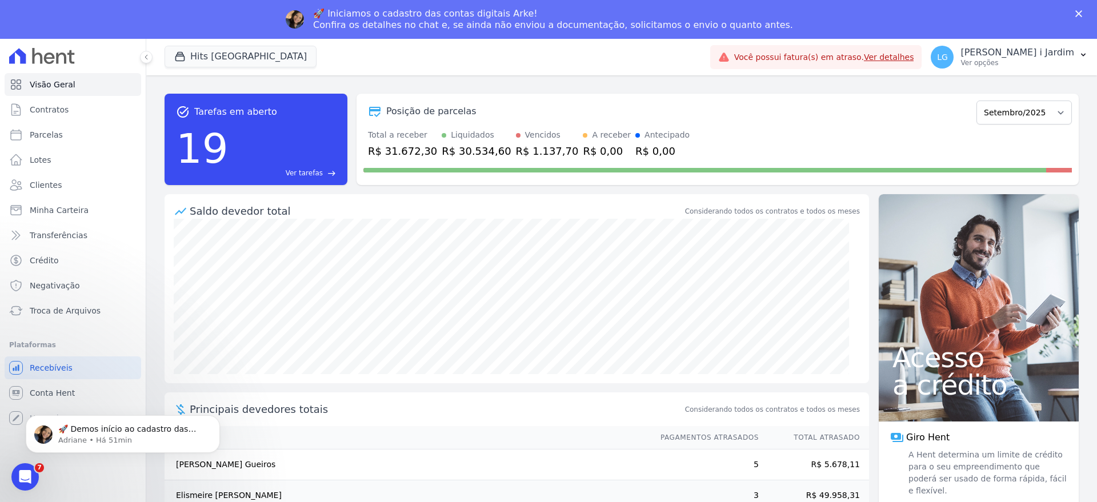
scroll to position [0, 0]
click at [398, 149] on div "R$ 31.672,30" at bounding box center [402, 150] width 69 height 15
copy div "31.672,30"
click at [91, 227] on link "Transferências" at bounding box center [73, 235] width 137 height 23
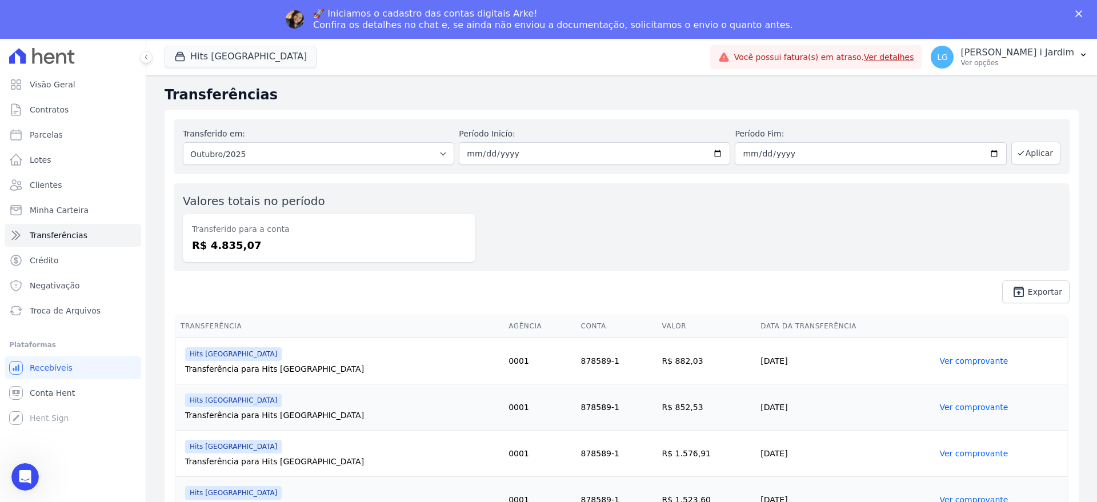
click at [282, 102] on h2 "Transferências" at bounding box center [622, 95] width 914 height 21
click at [294, 142] on select "Todos os meses Abril/2023 Maio/2023 Junho/2023 Julho/2023 Agosto/2023 Setembro/…" at bounding box center [318, 153] width 271 height 23
select select "09/2025"
click at [183, 142] on select "Todos os meses Abril/2023 Maio/2023 Junho/2023 Julho/2023 Agosto/2023 Setembro/…" at bounding box center [318, 153] width 271 height 23
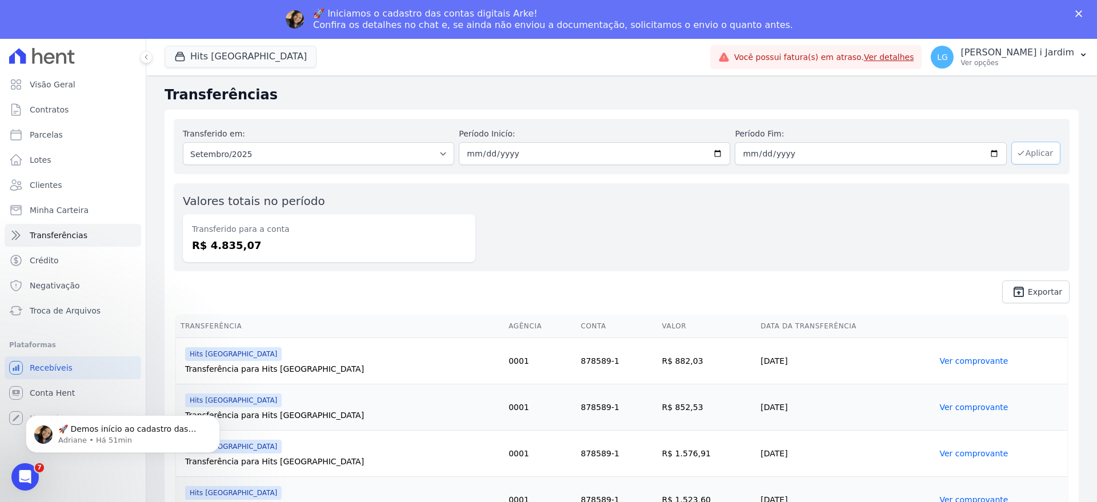
click at [1013, 162] on button "Aplicar" at bounding box center [1036, 153] width 49 height 23
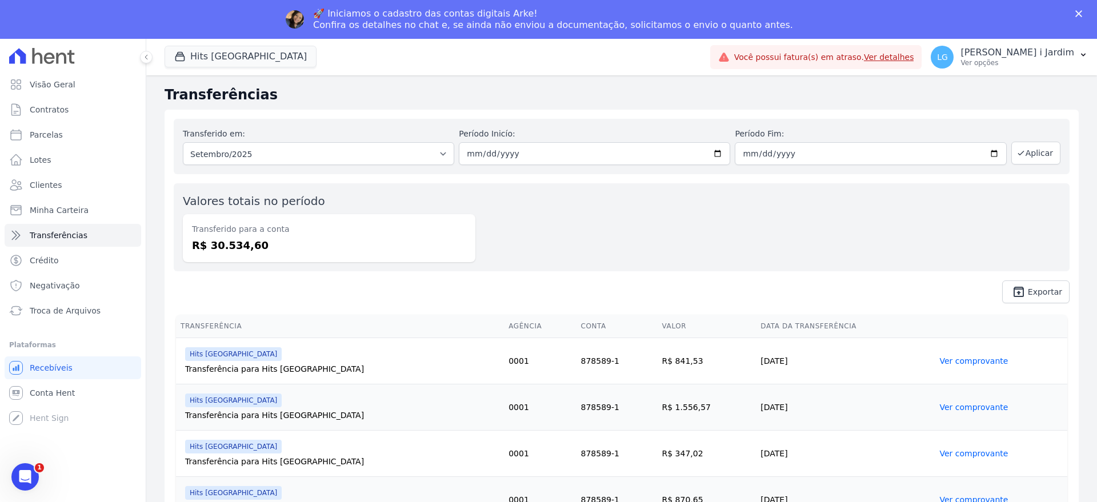
click at [235, 206] on label "Valores totais no período" at bounding box center [254, 201] width 142 height 14
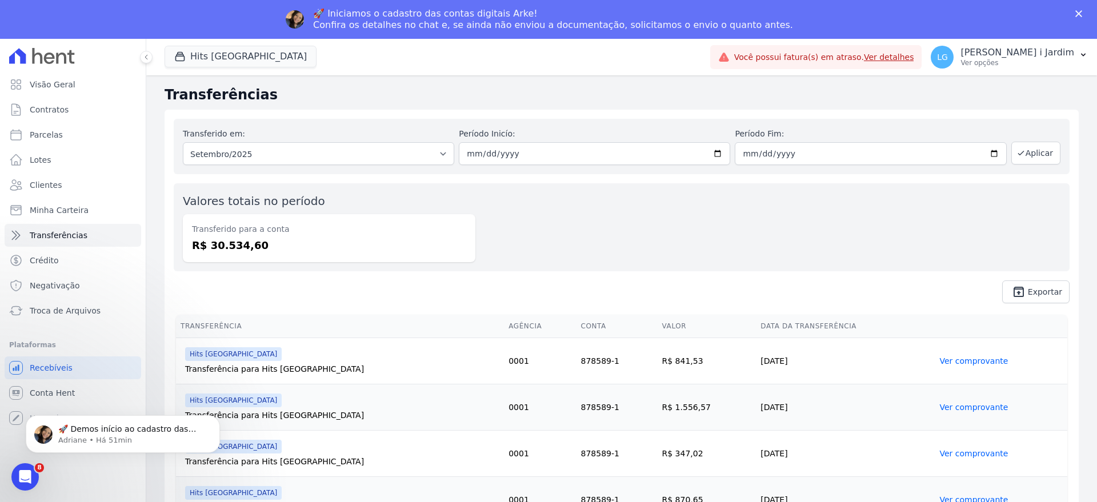
click at [223, 249] on dd "R$ 30.534,60" at bounding box center [329, 245] width 274 height 15
copy dd "30.534,60"
click at [112, 75] on link "Visão Geral" at bounding box center [73, 84] width 137 height 23
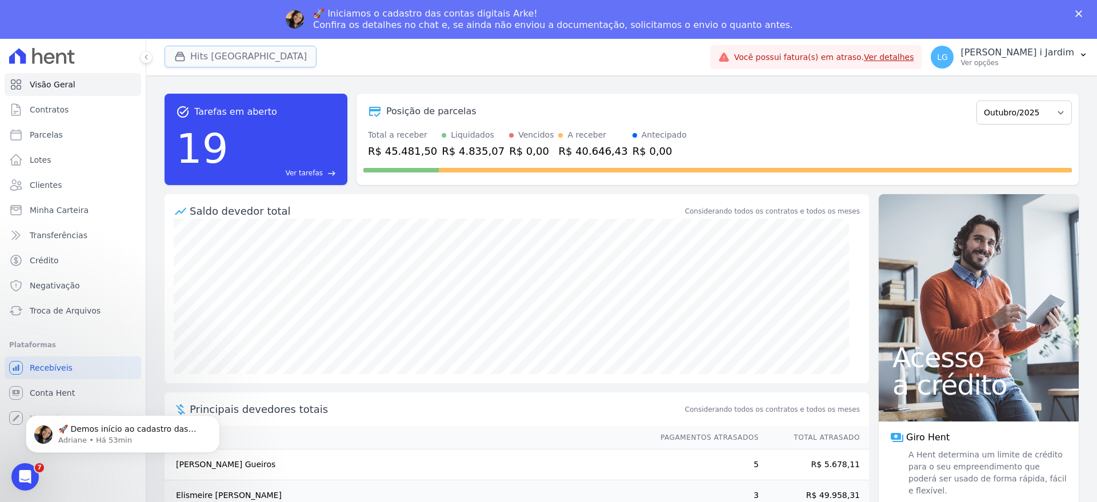
click at [223, 59] on button "Hits [GEOGRAPHIC_DATA]" at bounding box center [241, 57] width 152 height 22
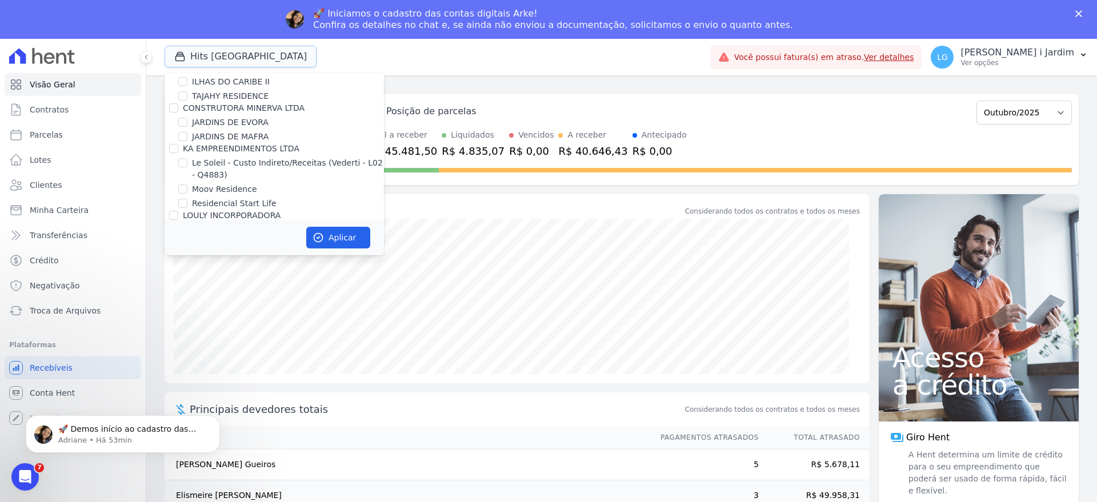
scroll to position [1572, 0]
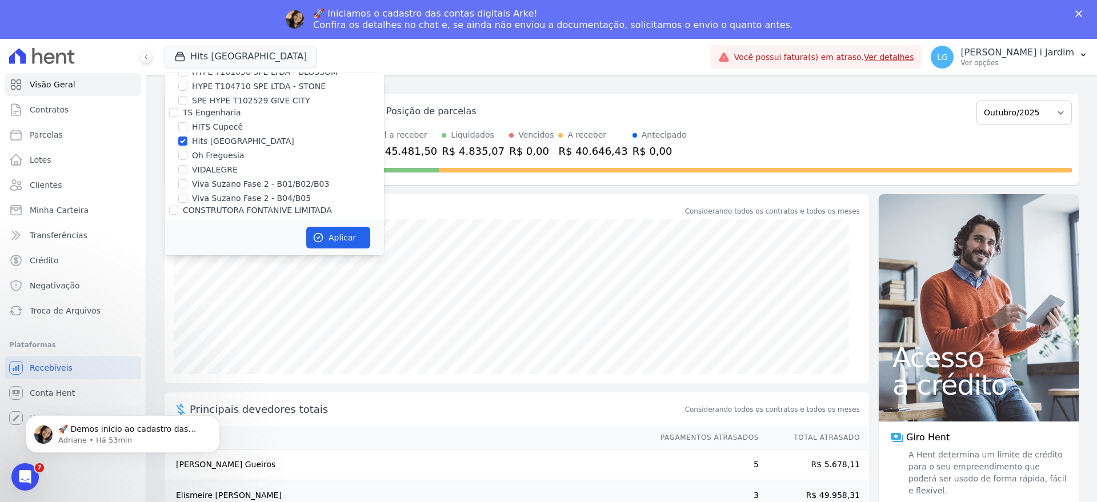
click at [244, 135] on label "Hits [GEOGRAPHIC_DATA]" at bounding box center [243, 141] width 102 height 12
click at [187, 137] on input "Hits [GEOGRAPHIC_DATA]" at bounding box center [182, 141] width 9 height 9
checkbox input "false"
click at [217, 164] on label "VIDALEGRE" at bounding box center [215, 170] width 46 height 12
click at [187, 165] on input "VIDALEGRE" at bounding box center [182, 169] width 9 height 9
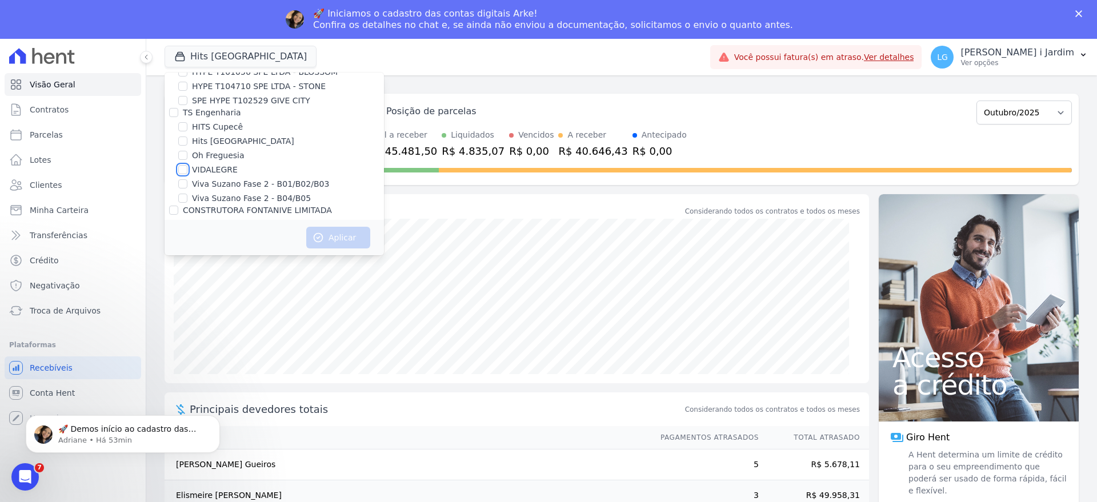
checkbox input "true"
click at [315, 234] on icon "button" at bounding box center [318, 237] width 11 height 11
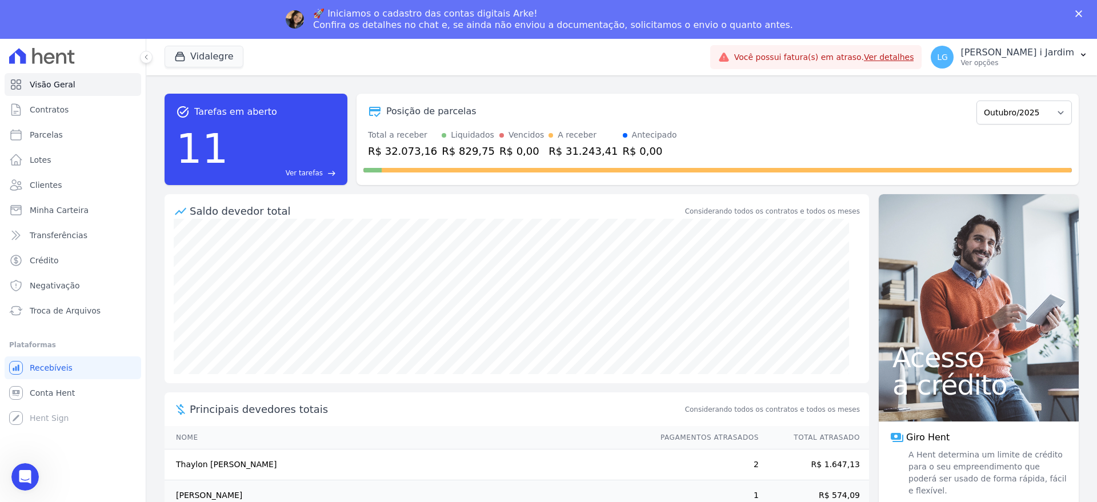
scroll to position [0, 0]
click at [1018, 113] on select "Junho/2025 Julho/2025 Agosto/2025 Setembro/2025 Outubro/2025 Novembro/2025 Deze…" at bounding box center [1024, 113] width 95 height 24
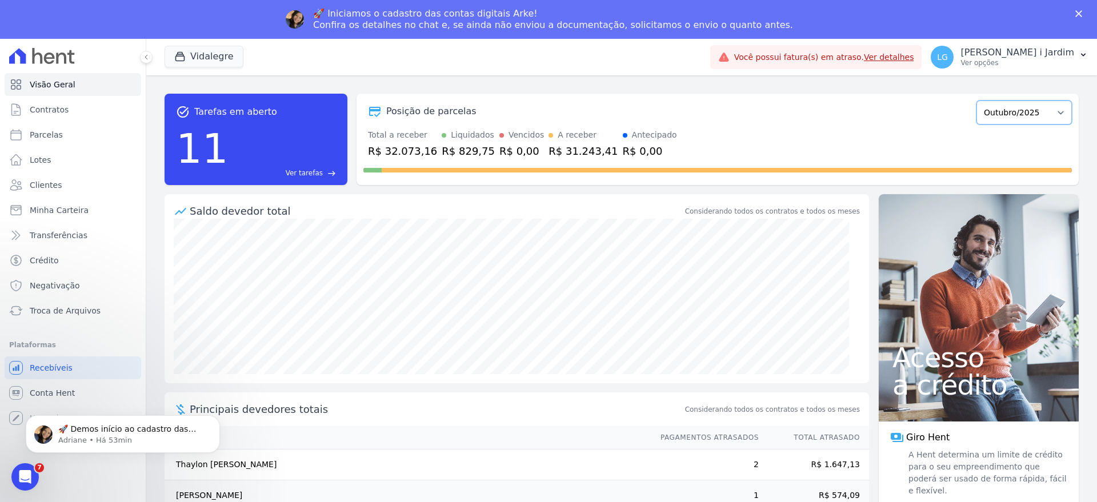
select select "09/2025"
click at [977, 101] on select "Junho/2025 Julho/2025 Agosto/2025 Setembro/2025 Outubro/2025 Novembro/2025 Deze…" at bounding box center [1024, 113] width 95 height 24
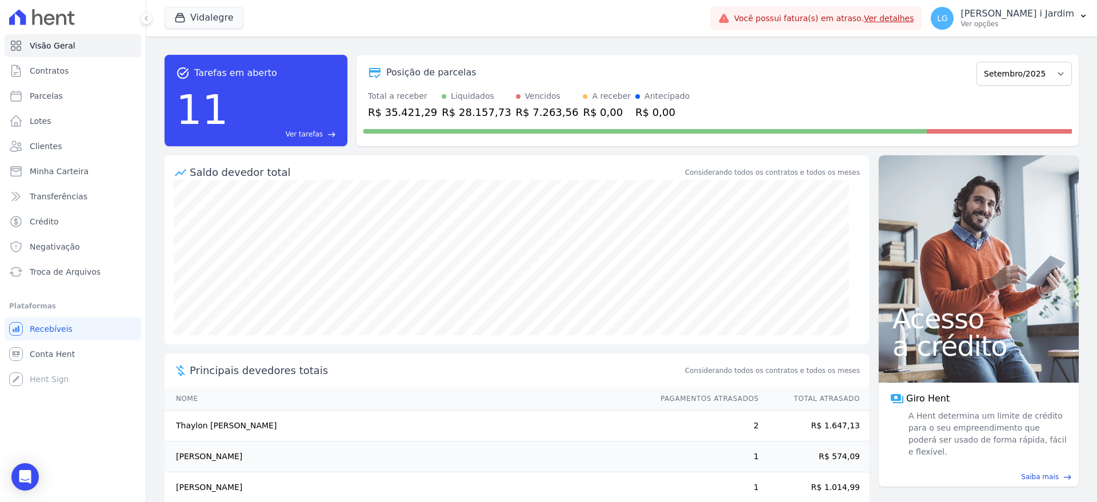
click at [410, 116] on div "R$ 35.421,29" at bounding box center [402, 112] width 69 height 15
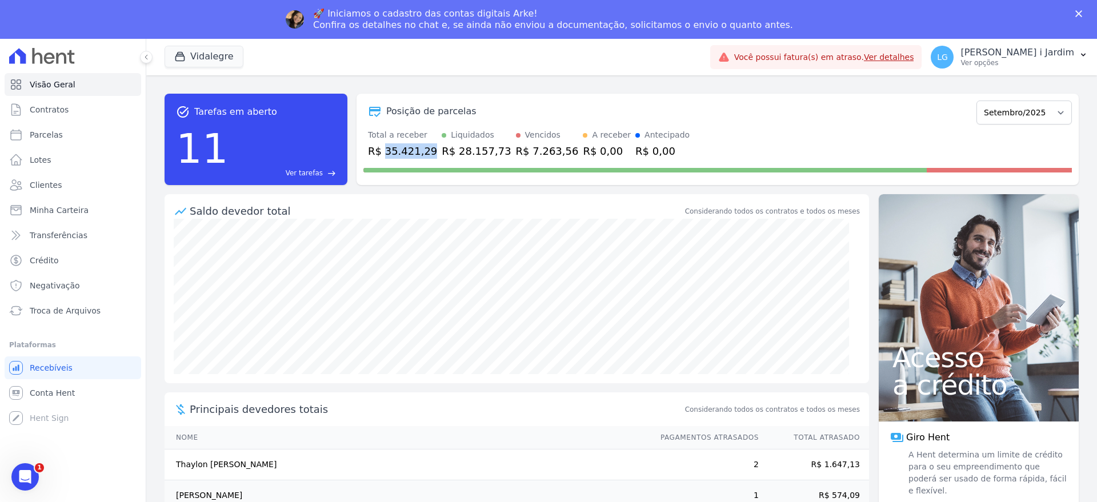
click at [410, 116] on div "Posição de parcelas Junho/2025 Julho/2025 Agosto/2025 Setembro/2025 Outubro/202…" at bounding box center [718, 139] width 722 height 91
copy div "35.421,29"
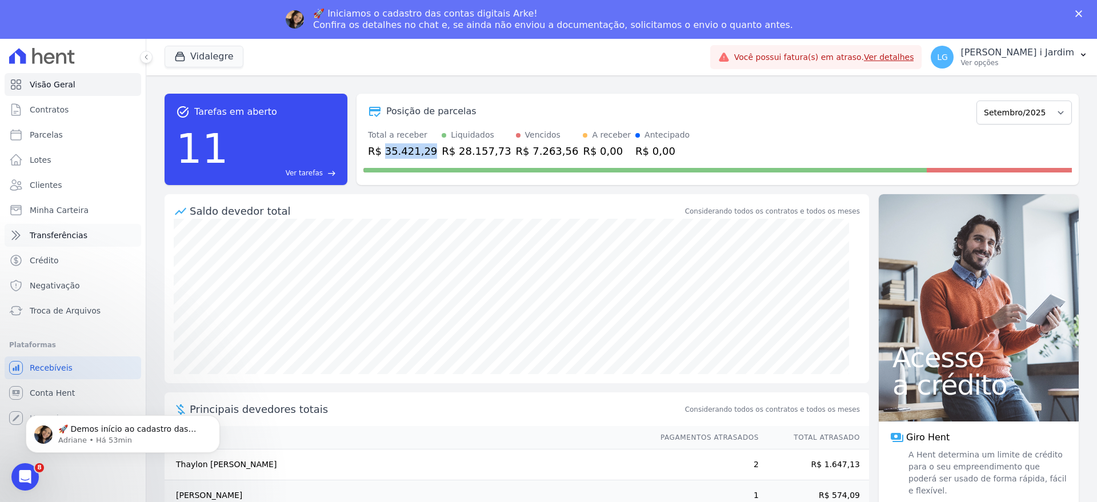
click at [81, 237] on link "Transferências" at bounding box center [73, 235] width 137 height 23
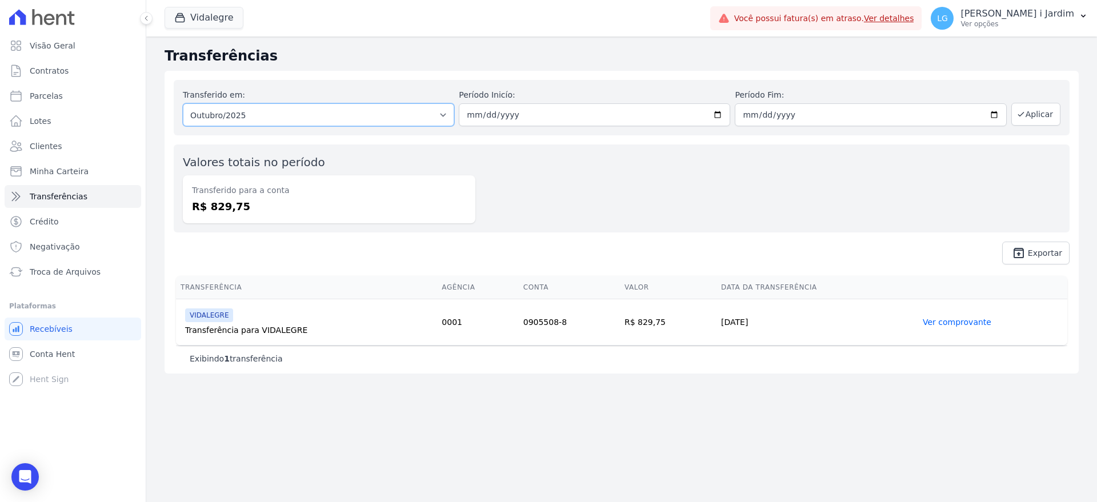
click at [351, 126] on select "Todos os meses Julho/2025 Agosto/2025 Setembro/2025 Outubro/2025 Outubro/2025" at bounding box center [318, 114] width 271 height 23
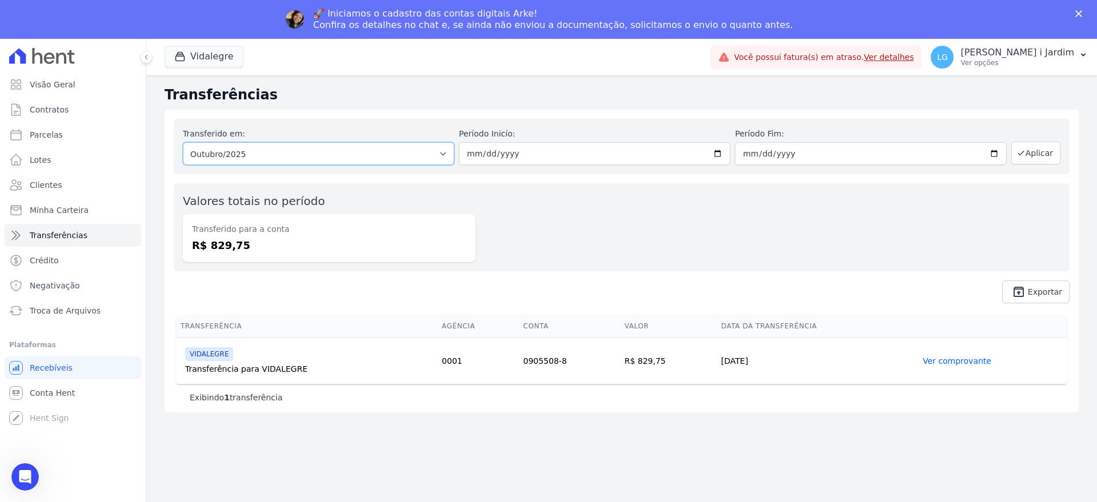
select select "09/2025"
click at [183, 142] on select "Todos os meses Julho/2025 Agosto/2025 Setembro/2025 Outubro/2025 Outubro/2025" at bounding box center [318, 153] width 271 height 23
click at [1041, 156] on button "Aplicar" at bounding box center [1036, 153] width 49 height 23
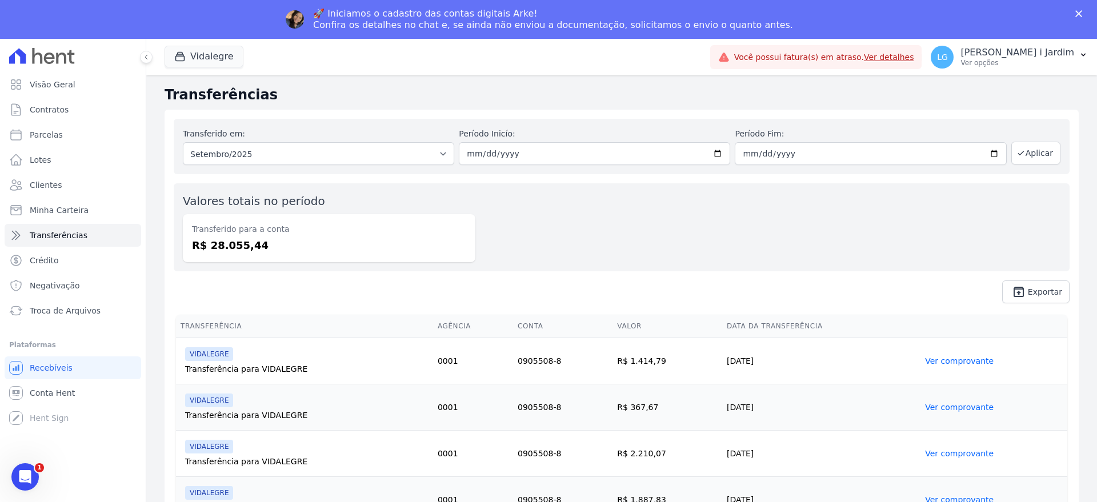
click at [242, 243] on dd "R$ 28.055,44" at bounding box center [329, 245] width 274 height 15
copy dd "28.055,44"
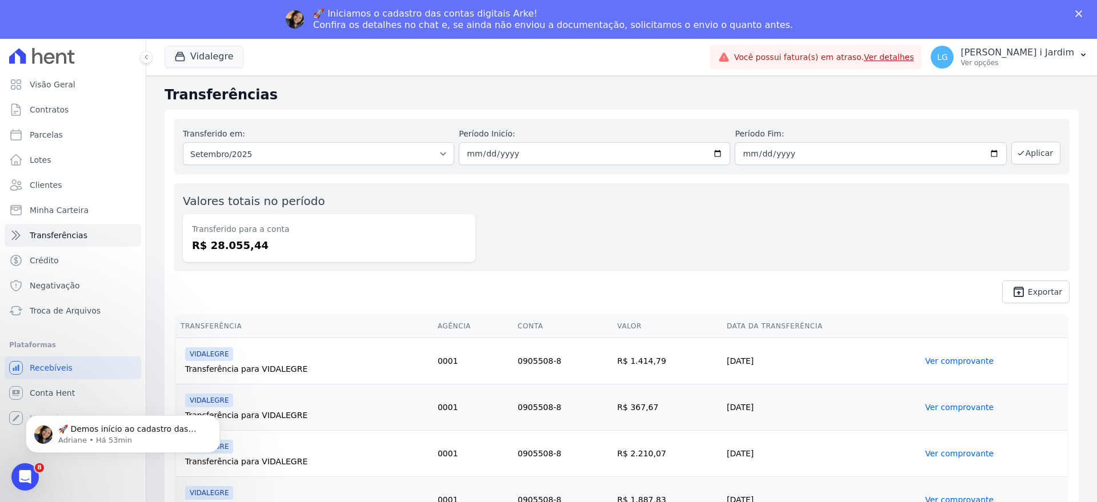
click at [518, 260] on div "Valores totais no período Transferido para a conta R$ 28.055,44" at bounding box center [622, 227] width 896 height 88
click at [223, 57] on button "Vidalegre" at bounding box center [204, 57] width 79 height 22
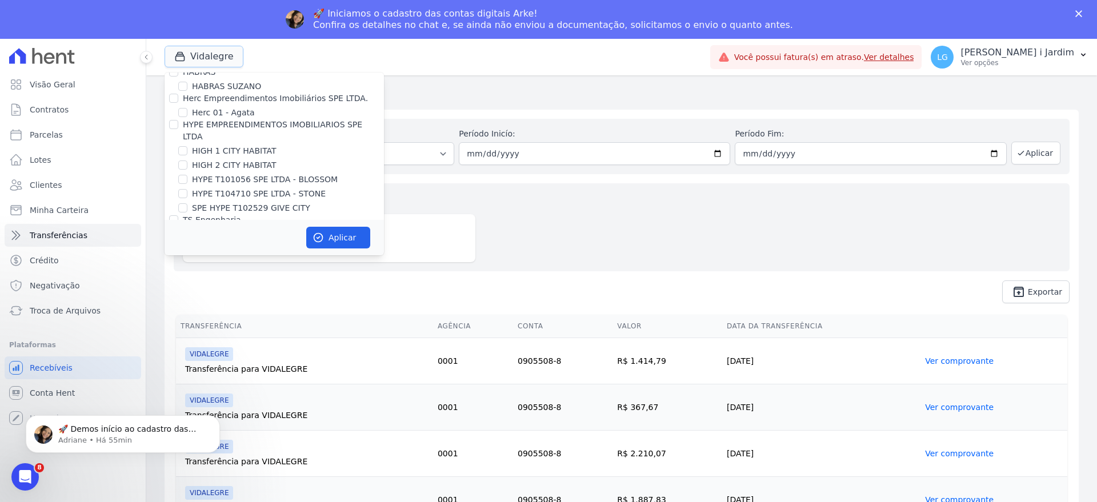
scroll to position [1572, 0]
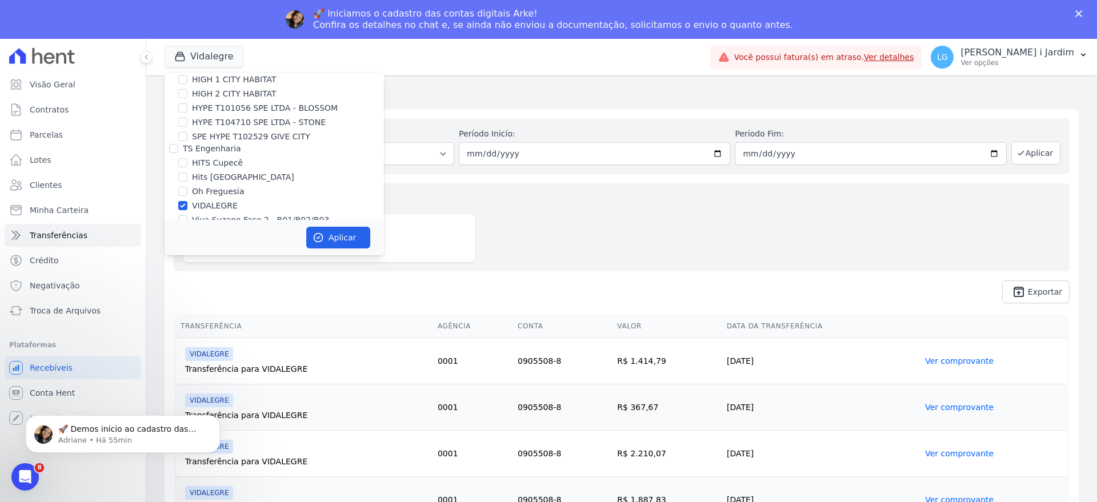
click at [213, 200] on label "VIDALEGRE" at bounding box center [215, 206] width 46 height 12
click at [187, 201] on input "VIDALEGRE" at bounding box center [182, 205] width 9 height 9
checkbox input "false"
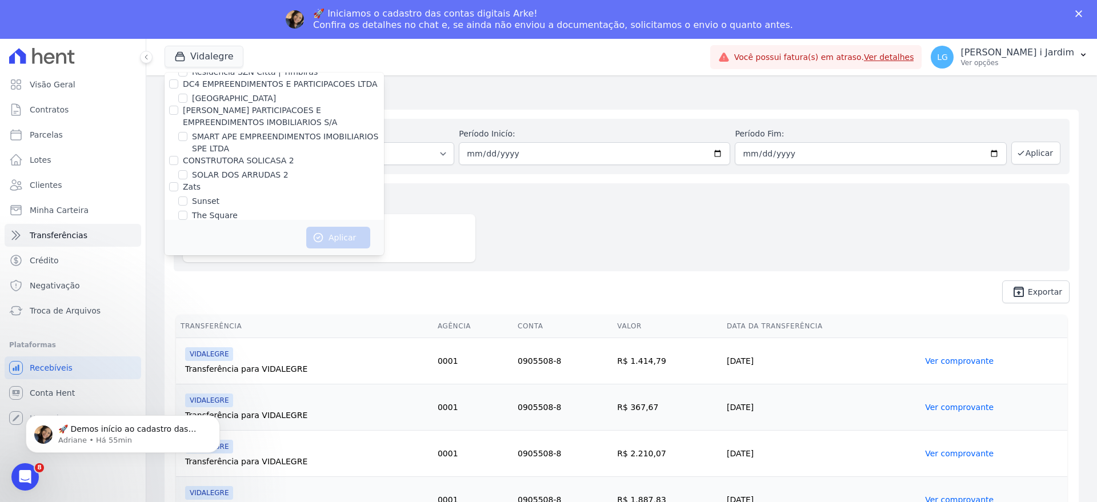
click at [254, 249] on label "VALEINCORP CONSTRUTORA INCORPORADORA E NEGOCIOS IMOBILIARIOS LTDA" at bounding box center [280, 259] width 195 height 21
click at [178, 249] on input "VALEINCORP CONSTRUTORA INCORPORADORA E NEGOCIOS IMOBILIARIOS LTDA" at bounding box center [173, 253] width 9 height 9
checkbox input "true"
click at [329, 249] on div "Aplicar" at bounding box center [274, 237] width 219 height 35
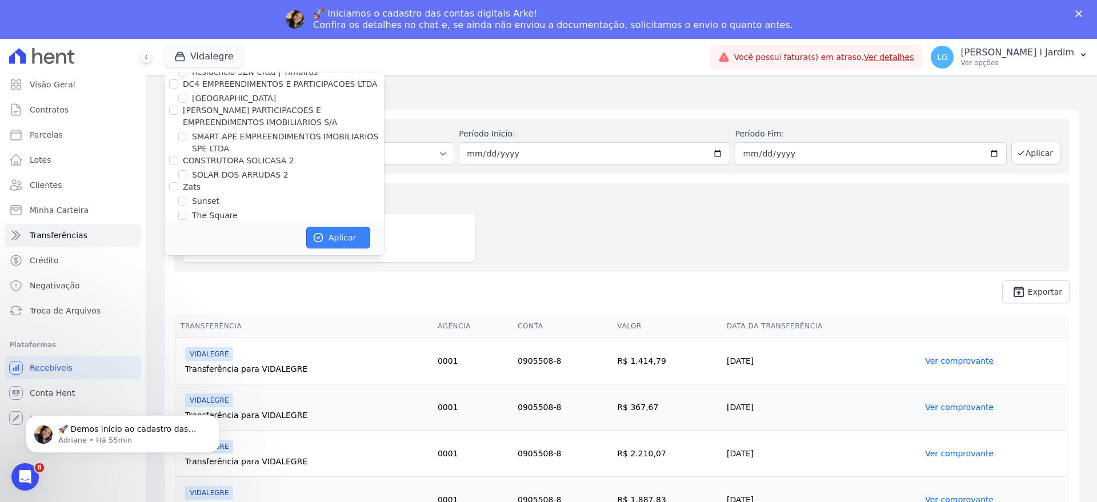
click at [340, 239] on button "Aplicar" at bounding box center [338, 238] width 64 height 22
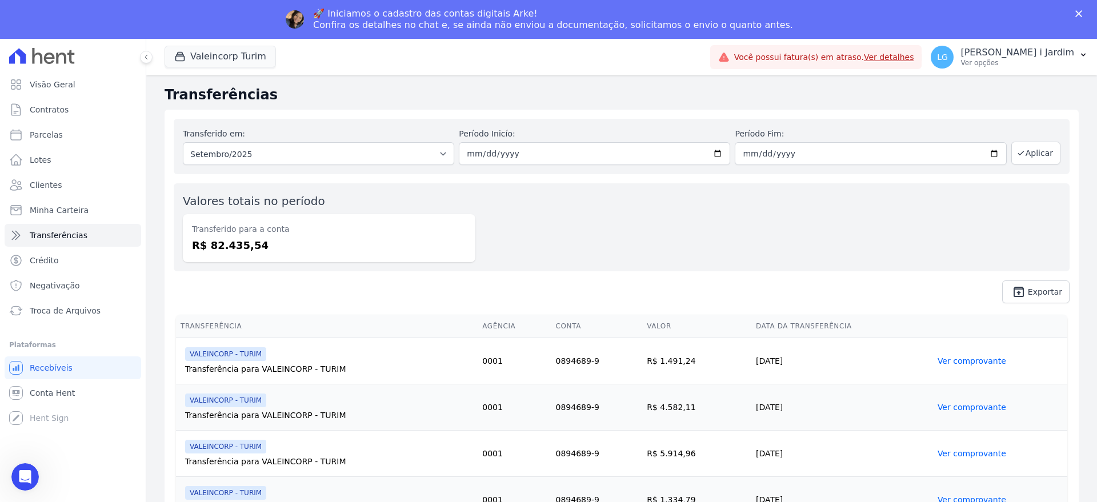
scroll to position [0, 0]
click at [225, 254] on div "Transferido para a conta R$ 82.435,54" at bounding box center [329, 238] width 293 height 48
copy dd "82.435,54"
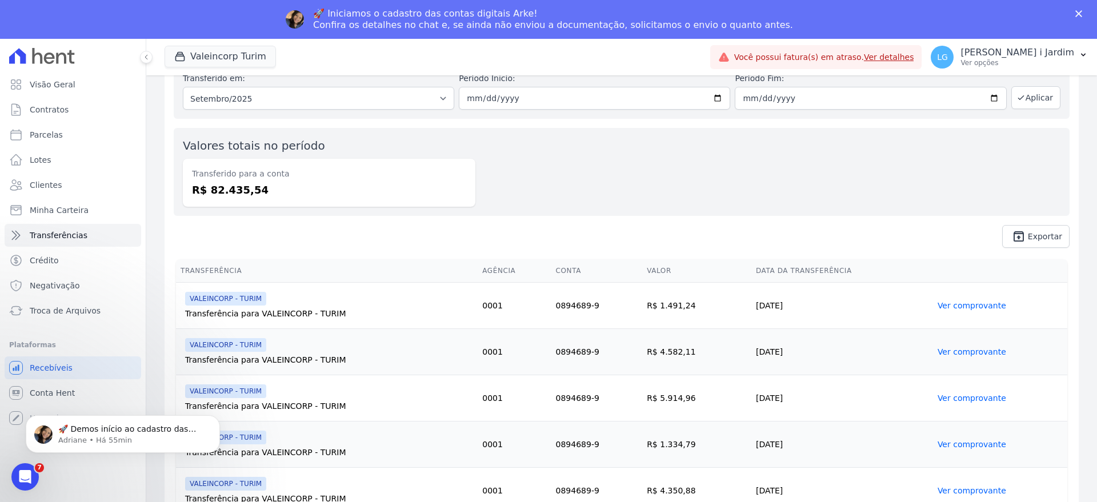
scroll to position [57, 0]
click at [367, 190] on dd "R$ 82.435,54" at bounding box center [329, 188] width 274 height 15
click at [740, 242] on span "unarchive Exportar" at bounding box center [622, 234] width 896 height 23
click at [264, 101] on select "Todos os meses Julho/2025 Agosto/2025 Setembro/2025 Outubro/2025" at bounding box center [318, 96] width 271 height 23
select select "10/2025"
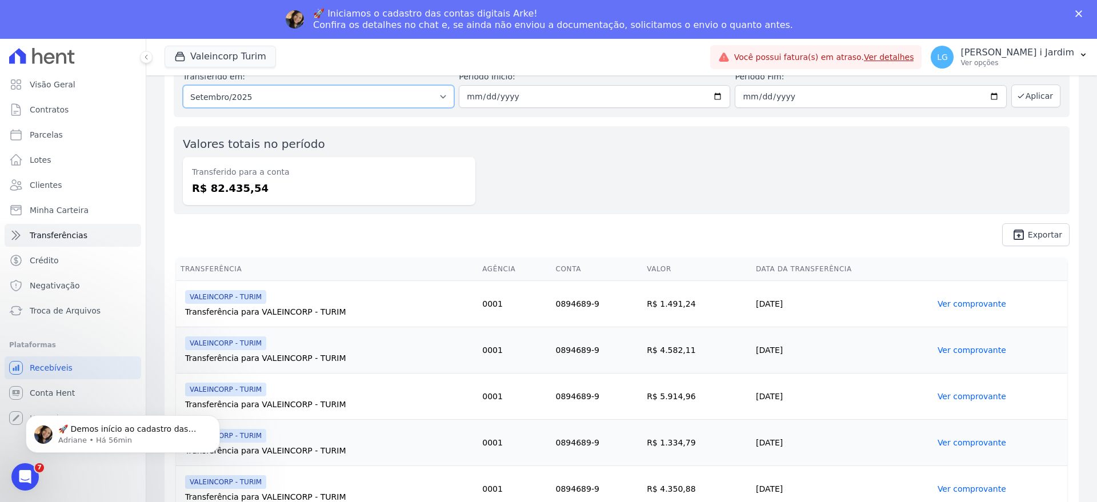
click at [183, 85] on select "Todos os meses Julho/2025 Agosto/2025 Setembro/2025 Outubro/2025" at bounding box center [318, 96] width 271 height 23
click at [1026, 101] on button "Aplicar" at bounding box center [1036, 96] width 49 height 23
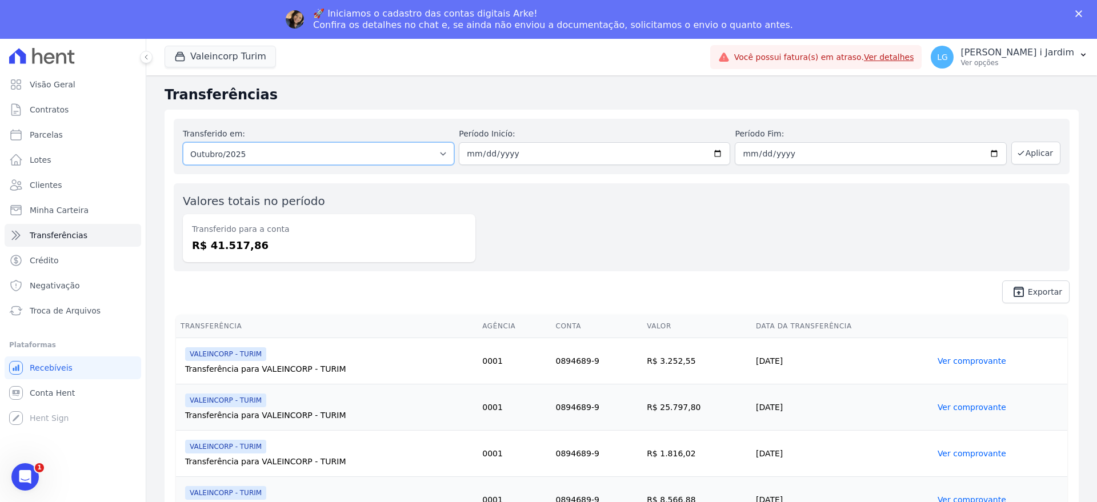
click at [313, 159] on select "Todos os meses Julho/2025 Agosto/2025 Setembro/2025 Outubro/2025" at bounding box center [318, 153] width 271 height 23
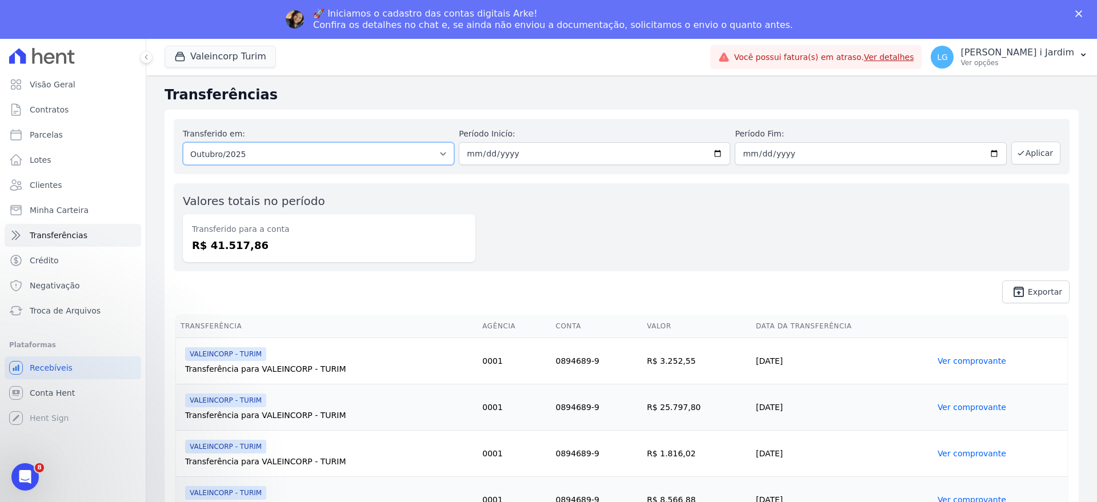
select select "09/2025"
click at [183, 142] on select "Todos os meses Julho/2025 Agosto/2025 Setembro/2025 Outubro/2025" at bounding box center [318, 153] width 271 height 23
click at [1025, 154] on button "Aplicar" at bounding box center [1036, 153] width 49 height 23
click at [102, 394] on html "🚀 Demos início ao cadastro das Contas Digitais Arke! Iniciamos a abertura para …" at bounding box center [123, 431] width 229 height 80
click at [54, 95] on link "Visão Geral" at bounding box center [73, 84] width 137 height 23
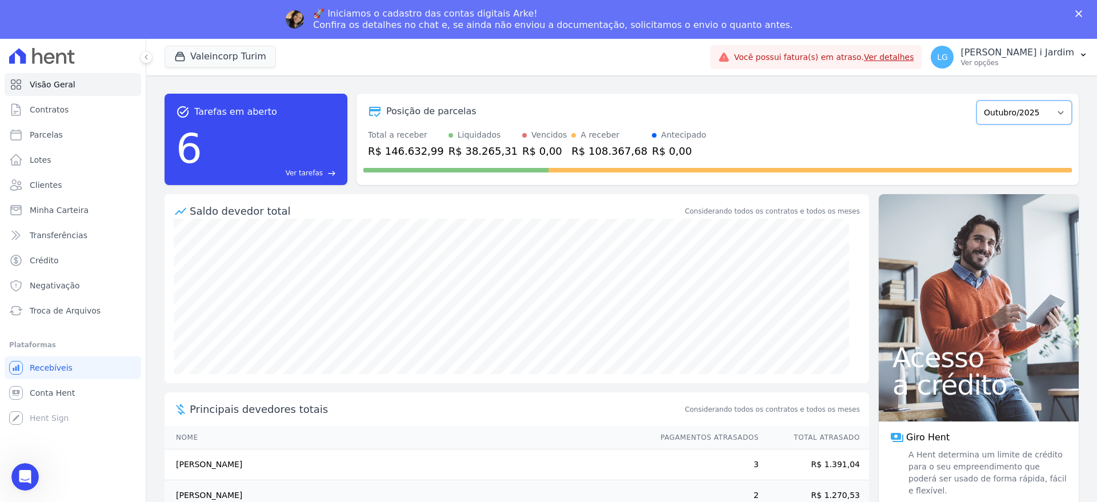
click at [994, 119] on select "Julho/2024 Agosto/2024 Setembro/2024 Outubro/2024 Novembro/2024 Dezembro/2024 […" at bounding box center [1024, 113] width 95 height 24
select select "09/2025"
click at [977, 101] on select "Julho/2024 Agosto/2024 Setembro/2024 Outubro/2024 Novembro/2024 Dezembro/2024 […" at bounding box center [1024, 113] width 95 height 24
click at [405, 151] on div "R$ 263.244,54" at bounding box center [406, 150] width 76 height 15
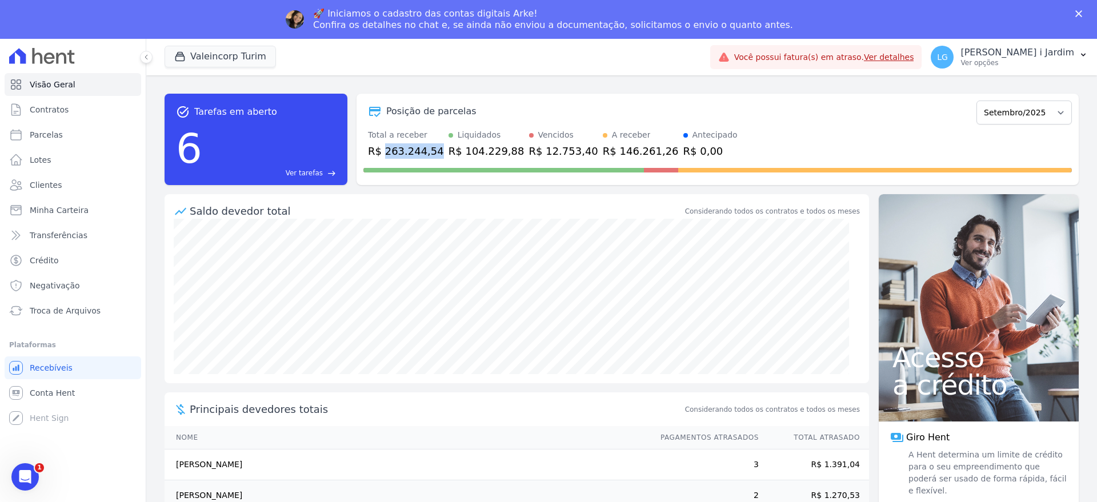
copy div "263.244,54"
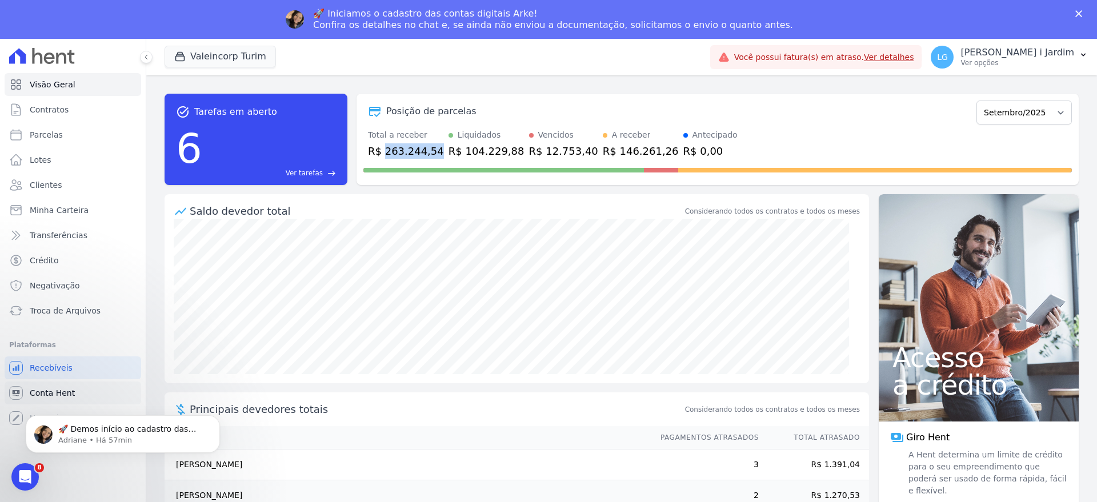
click at [77, 389] on link "Conta Hent" at bounding box center [73, 393] width 137 height 23
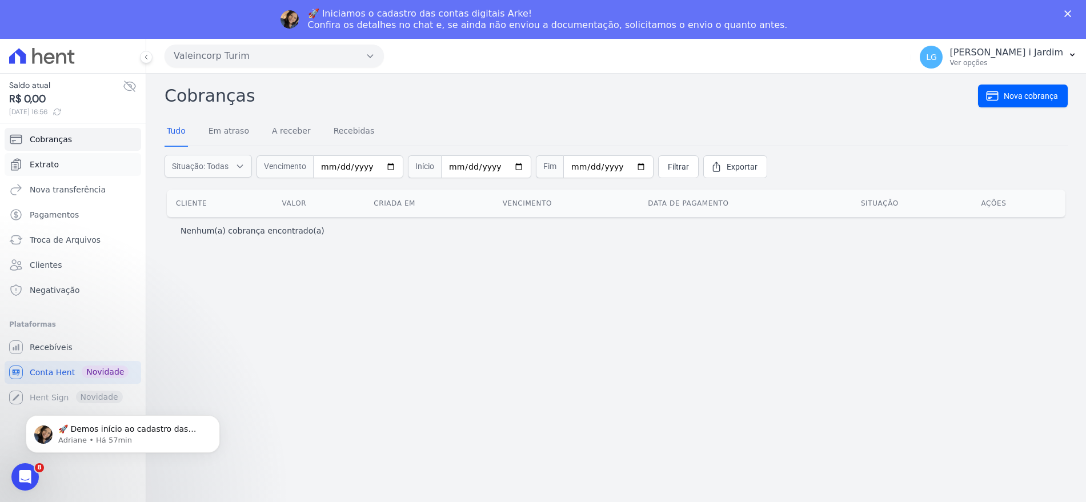
click at [72, 158] on link "Extrato" at bounding box center [73, 164] width 137 height 23
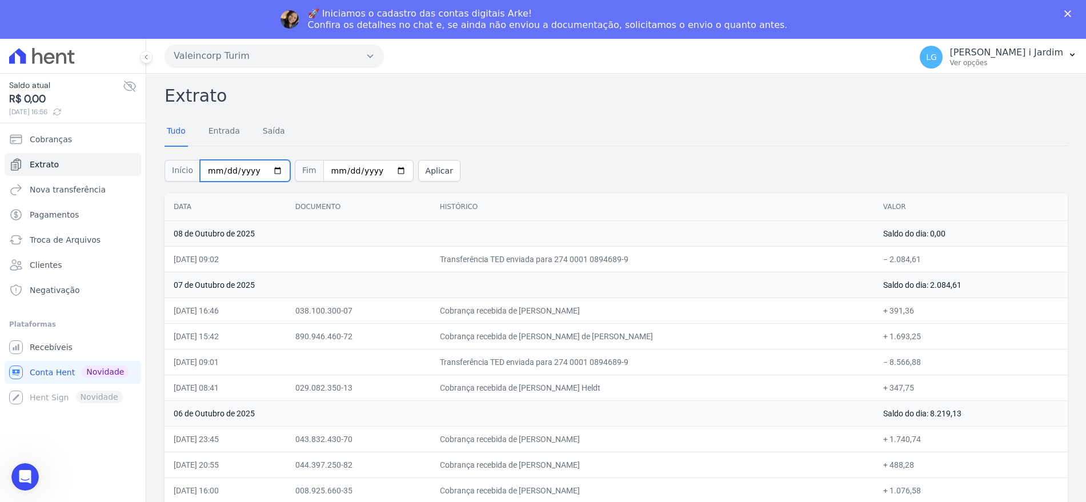
click at [259, 164] on input "[DATE]" at bounding box center [245, 171] width 90 height 22
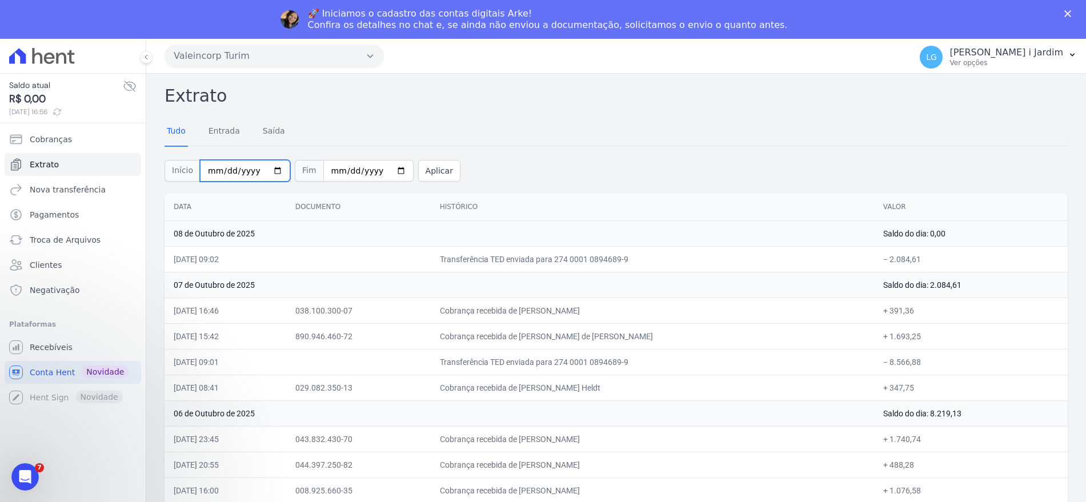
click at [269, 178] on input "[DATE]" at bounding box center [245, 171] width 90 height 22
click at [261, 169] on input "2025-10-01" at bounding box center [245, 171] width 90 height 22
click at [247, 165] on input "2025-10-01" at bounding box center [245, 171] width 90 height 22
click at [217, 163] on input "2025-10-01" at bounding box center [245, 171] width 90 height 22
click at [214, 167] on input "2025-10-01" at bounding box center [245, 171] width 90 height 22
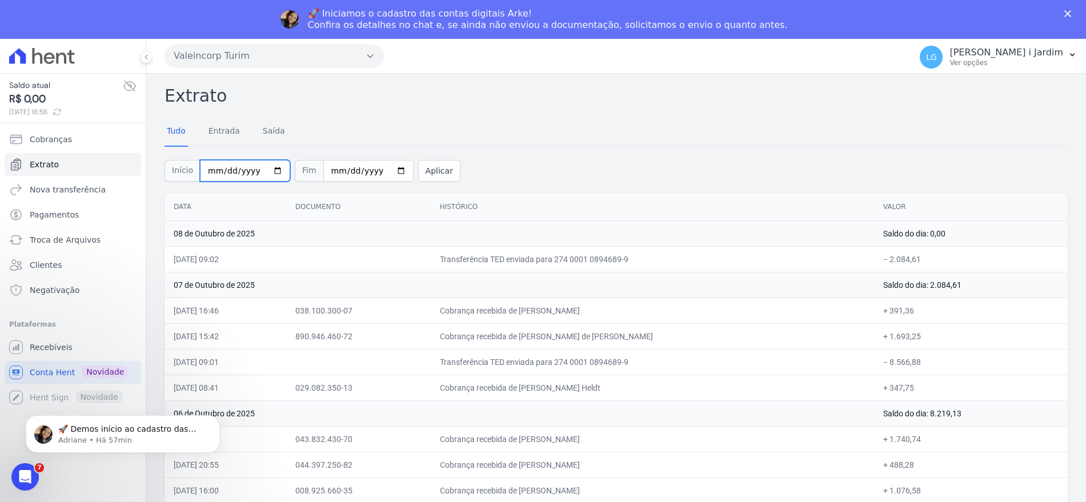
click at [266, 167] on input "2025-10-01" at bounding box center [245, 171] width 90 height 22
click at [259, 173] on input "2025-10-01" at bounding box center [245, 171] width 90 height 22
click at [267, 166] on input "2025-10-01" at bounding box center [245, 171] width 90 height 22
type input "[DATE]"
click at [423, 179] on button "Aplicar" at bounding box center [439, 171] width 42 height 22
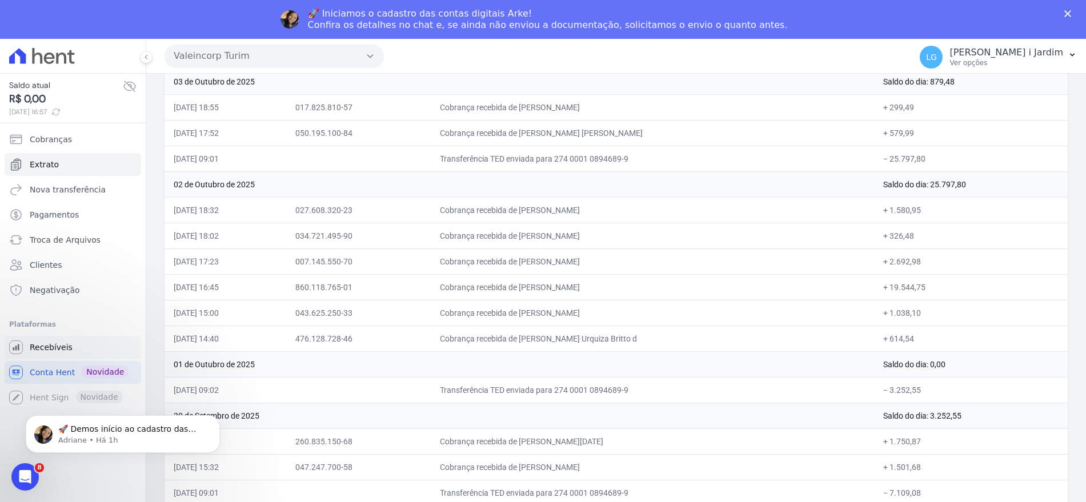
click at [99, 338] on link "Recebíveis" at bounding box center [73, 347] width 137 height 23
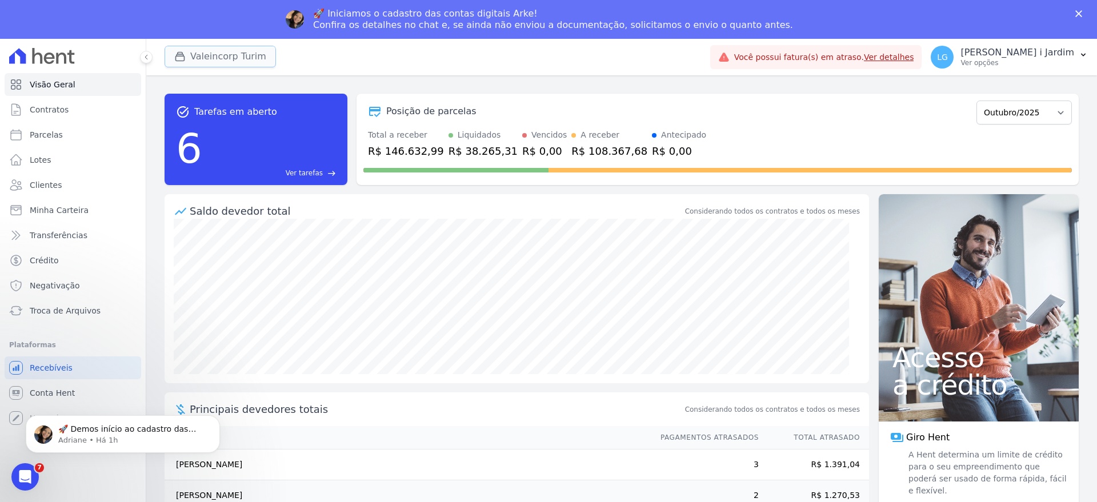
click at [251, 53] on button "Valeincorp Turim" at bounding box center [220, 57] width 111 height 22
click at [193, 47] on button "Valeincorp Turim" at bounding box center [220, 57] width 111 height 22
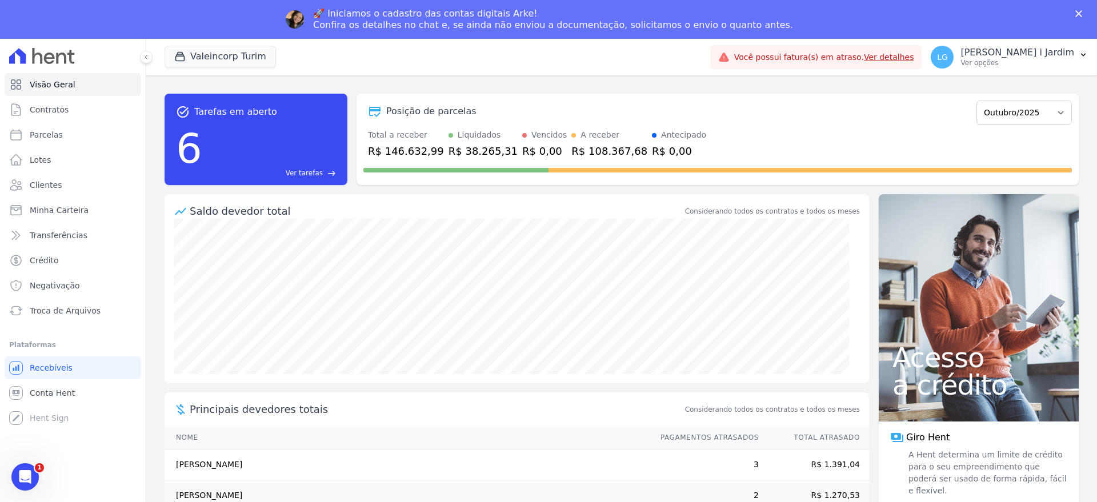
click at [227, 18] on div "🚀 Iniciamos o cadastro das contas digitais Arke! Confira os detalhes no chat e,…" at bounding box center [548, 20] width 1097 height 30
click at [225, 56] on button "Valeincorp Turim" at bounding box center [220, 57] width 111 height 22
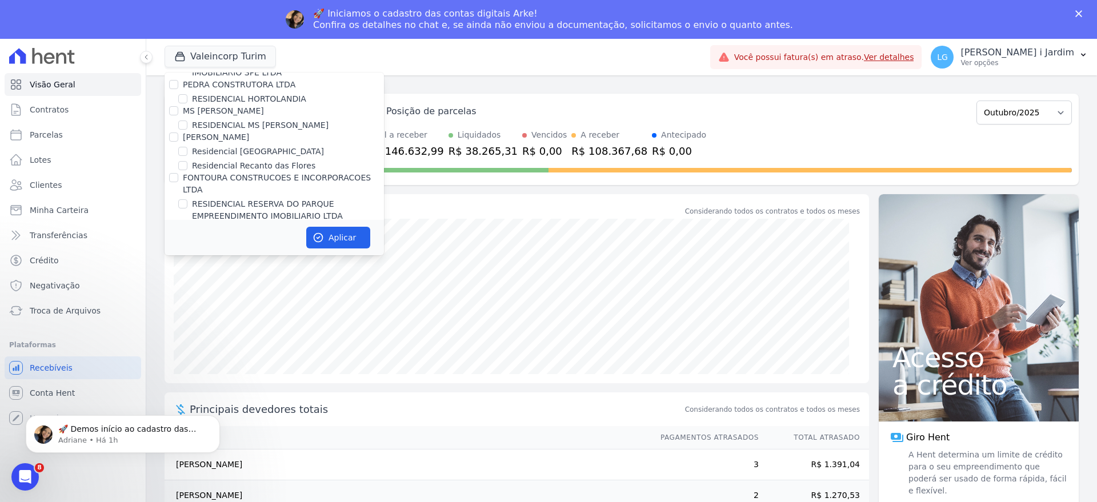
scroll to position [3118, 0]
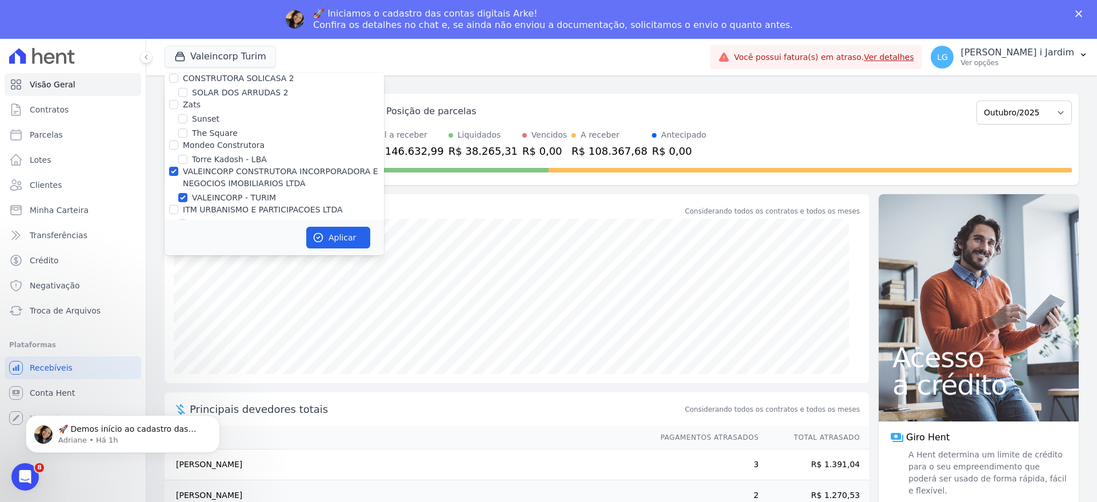
click at [218, 167] on label "VALEINCORP CONSTRUTORA INCORPORADORA E NEGOCIOS IMOBILIARIOS LTDA" at bounding box center [280, 177] width 195 height 21
click at [178, 167] on input "VALEINCORP CONSTRUTORA INCORPORADORA E NEGOCIOS IMOBILIARIOS LTDA" at bounding box center [173, 171] width 9 height 9
checkbox input "false"
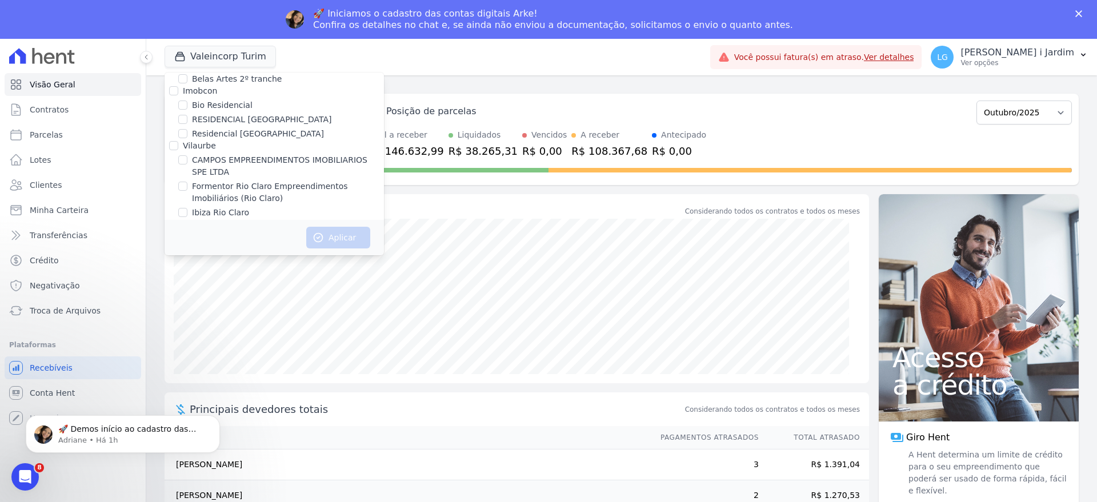
scroll to position [643, 0]
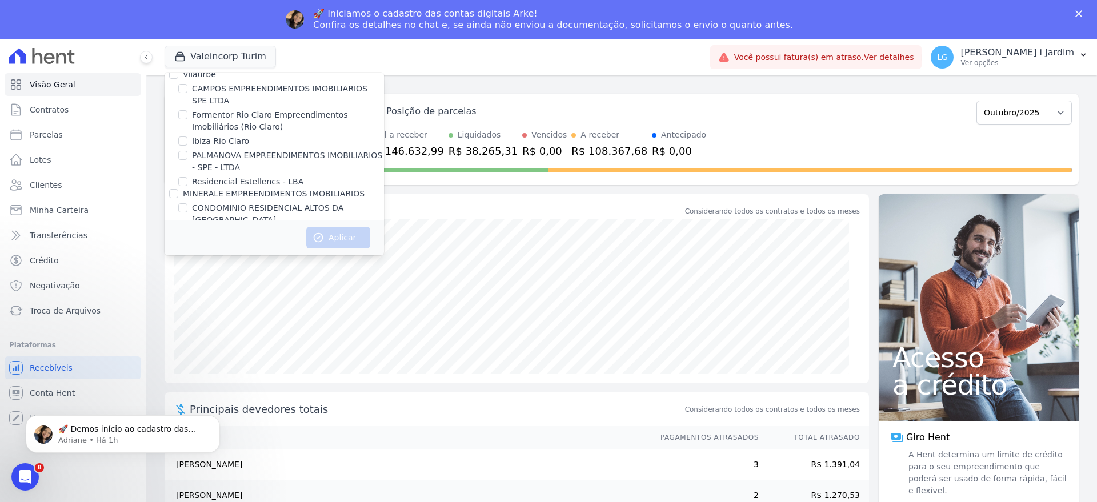
click at [253, 182] on label "Residencial Estellencs - LBA" at bounding box center [247, 182] width 111 height 12
click at [183, 180] on input "Residencial Estellencs - LBA" at bounding box center [182, 181] width 9 height 9
checkbox input "true"
click at [353, 245] on button "Aplicar" at bounding box center [338, 238] width 64 height 22
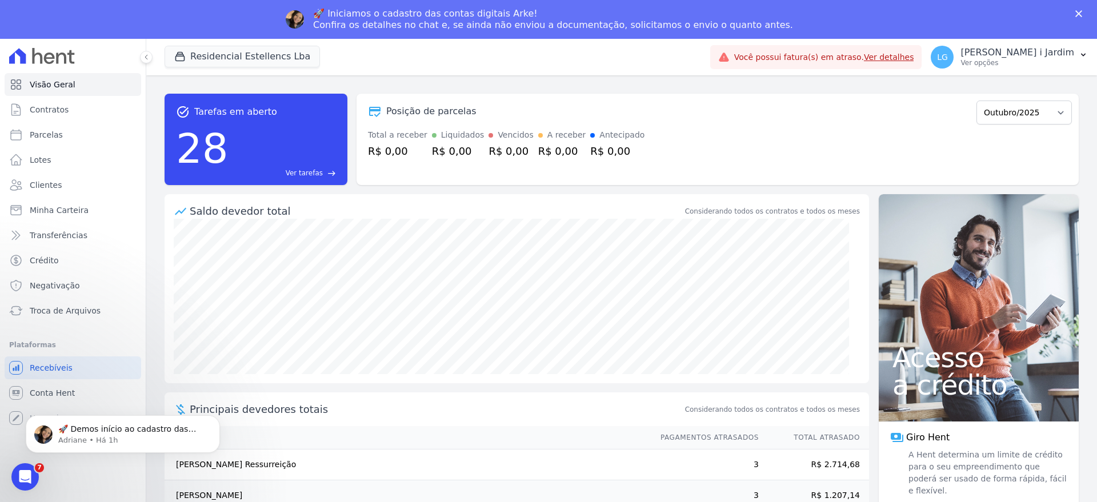
scroll to position [0, 0]
click at [1006, 119] on select "Março/2018 Abril/2018 Maio/2018 Junho/2018 Julho/2018 Agosto/2018 Setembro/2018…" at bounding box center [1024, 113] width 95 height 24
select select "09/2025"
click at [977, 101] on select "Março/2018 Abril/2018 Maio/2018 Junho/2018 Julho/2018 Agosto/2018 Setembro/2018…" at bounding box center [1024, 113] width 95 height 24
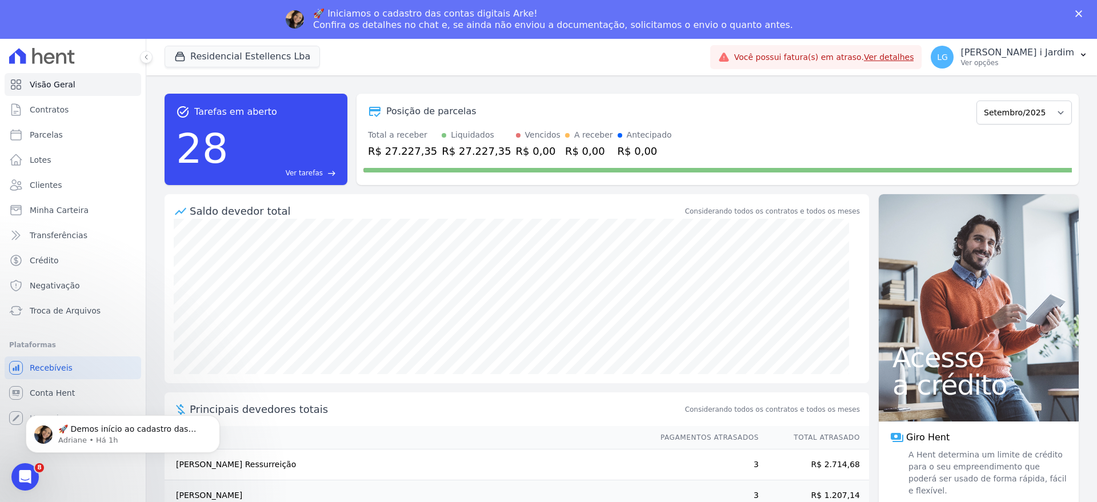
click at [399, 153] on div "R$ 27.227,35" at bounding box center [402, 150] width 69 height 15
copy div "27.227,35"
click at [85, 241] on link "Transferências" at bounding box center [73, 235] width 137 height 23
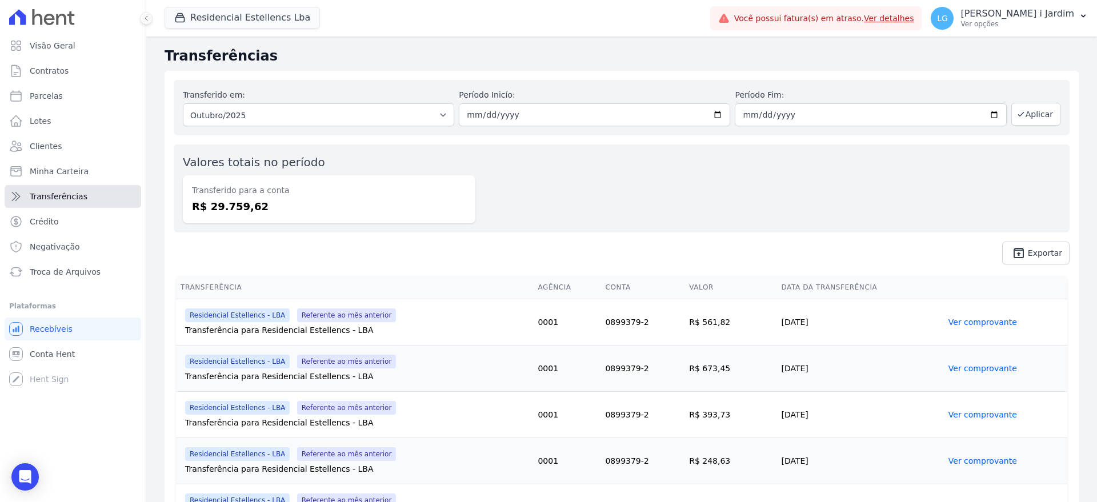
click at [90, 191] on link "Transferências" at bounding box center [73, 196] width 137 height 23
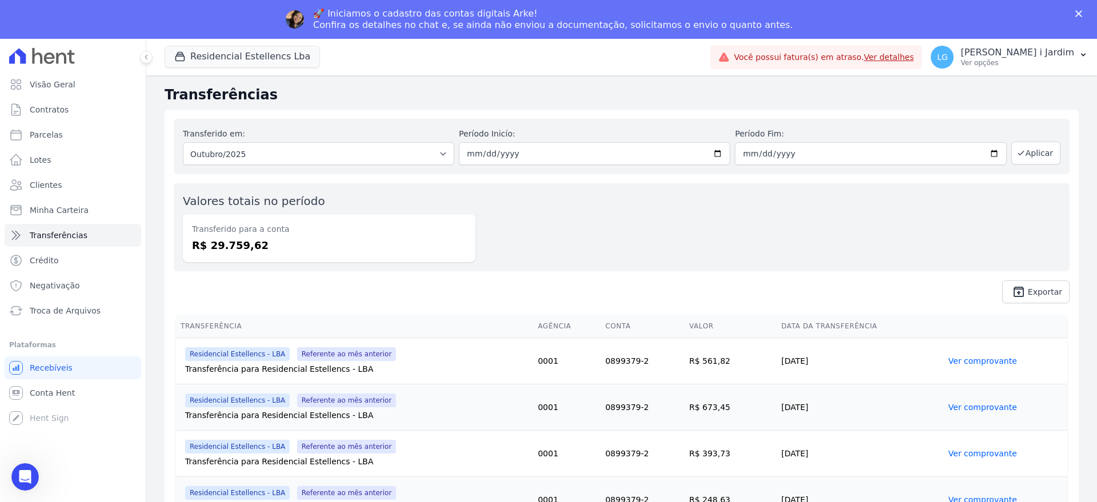
click at [247, 117] on div "Transferido em: Todos os meses Março/2023 Abril/2023 Maio/2023 Junho/2023 Julho…" at bounding box center [622, 211] width 914 height 203
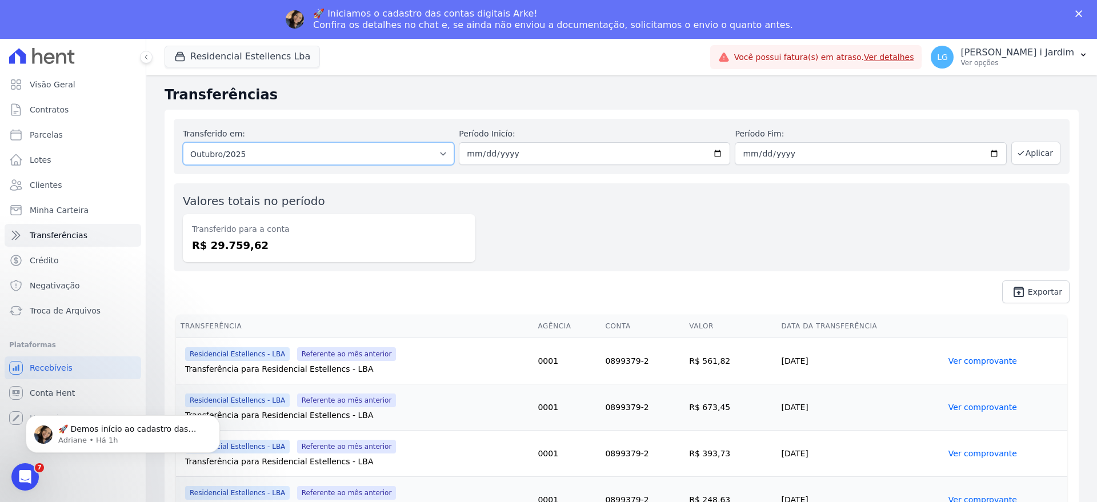
click at [327, 154] on select "Todos os meses Março/2023 Abril/2023 Maio/2023 Junho/2023 Julho/2023 Agosto/202…" at bounding box center [318, 153] width 271 height 23
select select "09/2025"
click at [183, 142] on select "Todos os meses Março/2023 Abril/2023 Maio/2023 Junho/2023 Julho/2023 Agosto/202…" at bounding box center [318, 153] width 271 height 23
click at [1018, 164] on button "Aplicar" at bounding box center [1036, 153] width 49 height 23
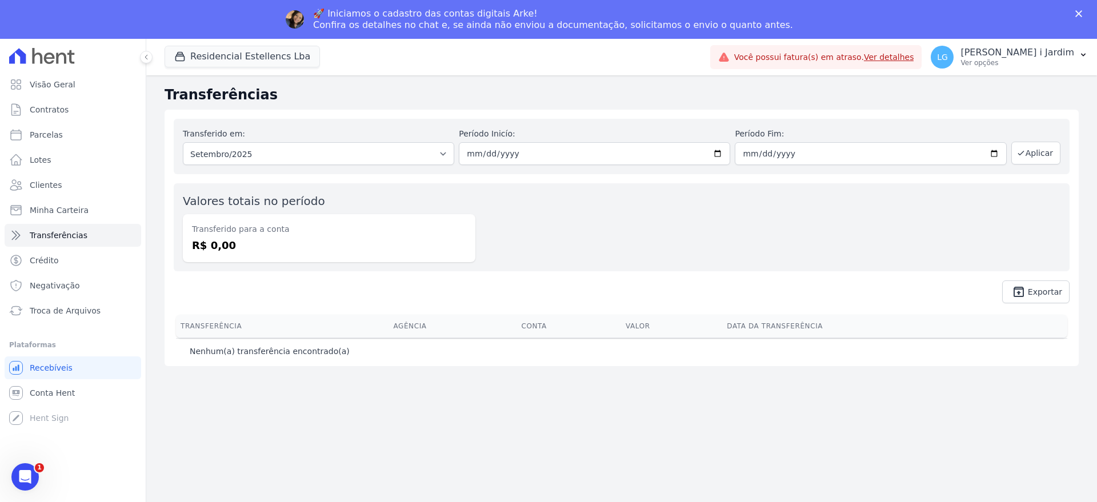
click at [343, 101] on h2 "Transferências" at bounding box center [622, 95] width 914 height 21
click at [358, 160] on select "Todos os meses Março/2023 Abril/2023 Maio/2023 Junho/2023 Julho/2023 Agosto/202…" at bounding box center [318, 153] width 271 height 23
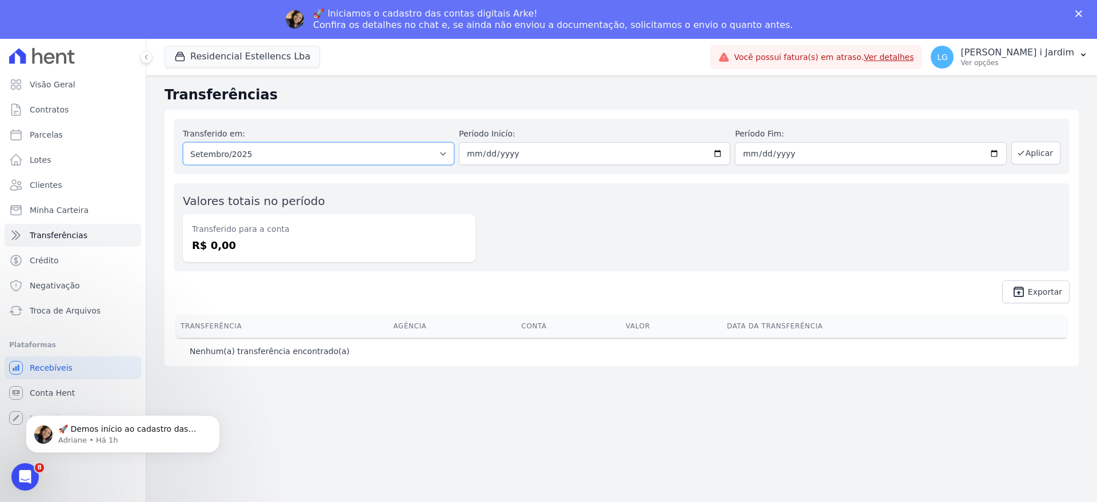
click at [376, 158] on select "Todos os meses Março/2023 Abril/2023 Maio/2023 Junho/2023 Julho/2023 Agosto/202…" at bounding box center [318, 153] width 271 height 23
select select "10/2025"
click at [183, 142] on select "Todos os meses Março/2023 Abril/2023 Maio/2023 Junho/2023 Julho/2023 Agosto/202…" at bounding box center [318, 153] width 271 height 23
click at [349, 161] on select "Todos os meses Março/2023 Abril/2023 Maio/2023 Junho/2023 Julho/2023 Agosto/202…" at bounding box center [318, 153] width 271 height 23
select select "10/2025"
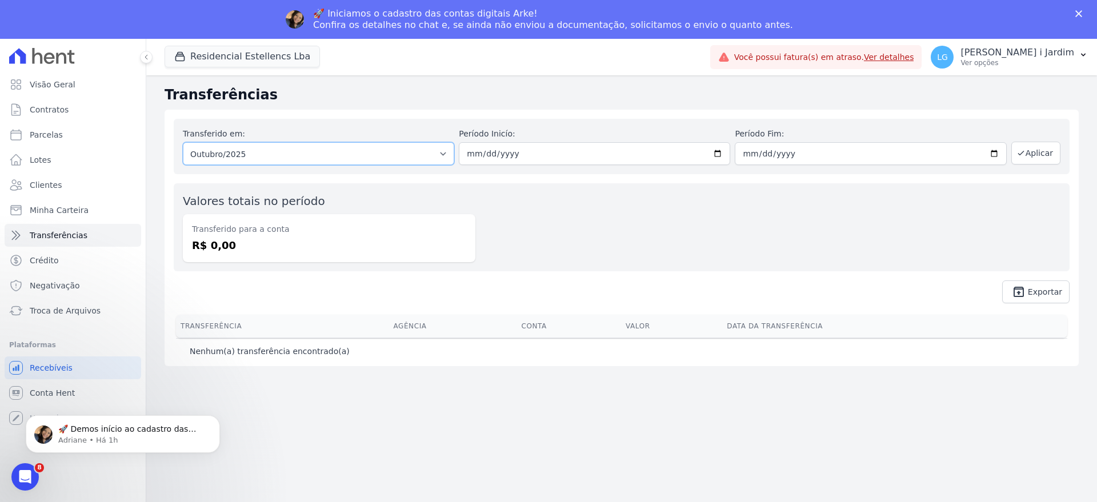
click at [183, 142] on select "Todos os meses Março/2023 Abril/2023 Maio/2023 Junho/2023 Julho/2023 Agosto/202…" at bounding box center [318, 153] width 271 height 23
click at [1033, 146] on button "Aplicar" at bounding box center [1036, 153] width 49 height 23
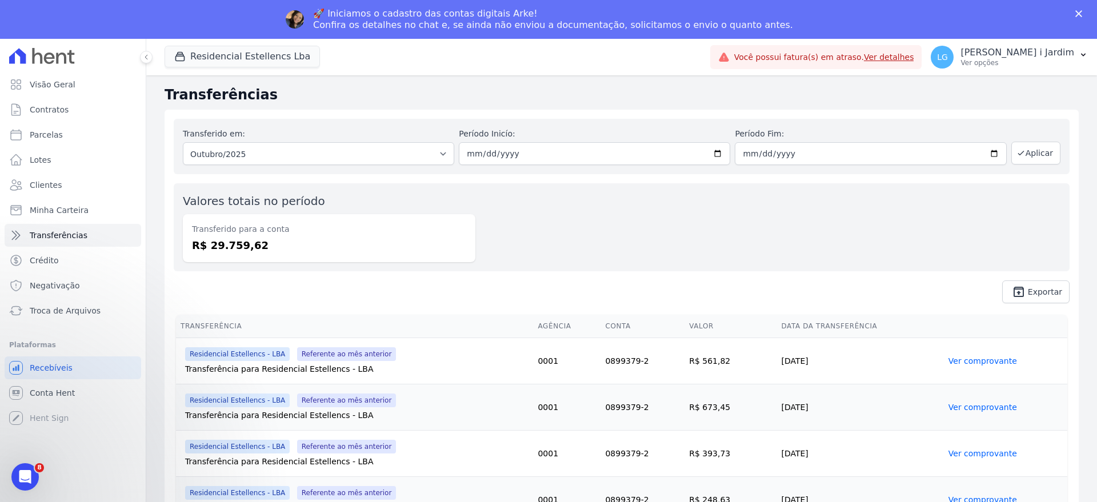
click at [224, 245] on dd "R$ 29.759,62" at bounding box center [329, 245] width 274 height 15
copy dd "29.759,62"
click at [201, 50] on button "Residencial Estellencs Lba" at bounding box center [242, 57] width 155 height 22
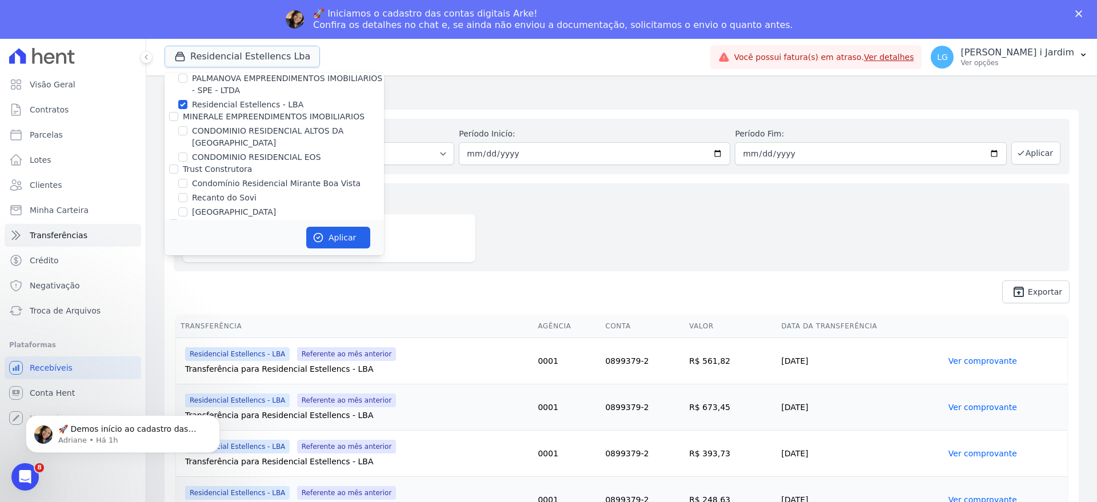
scroll to position [714, 0]
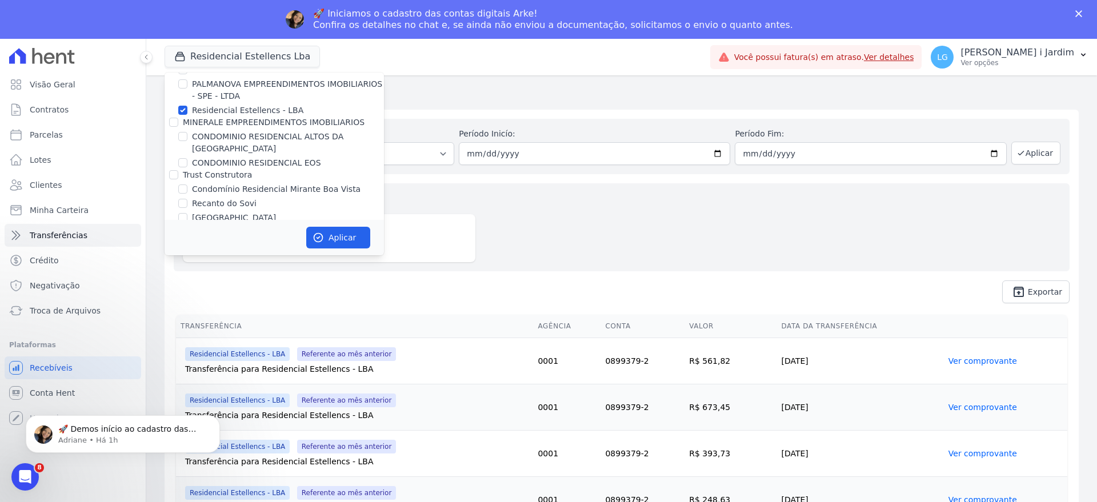
click at [232, 109] on label "Residencial Estellencs - LBA" at bounding box center [247, 111] width 111 height 12
click at [187, 109] on input "Residencial Estellencs - LBA" at bounding box center [182, 110] width 9 height 9
checkbox input "false"
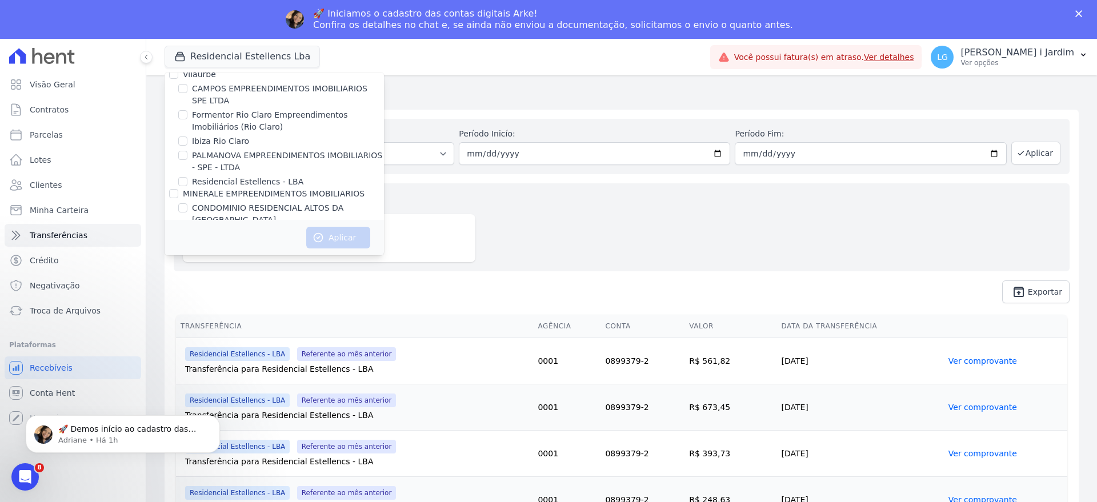
click at [226, 122] on label "Formentor Rio Claro Empreendimentos Imobiliários (Rio Claro)" at bounding box center [288, 121] width 192 height 24
click at [187, 119] on input "Formentor Rio Claro Empreendimentos Imobiliários (Rio Claro)" at bounding box center [182, 114] width 9 height 9
checkbox input "true"
click at [353, 235] on button "Aplicar" at bounding box center [338, 238] width 64 height 22
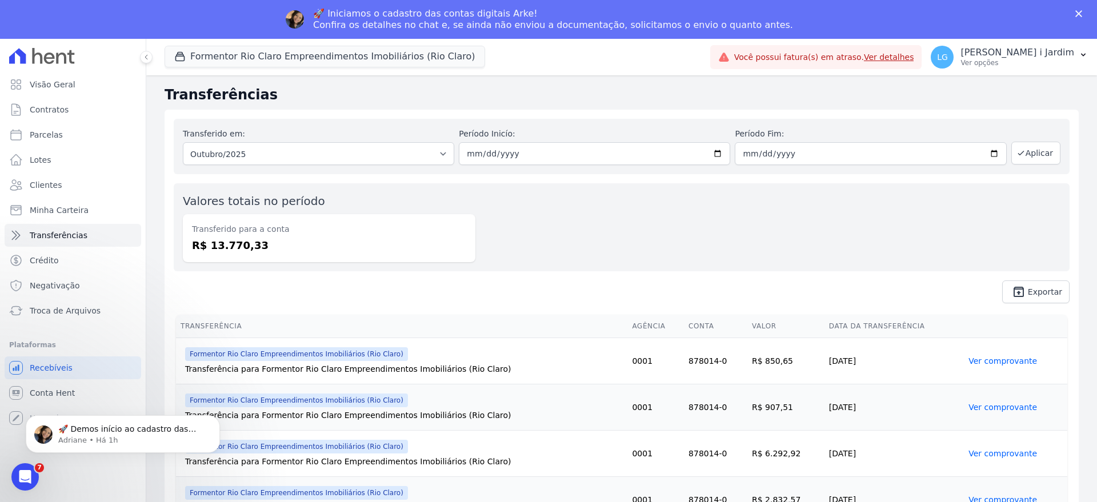
scroll to position [0, 0]
click at [524, 219] on div "Valores totais no período Transferido para a conta R$ 13.770,33" at bounding box center [622, 227] width 896 height 88
click at [432, 153] on select "Todos os meses Janeiro/2025 Fevereiro/2025 Março/2025 Abril/2025 Maio/2025 Junh…" at bounding box center [318, 153] width 271 height 23
select select "09/2025"
click at [183, 142] on select "Todos os meses Janeiro/2025 Fevereiro/2025 Março/2025 Abril/2025 Maio/2025 Junh…" at bounding box center [318, 153] width 271 height 23
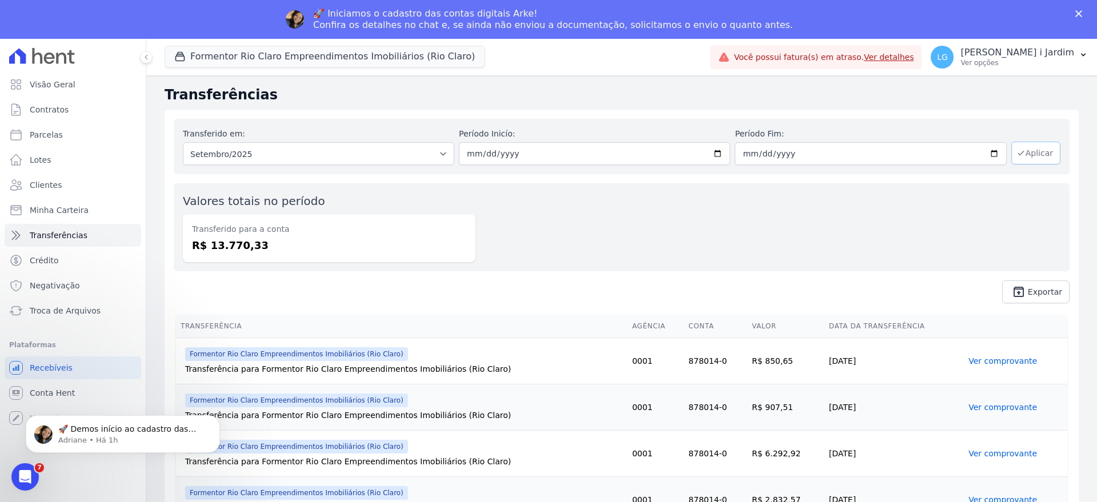
click at [1024, 147] on button "Aplicar" at bounding box center [1036, 153] width 49 height 23
click at [249, 247] on dd "R$ 88.702,66" at bounding box center [329, 245] width 274 height 15
copy dd "88.702,66"
click at [646, 212] on div "Valores totais no período Transferido para a conta R$ 88.702,66" at bounding box center [622, 227] width 896 height 88
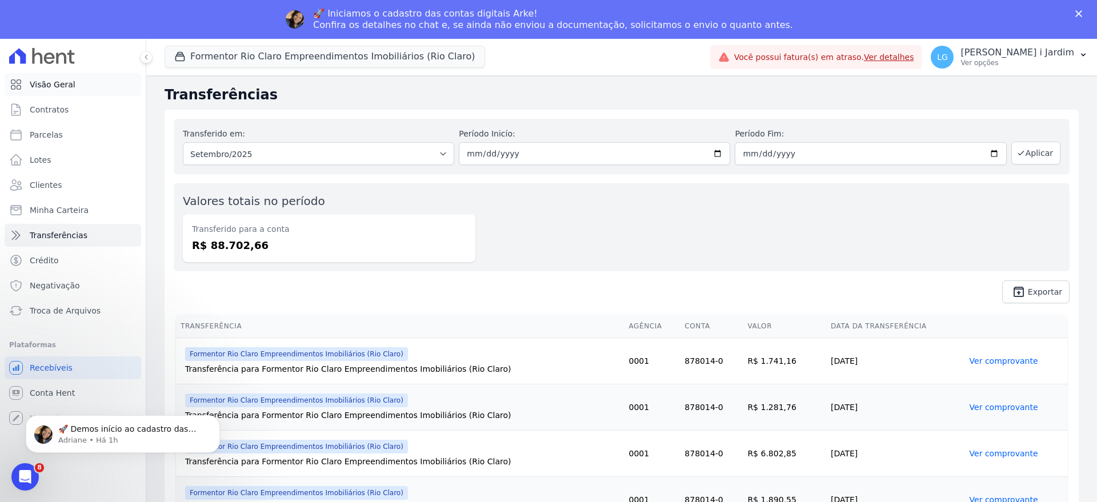
click at [22, 84] on icon at bounding box center [16, 85] width 14 height 14
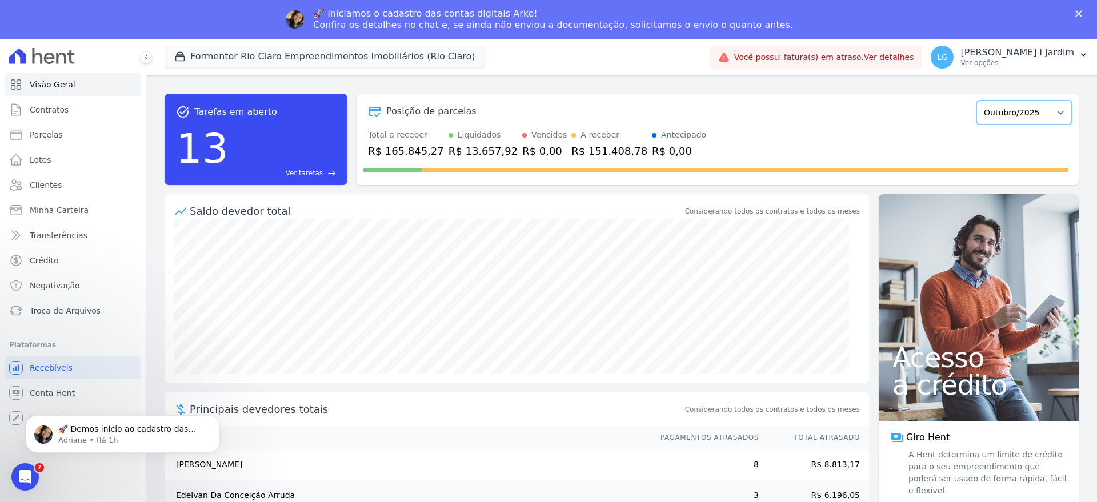
click at [1009, 117] on select "Junho/2024 Julho/2024 Agosto/2024 Setembro/2024 Outubro/2024 Novembro/2024 Deze…" at bounding box center [1024, 113] width 95 height 24
select select "09/2025"
click at [977, 101] on select "Junho/2024 Julho/2024 Agosto/2024 Setembro/2024 Outubro/2024 Novembro/2024 Deze…" at bounding box center [1024, 113] width 95 height 24
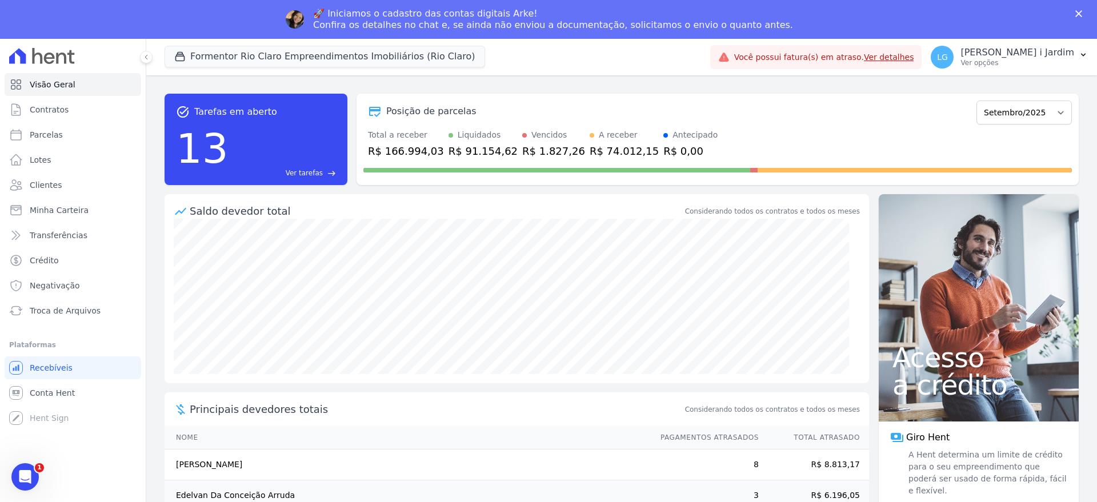
click at [427, 119] on div "Posição de parcelas Junho/2024 Julho/2024 Agosto/2024 Setembro/2024 Outubro/202…" at bounding box center [717, 111] width 709 height 26
click at [421, 153] on div "R$ 166.994,03" at bounding box center [406, 150] width 76 height 15
copy div "166.994,03"
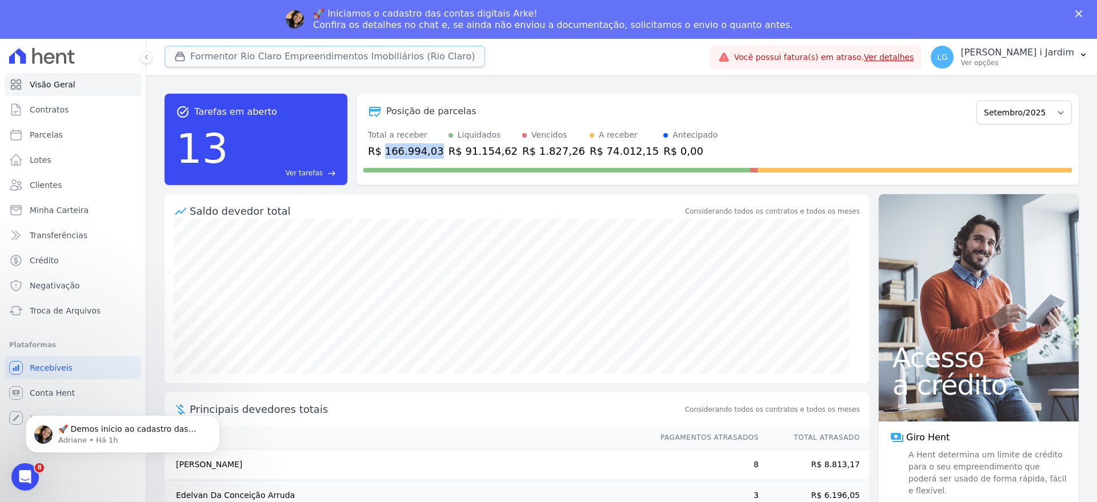
click at [391, 58] on button "Formentor Rio Claro Empreendimentos Imobiliários (Rio Claro)" at bounding box center [325, 57] width 321 height 22
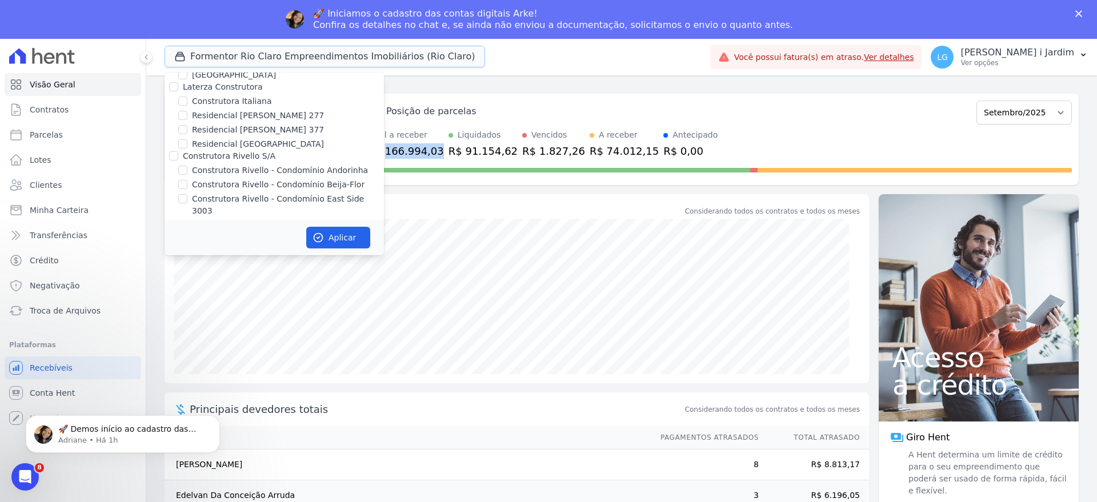
scroll to position [572, 0]
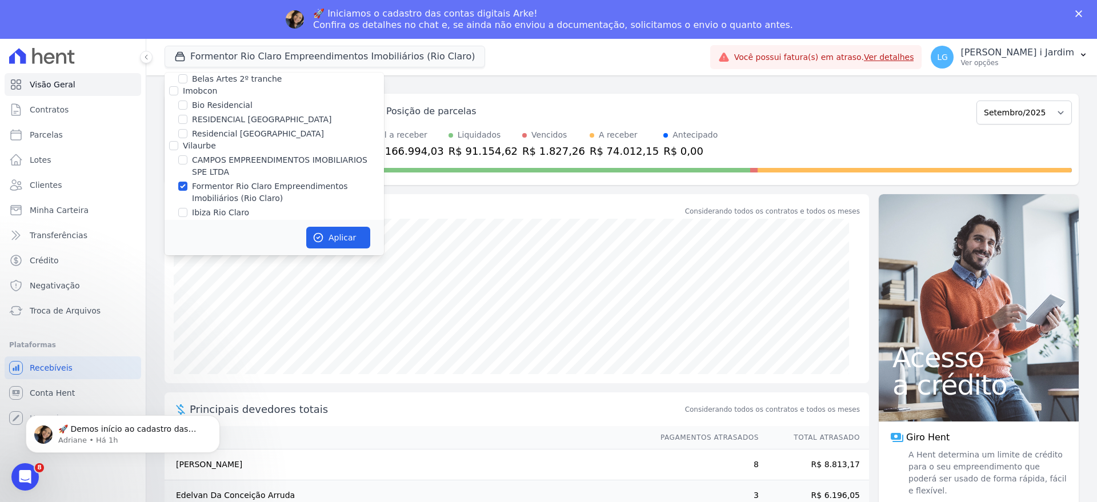
click at [234, 189] on label "Formentor Rio Claro Empreendimentos Imobiliários (Rio Claro)" at bounding box center [288, 193] width 192 height 24
click at [187, 189] on input "Formentor Rio Claro Empreendimentos Imobiliários (Rio Claro)" at bounding box center [182, 186] width 9 height 9
checkbox input "false"
click at [230, 217] on label "Ibiza Rio Claro" at bounding box center [220, 213] width 57 height 12
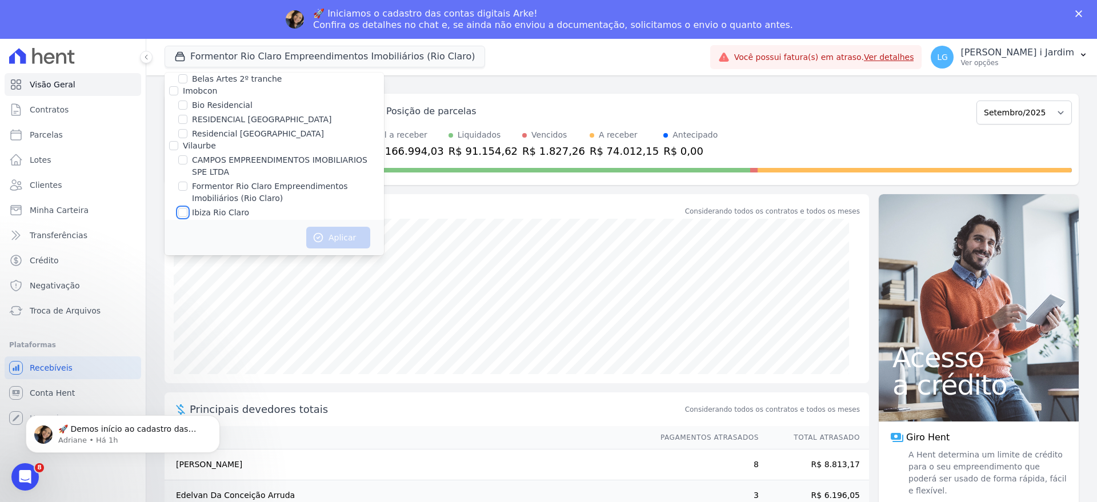
click at [187, 217] on input "Ibiza Rio Claro" at bounding box center [182, 212] width 9 height 9
checkbox input "true"
click at [345, 237] on button "Aplicar" at bounding box center [338, 238] width 64 height 22
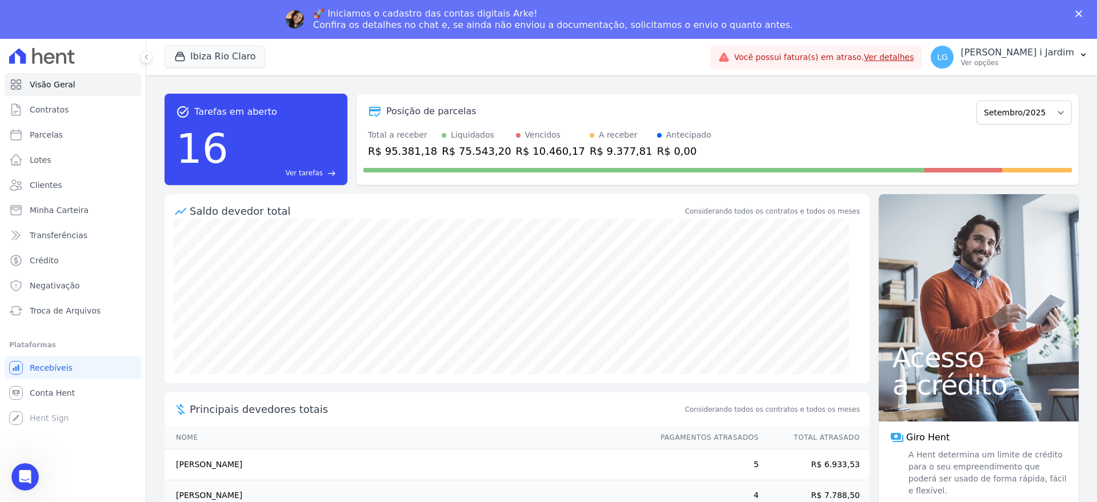
scroll to position [0, 0]
click at [409, 145] on div "R$ 95.381,18" at bounding box center [402, 150] width 69 height 15
copy div "95.381,18"
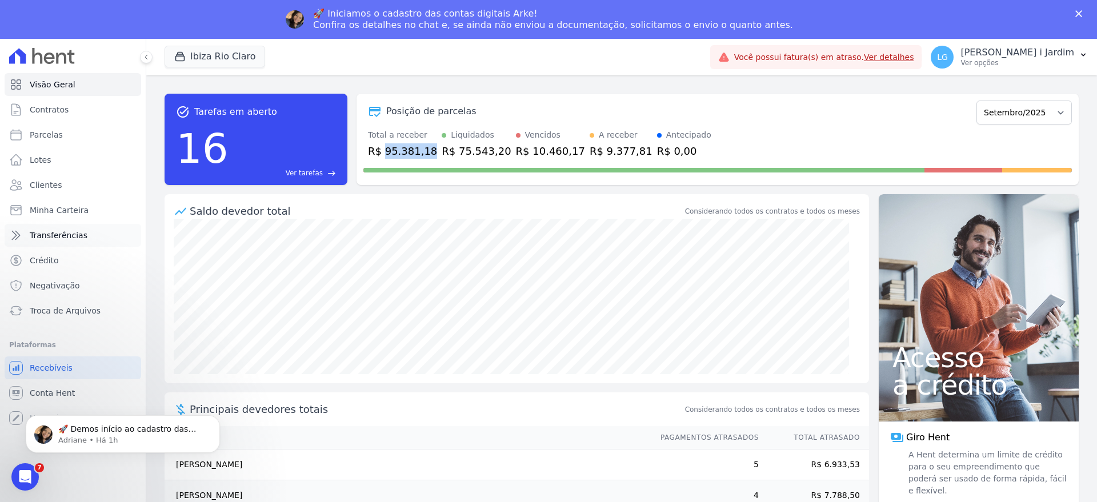
click at [108, 228] on link "Transferências" at bounding box center [73, 235] width 137 height 23
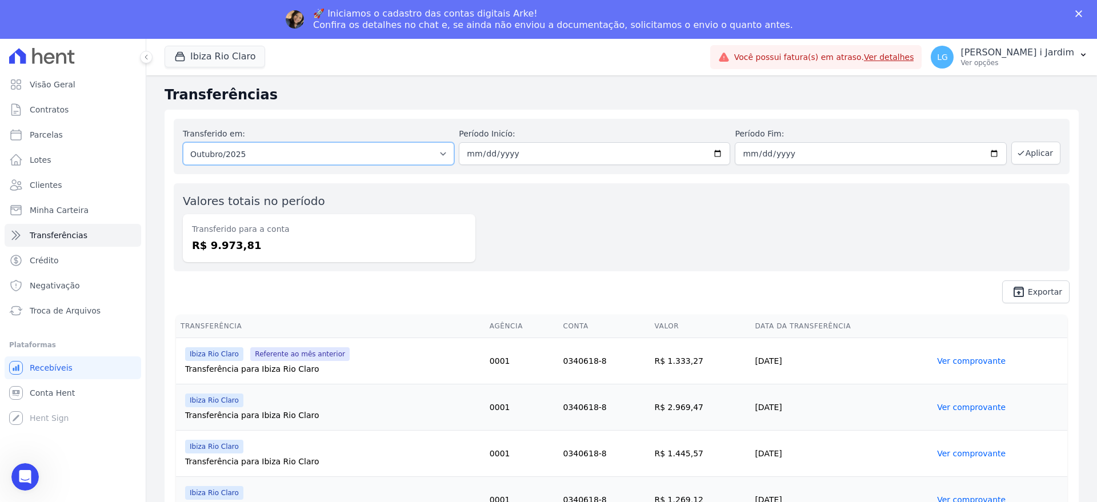
click at [311, 149] on select "Todos os meses Março/2024 Abril/2024 Maio/2024 Junho/2024 Julho/2024 Agosto/202…" at bounding box center [318, 153] width 271 height 23
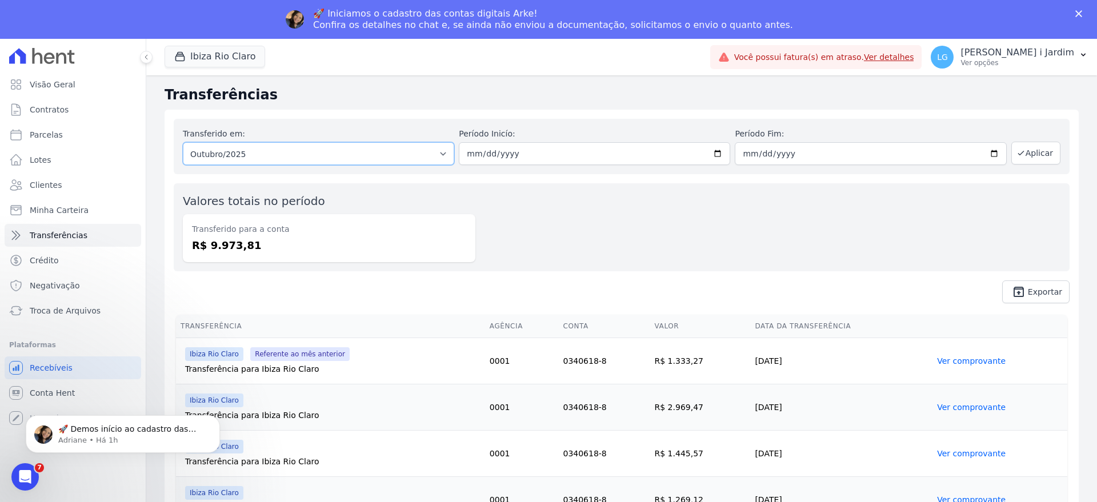
select select "09/2025"
click at [183, 142] on select "Todos os meses Março/2024 Abril/2024 Maio/2024 Junho/2024 Julho/2024 Agosto/202…" at bounding box center [318, 153] width 271 height 23
click at [1041, 153] on button "Aplicar" at bounding box center [1036, 153] width 49 height 23
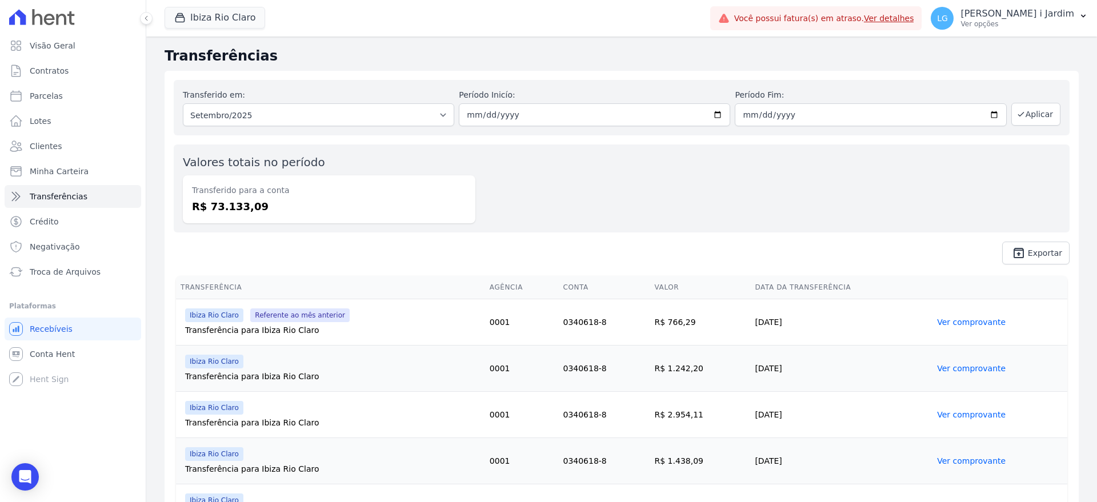
click at [220, 211] on dd "R$ 73.133,09" at bounding box center [329, 206] width 274 height 15
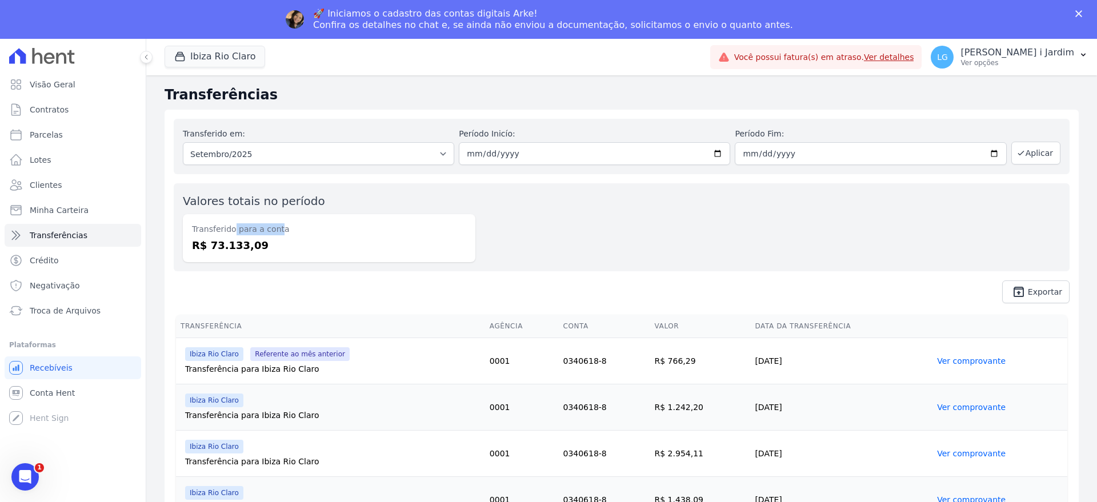
click at [220, 214] on div "Transferido para a conta R$ 73.133,09" at bounding box center [329, 238] width 293 height 48
click at [235, 256] on div "Transferido para a conta R$ 73.133,09" at bounding box center [329, 238] width 293 height 48
click at [238, 249] on dd "R$ 73.133,09" at bounding box center [329, 245] width 274 height 15
copy dd "73.133,09"
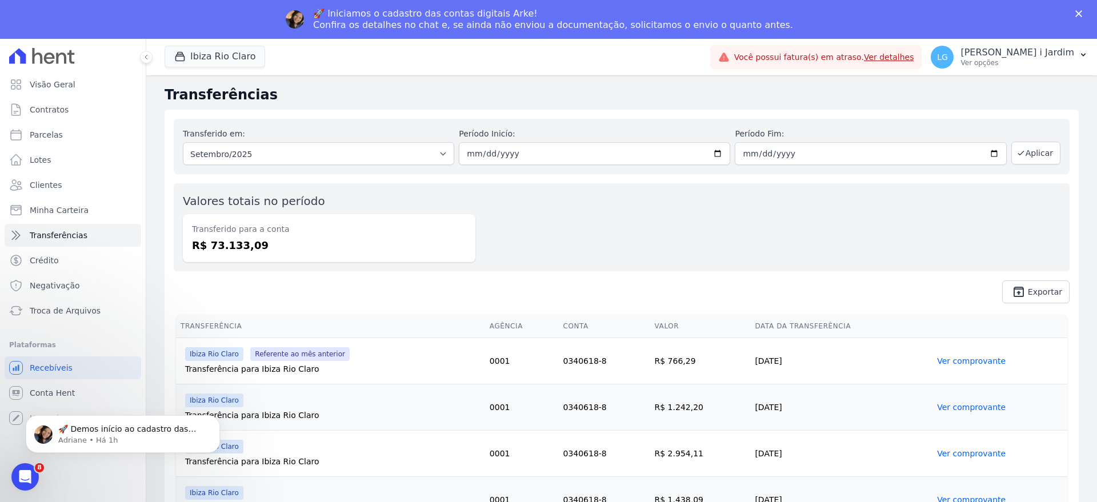
copy dd "73.133,09"
click at [276, 263] on div "Valores totais no período Transferido para a conta R$ 73.133,09" at bounding box center [622, 227] width 896 height 88
click at [244, 250] on dd "R$ 73.133,09" at bounding box center [329, 245] width 274 height 15
copy dd "73.133,09"
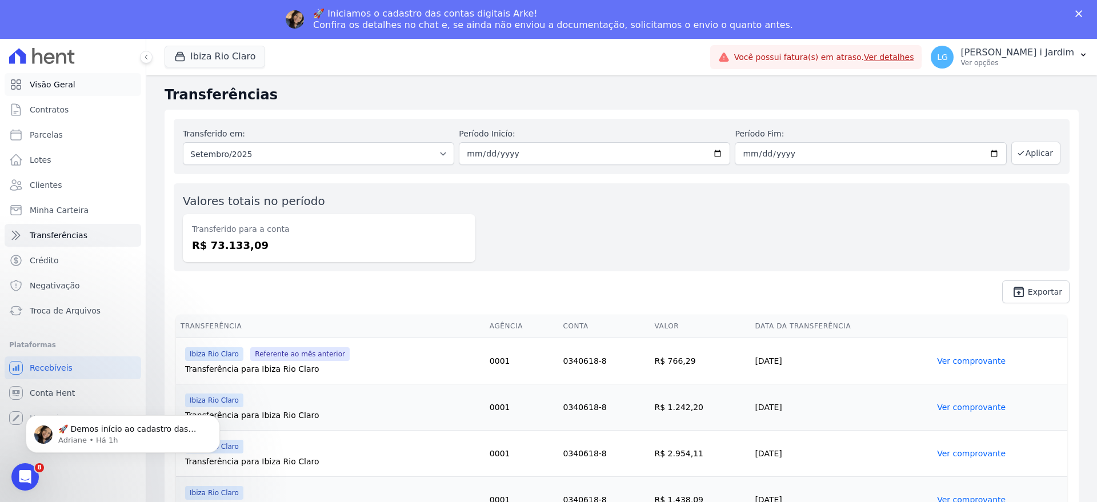
click at [73, 75] on link "Visão Geral" at bounding box center [73, 84] width 137 height 23
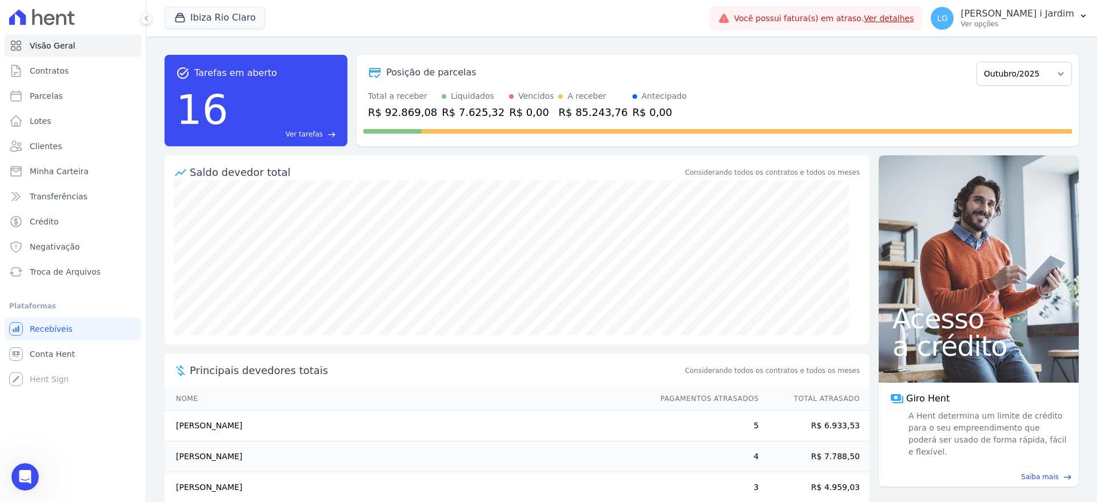
click at [996, 73] on div "Ibiza Rio Claro Trapisa Engenharia Acaiá Residencial Icatu Residencial PORTO5 I…" at bounding box center [621, 251] width 951 height 502
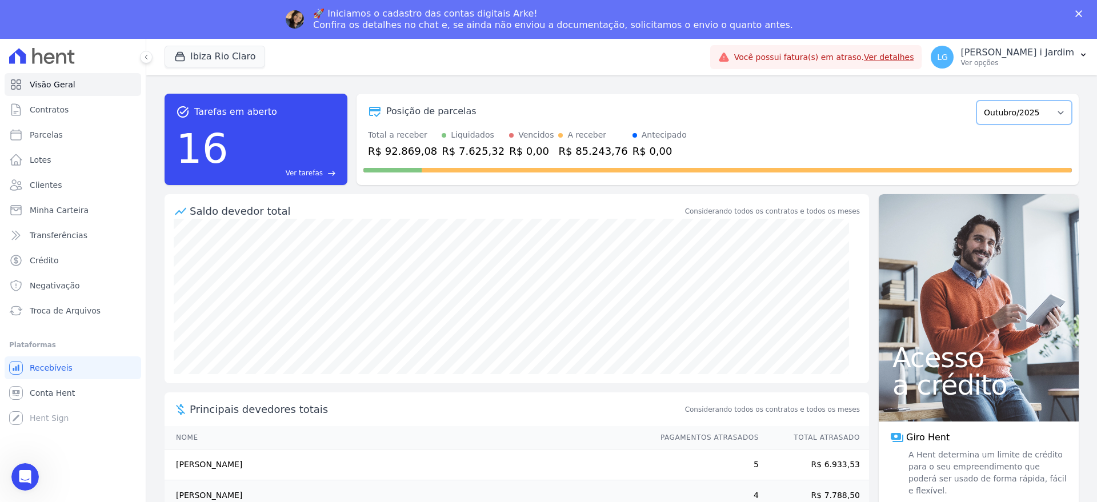
click at [1008, 117] on select "Abril/2023 Maio/2023 Junho/2023 Julho/2023 Agosto/2023 Setembro/2023 Outubro/20…" at bounding box center [1024, 113] width 95 height 24
select select "09/2025"
click at [977, 101] on select "Abril/2023 Maio/2023 Junho/2023 Julho/2023 Agosto/2023 Setembro/2023 Outubro/20…" at bounding box center [1024, 113] width 95 height 24
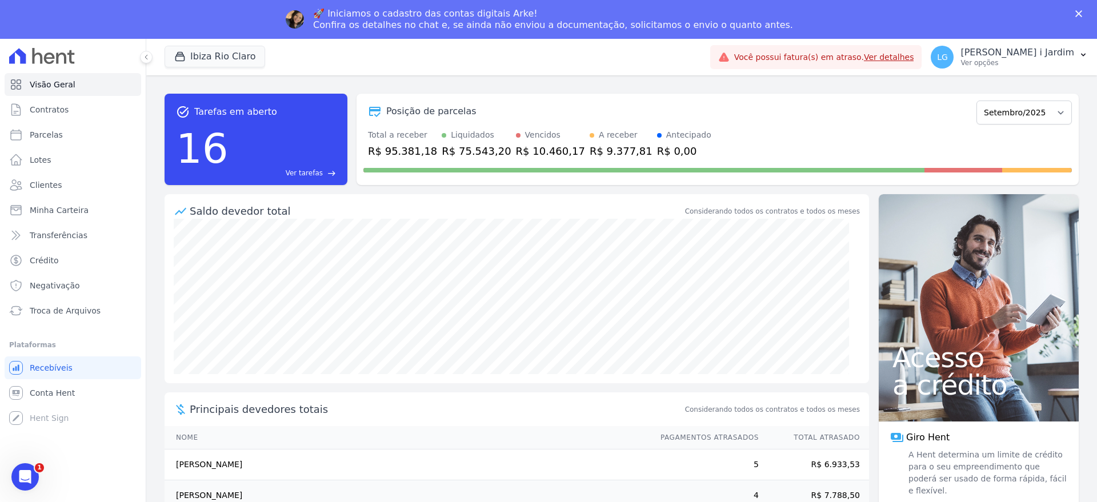
click at [405, 153] on div "R$ 95.381,18" at bounding box center [402, 150] width 69 height 15
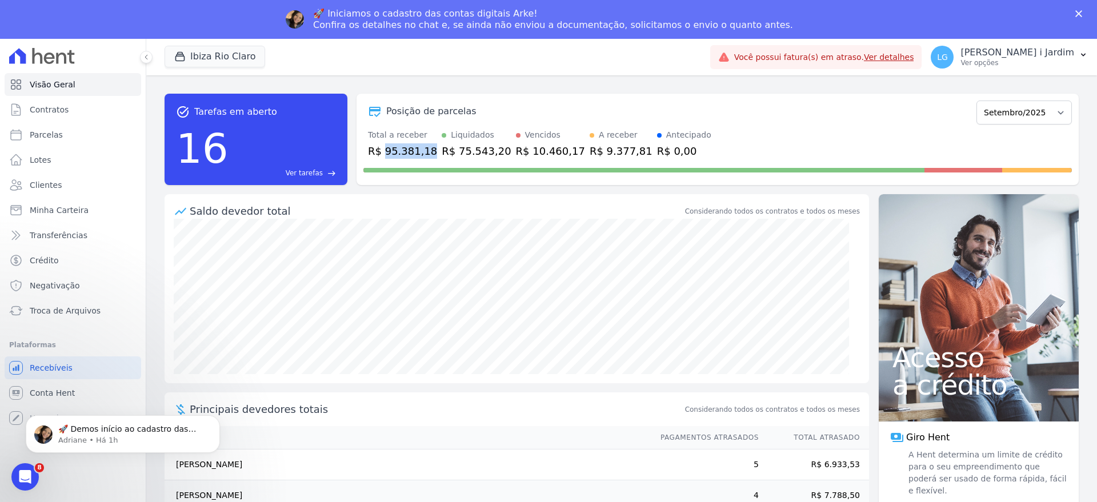
copy div "95.381,18"
click at [209, 61] on button "Ibiza Rio Claro" at bounding box center [215, 57] width 101 height 22
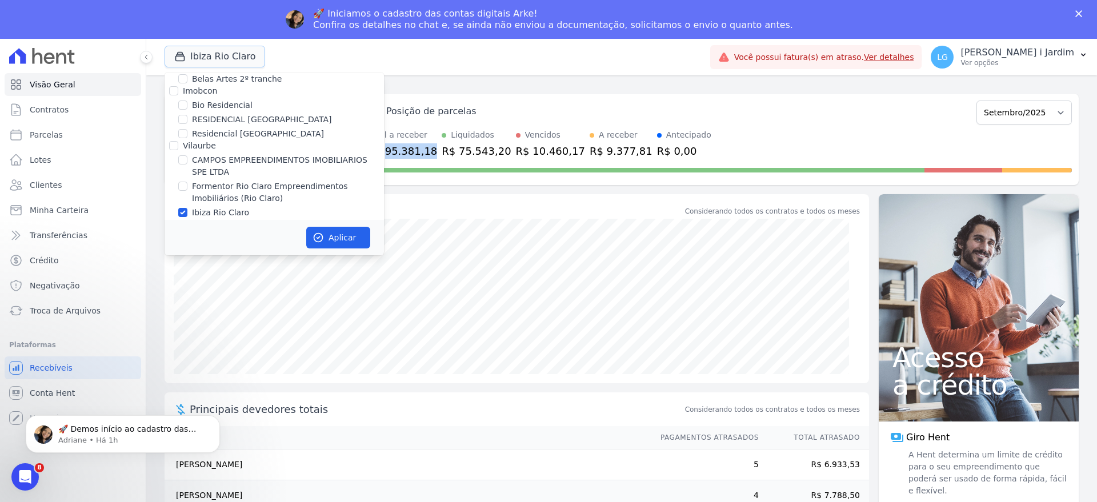
scroll to position [643, 0]
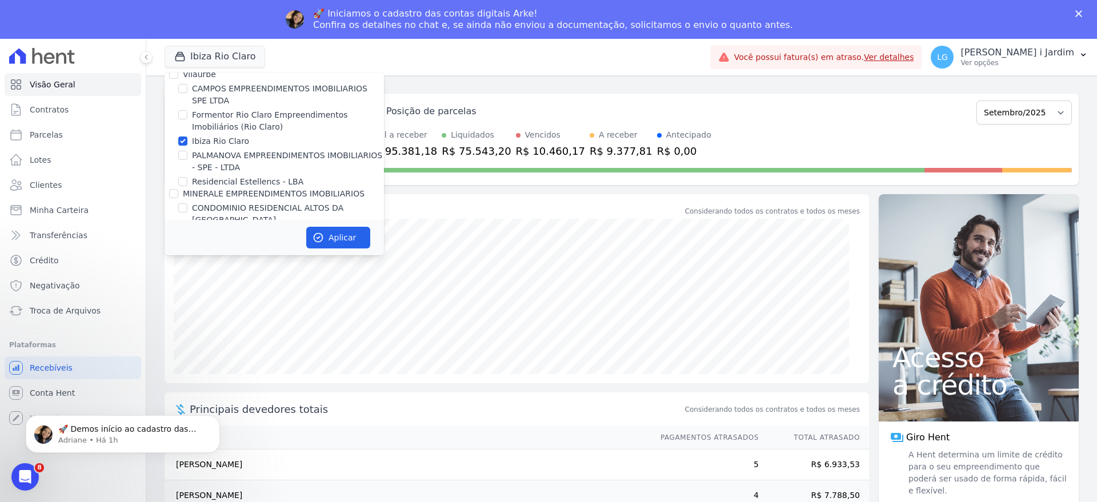
click at [226, 142] on label "Ibiza Rio Claro" at bounding box center [220, 141] width 57 height 12
click at [187, 142] on input "Ibiza Rio Claro" at bounding box center [182, 141] width 9 height 9
checkbox input "false"
click at [226, 158] on label "PALMANOVA EMPREENDIMENTOS IMOBILIARIOS - SPE - LTDA" at bounding box center [288, 162] width 192 height 24
click at [187, 158] on input "PALMANOVA EMPREENDIMENTOS IMOBILIARIOS - SPE - LTDA" at bounding box center [182, 155] width 9 height 9
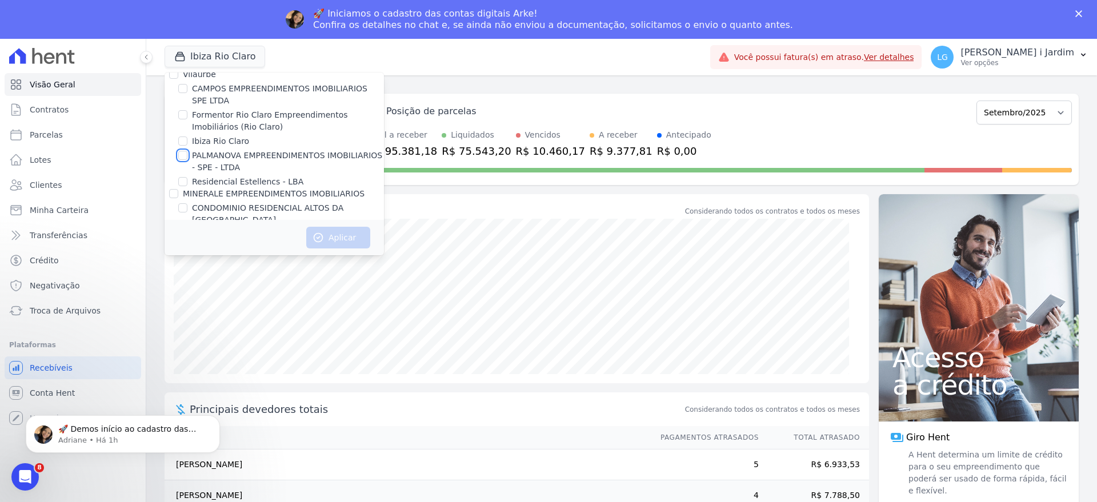
checkbox input "true"
click at [338, 234] on button "Aplicar" at bounding box center [338, 238] width 64 height 22
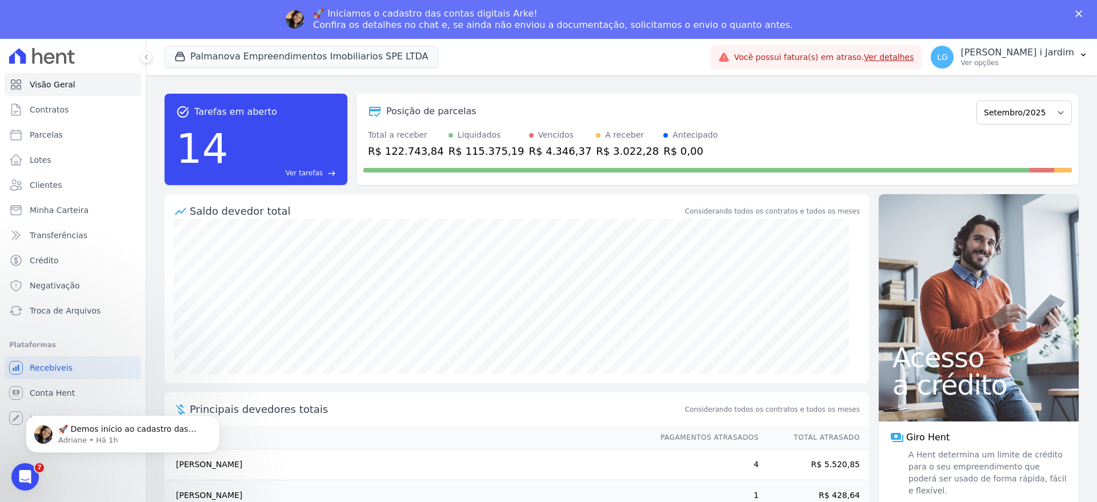
scroll to position [0, 0]
click at [419, 151] on div "R$ 122.743,84" at bounding box center [406, 150] width 76 height 15
copy div "122.743,84"
click at [38, 224] on link "Transferências" at bounding box center [73, 235] width 137 height 23
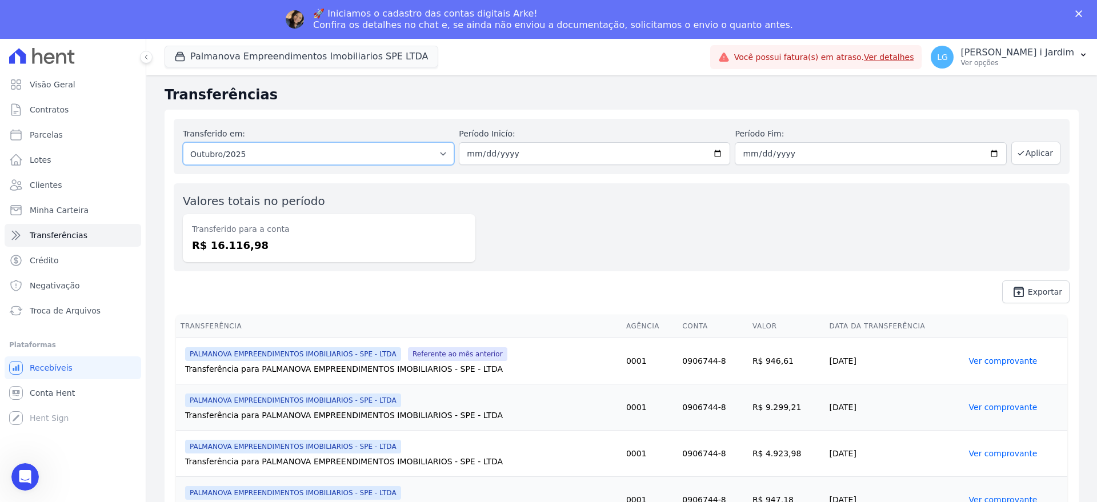
click at [350, 147] on select "Todos os meses Julho/2025 Agosto/2025 Setembro/2025 Outubro/2025" at bounding box center [318, 153] width 271 height 23
select select "09/2025"
click at [183, 142] on select "Todos os meses Julho/2025 Agosto/2025 Setembro/2025 Outubro/2025" at bounding box center [318, 153] width 271 height 23
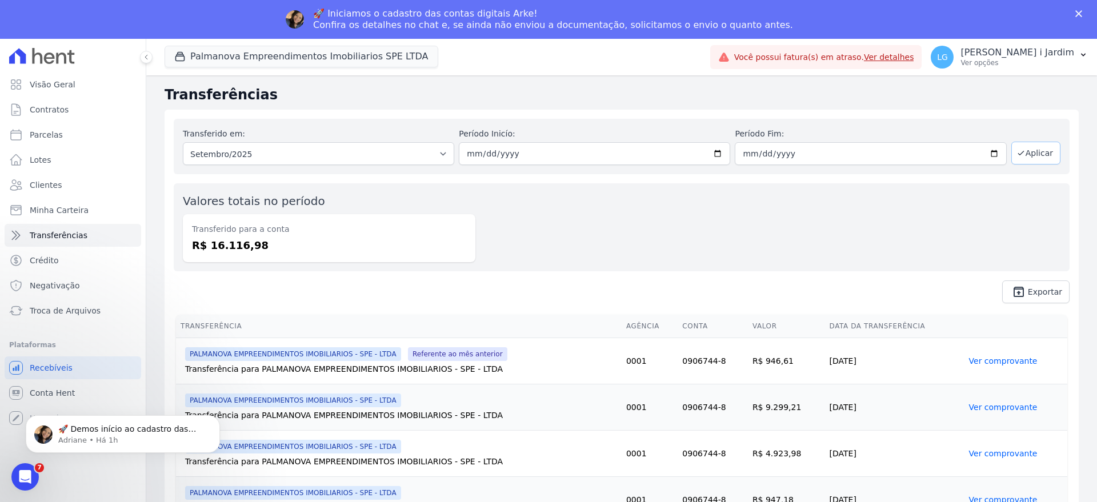
click at [1026, 157] on button "Aplicar" at bounding box center [1036, 153] width 49 height 23
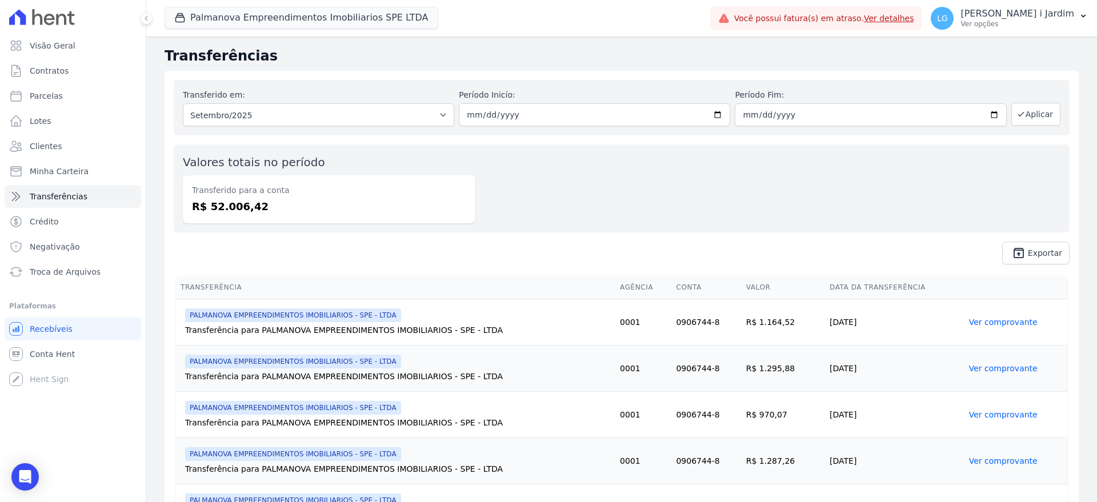
click at [238, 199] on dd "R$ 52.006,42" at bounding box center [329, 206] width 274 height 15
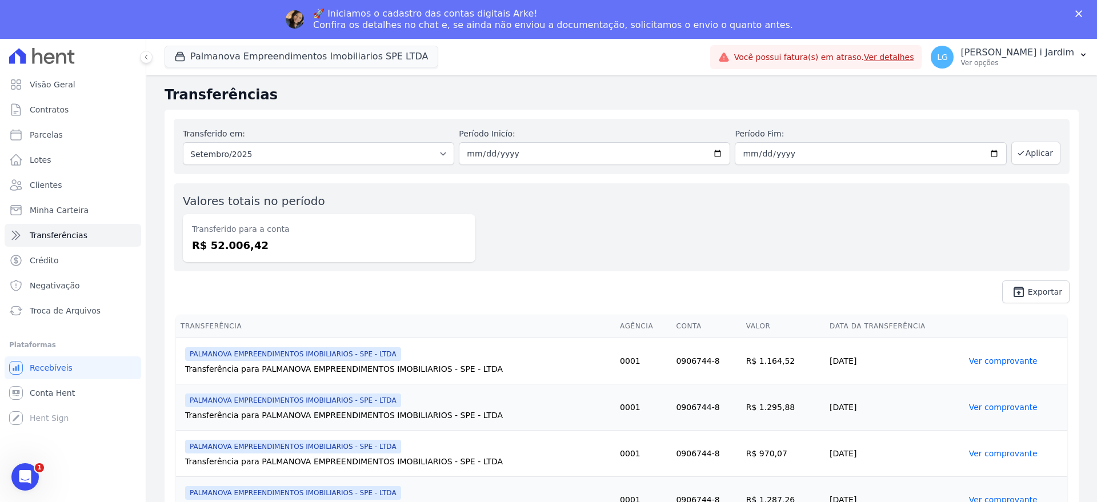
click at [238, 198] on div "Valores totais no período Transferido para a conta R$ 52.006,42" at bounding box center [329, 228] width 293 height 70
copy dd "52.006,42"
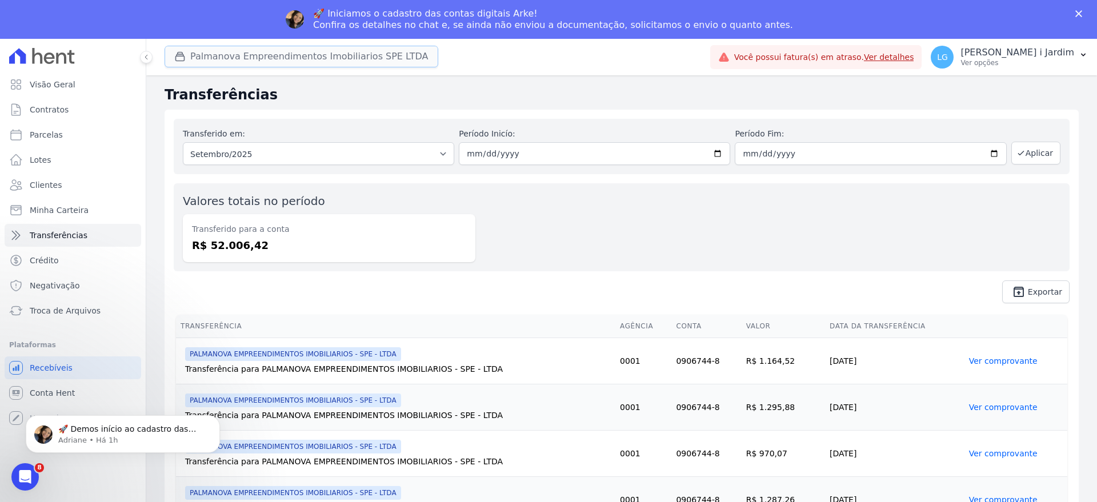
click at [276, 63] on button "Palmanova Empreendimentos Imobiliarios SPE LTDA" at bounding box center [302, 57] width 274 height 22
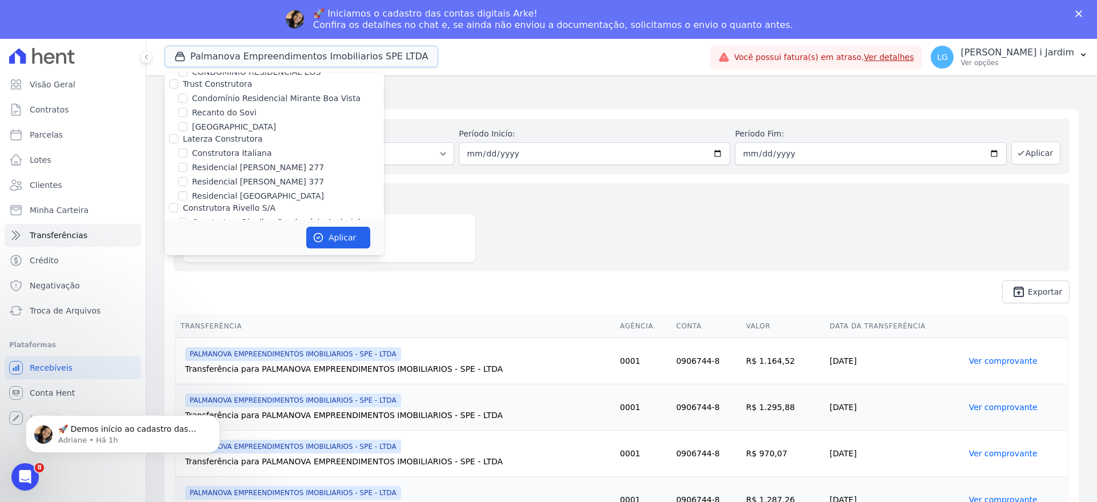
scroll to position [714, 0]
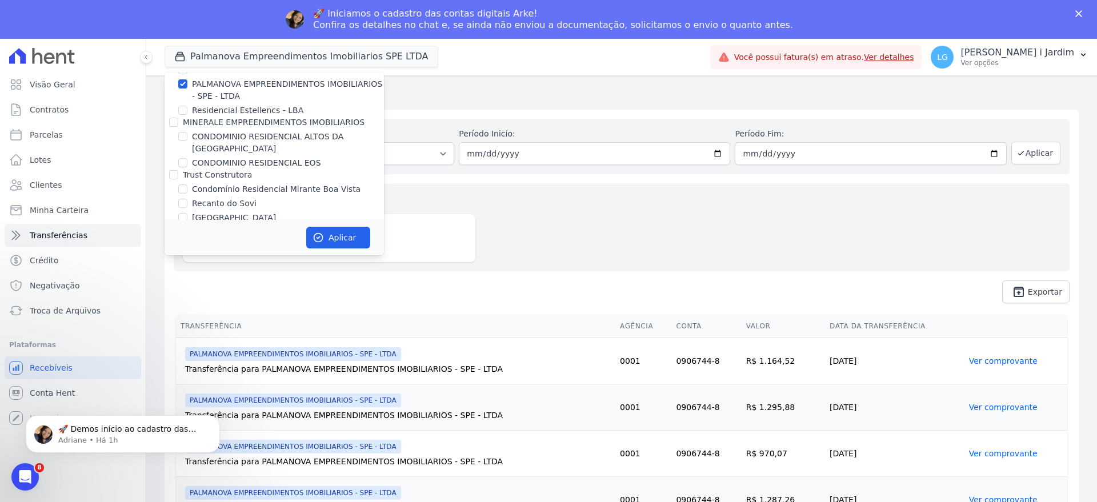
click at [241, 87] on label "PALMANOVA EMPREENDIMENTOS IMOBILIARIOS - SPE - LTDA" at bounding box center [288, 90] width 192 height 24
click at [187, 87] on input "PALMANOVA EMPREENDIMENTOS IMOBILIARIOS - SPE - LTDA" at bounding box center [182, 83] width 9 height 9
checkbox input "false"
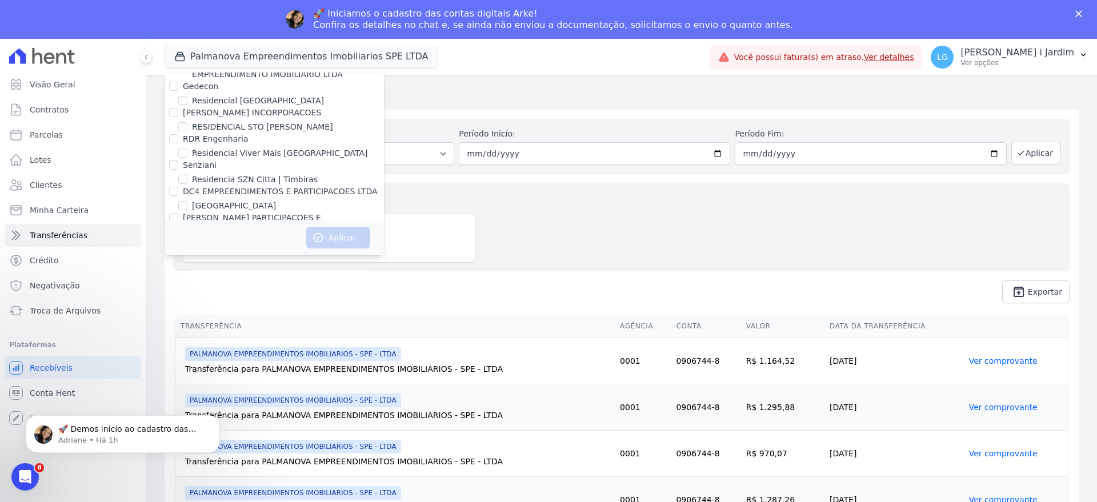
click at [231, 213] on label "[PERSON_NAME] PARTICIPACOES E EMPREENDIMENTOS IMOBILIARIOS S/A" at bounding box center [260, 223] width 154 height 21
click at [178, 213] on input "[PERSON_NAME] PARTICIPACOES E EMPREENDIMENTOS IMOBILIARIOS S/A" at bounding box center [173, 217] width 9 height 9
checkbox input "true"
click at [330, 240] on button "Aplicar" at bounding box center [338, 238] width 64 height 22
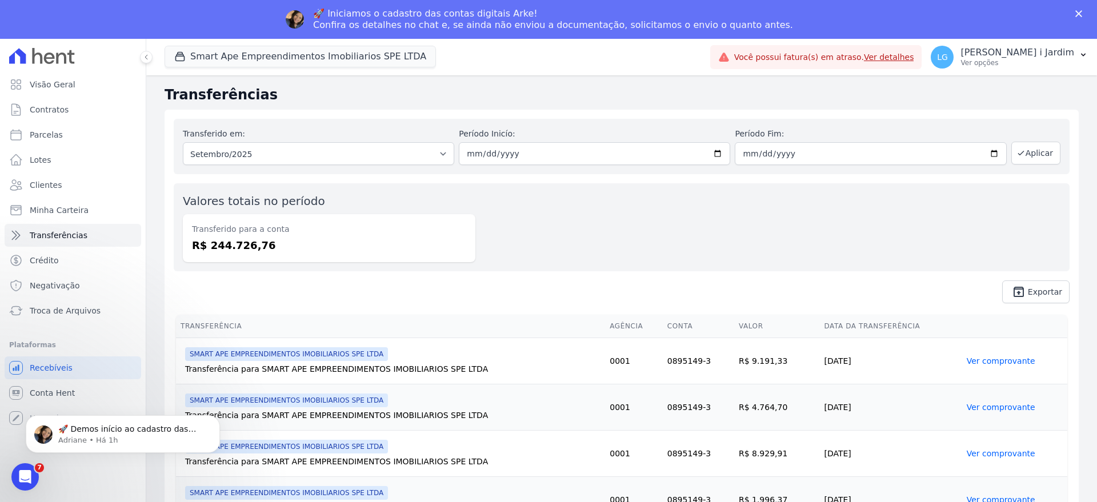
scroll to position [0, 0]
click at [582, 285] on span "unarchive Exportar" at bounding box center [622, 292] width 896 height 23
click at [239, 241] on dd "R$ 244.726,76" at bounding box center [329, 245] width 274 height 15
copy dd "244.726,76"
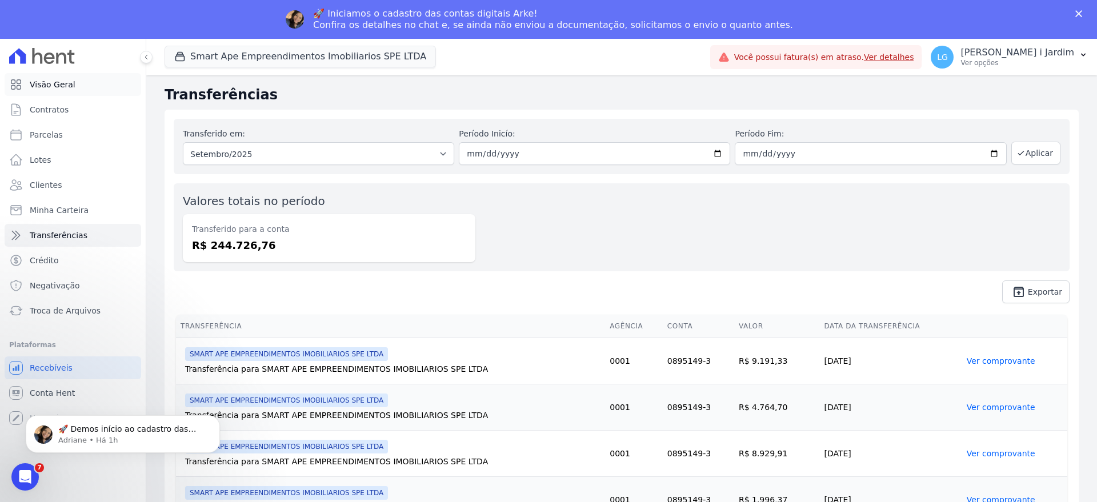
click at [67, 83] on span "Visão Geral" at bounding box center [53, 84] width 46 height 11
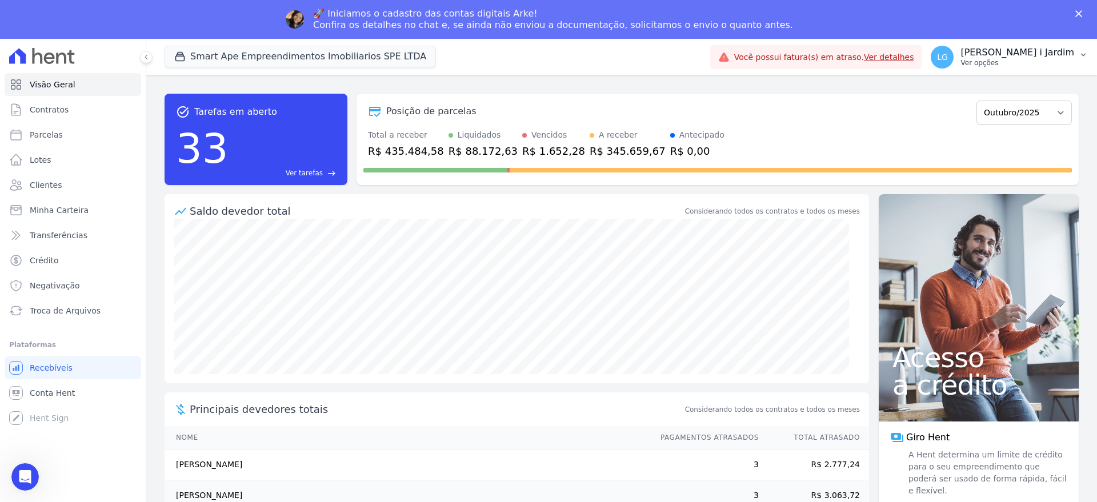
click at [1014, 69] on button "LG Luis Guilherme Meirelles i Jardim Ver opções" at bounding box center [1009, 57] width 175 height 32
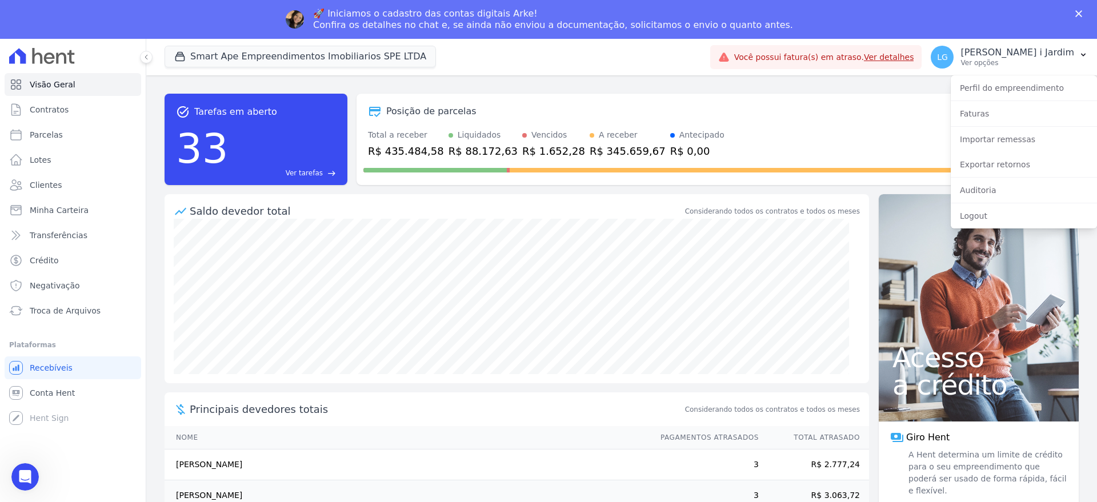
click at [900, 126] on div "Posição de parcelas Março/2024 Abril/2024 Maio/2024 Junho/2024 Julho/2024 Agost…" at bounding box center [718, 139] width 722 height 91
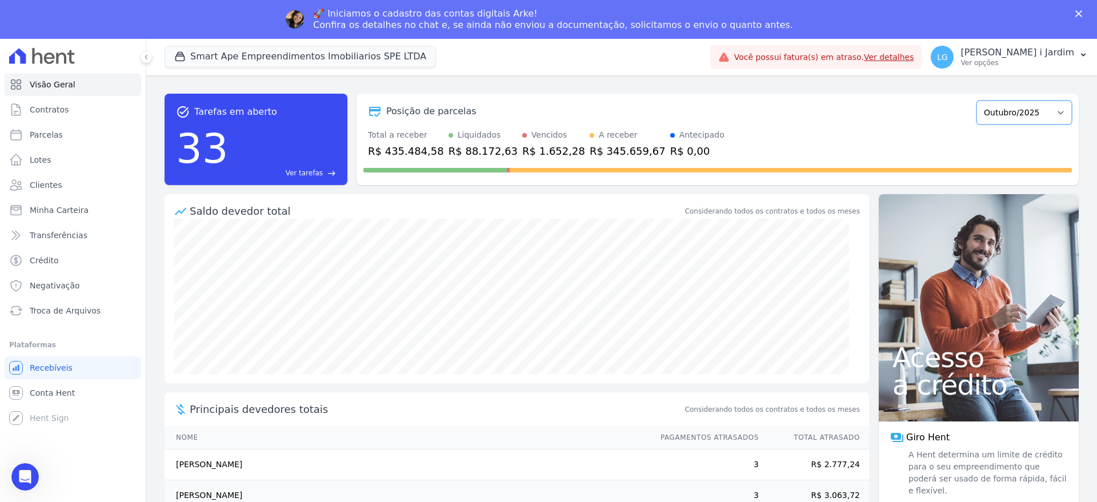
click at [1024, 111] on select "Março/2024 Abril/2024 Maio/2024 Junho/2024 Julho/2024 Agosto/2024 Setembro/2024…" at bounding box center [1024, 113] width 95 height 24
select select "09/2025"
click at [977, 101] on select "Março/2024 Abril/2024 Maio/2024 Junho/2024 Julho/2024 Agosto/2024 Setembro/2024…" at bounding box center [1024, 113] width 95 height 24
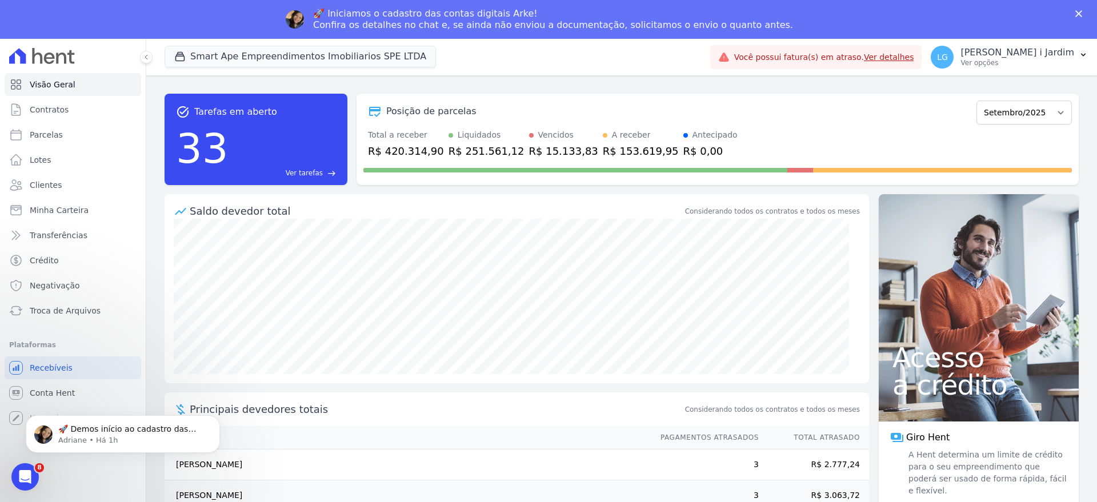
click at [402, 154] on div "R$ 420.314,90" at bounding box center [406, 150] width 76 height 15
copy div "420.314,90"
